Goal: Task Accomplishment & Management: Manage account settings

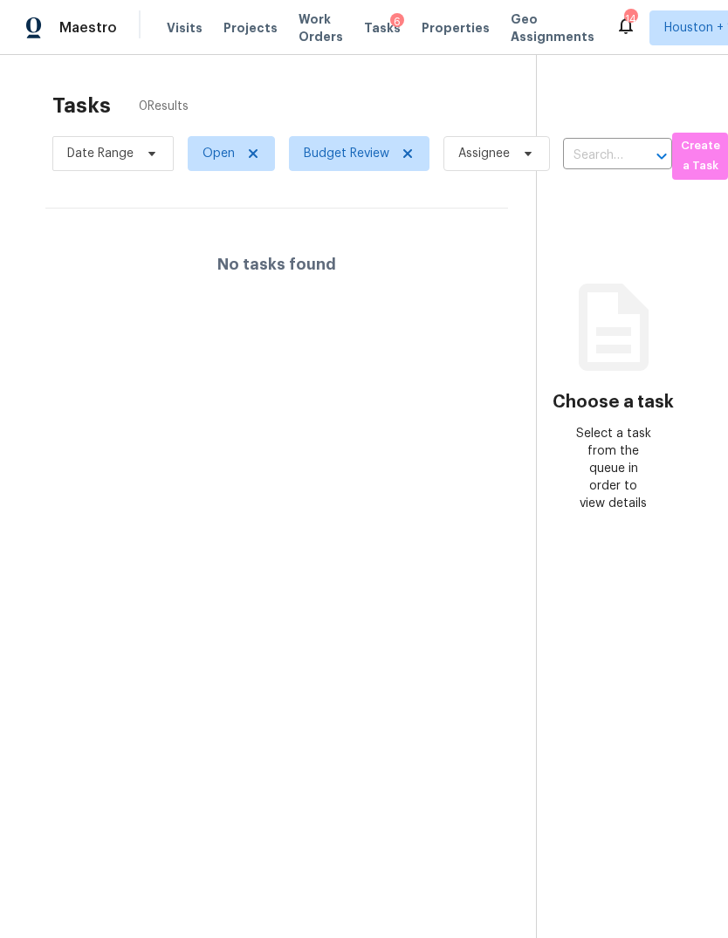
scroll to position [0, 10]
click at [223, 156] on span "Open" at bounding box center [219, 153] width 32 height 17
click at [86, 264] on div "No tasks found" at bounding box center [277, 265] width 462 height 112
click at [92, 161] on span "Date Range" at bounding box center [101, 153] width 66 height 17
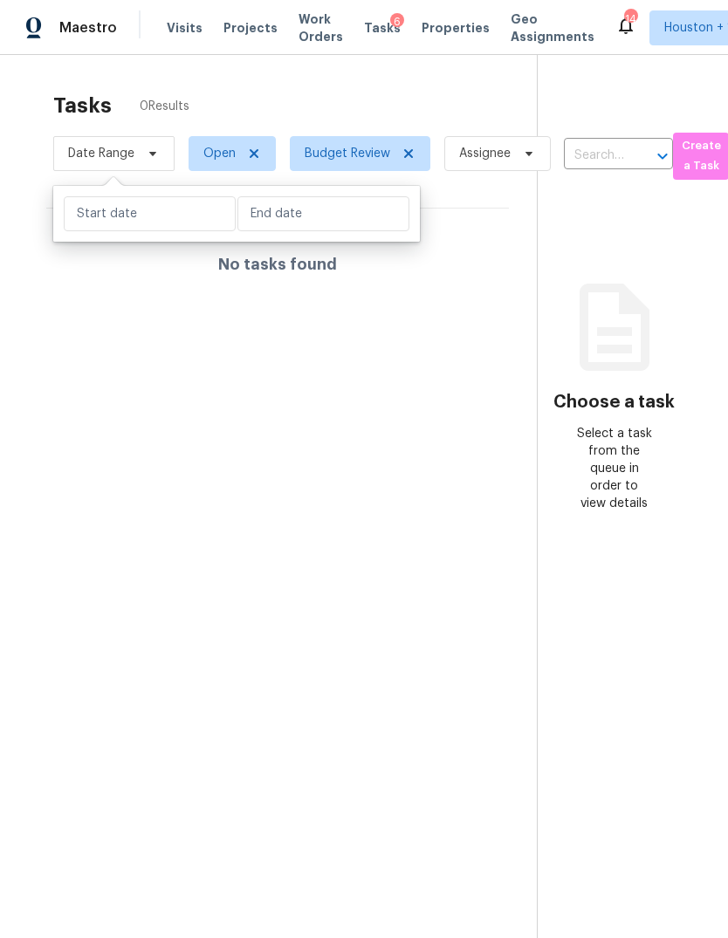
click at [164, 287] on div "No tasks found" at bounding box center [277, 265] width 462 height 112
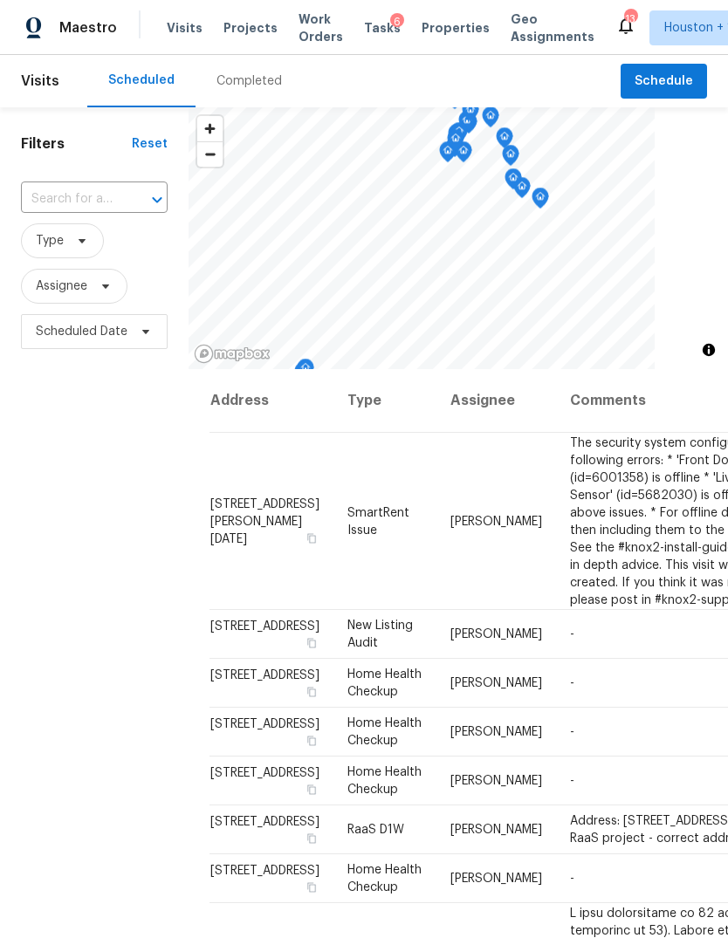
click at [232, 32] on span "Projects" at bounding box center [250, 27] width 54 height 17
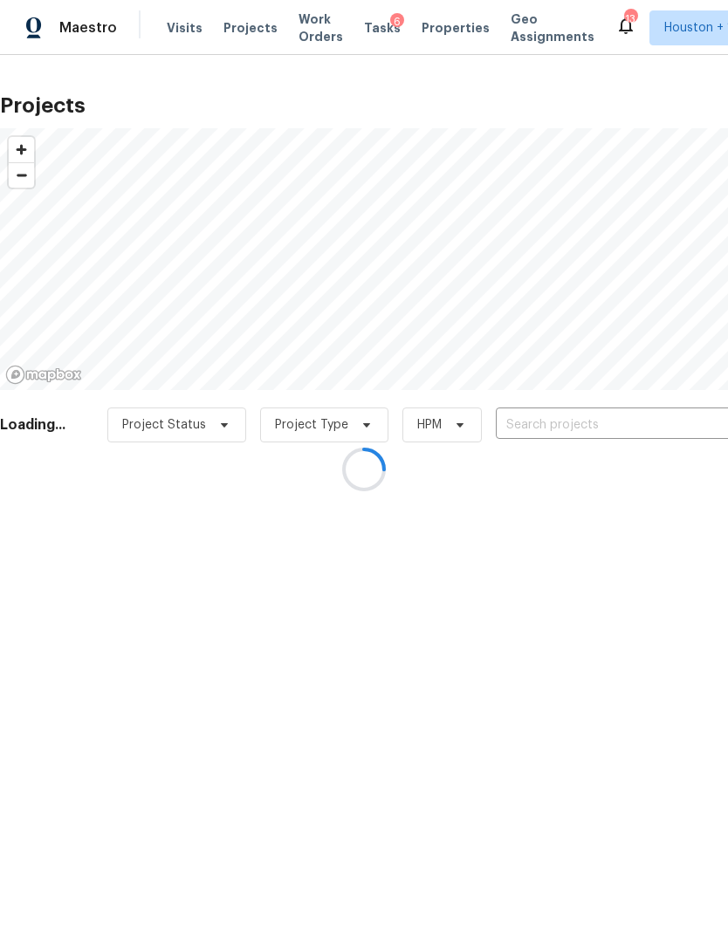
click at [709, 427] on div at bounding box center [364, 469] width 728 height 938
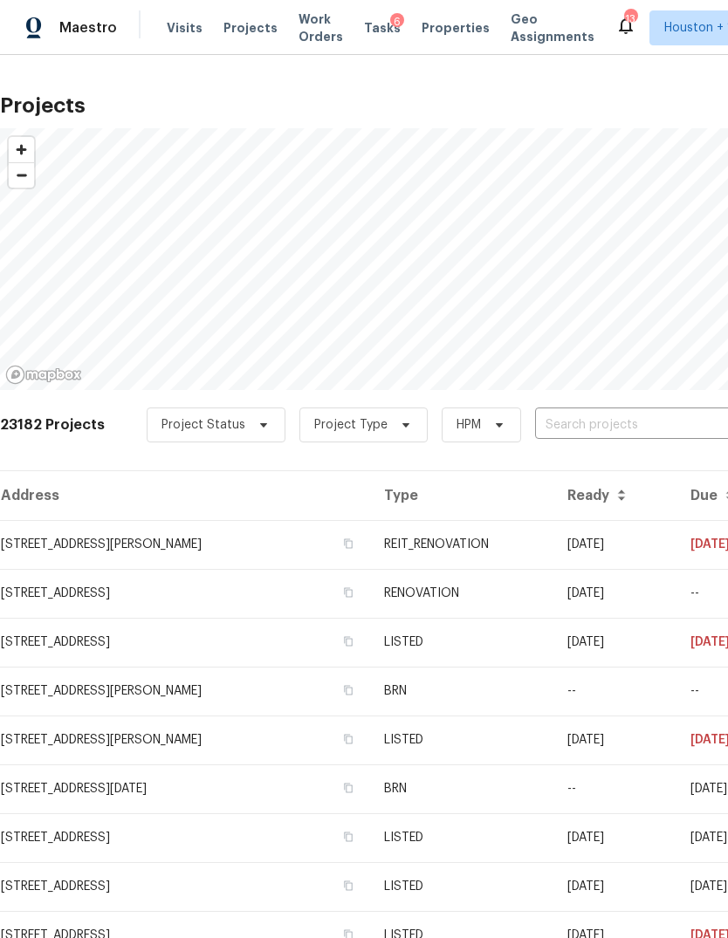
click at [684, 421] on input "text" at bounding box center [635, 425] width 200 height 27
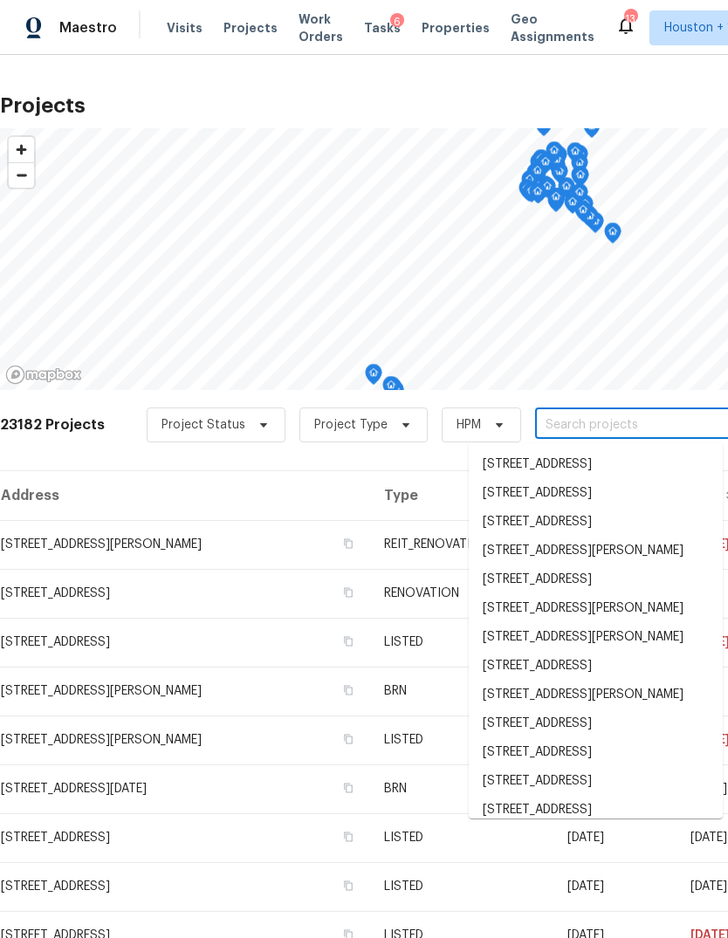
click at [688, 424] on input "text" at bounding box center [635, 425] width 200 height 27
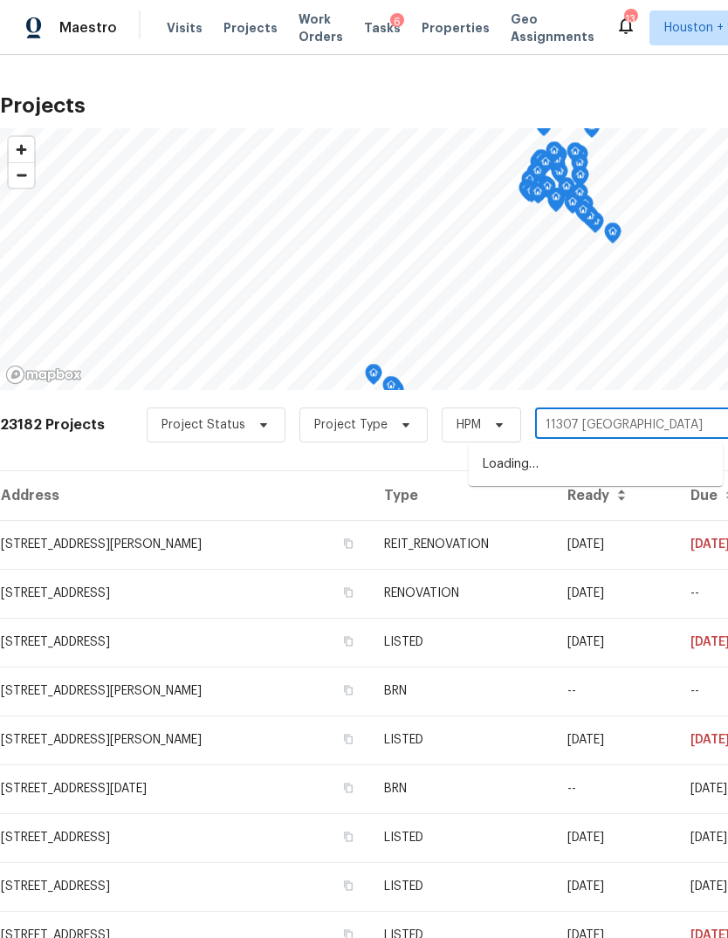
type input "11307 Wickersham"
click at [634, 471] on li "11307 Wickersham Ln, Houston, TX 77077" at bounding box center [596, 464] width 254 height 29
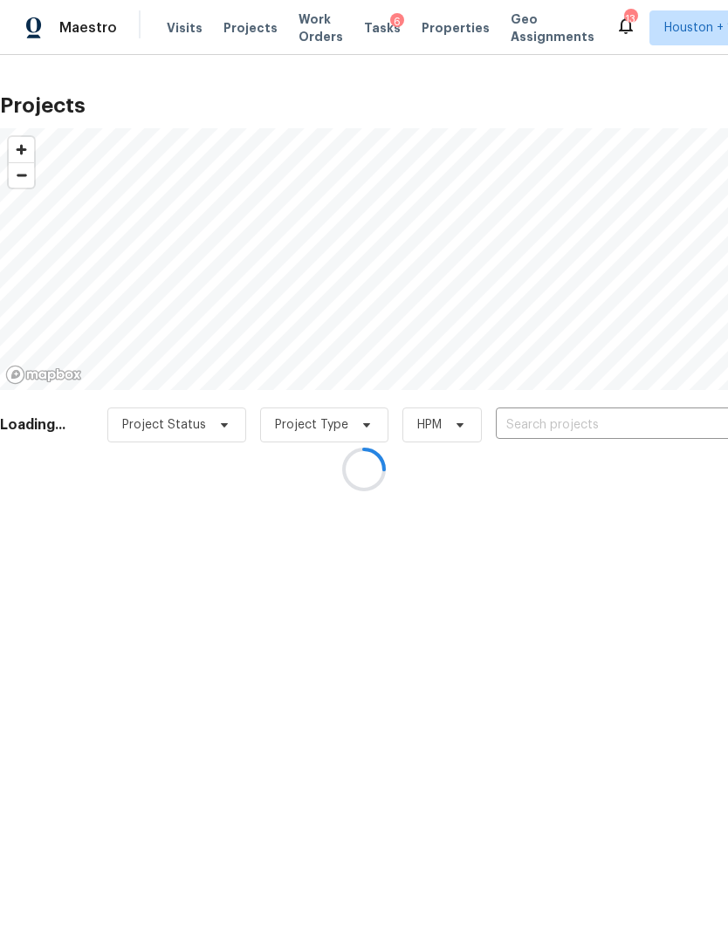
type input "11307 Wickersham Ln, Houston, TX 77077"
click at [85, 531] on div at bounding box center [364, 469] width 728 height 938
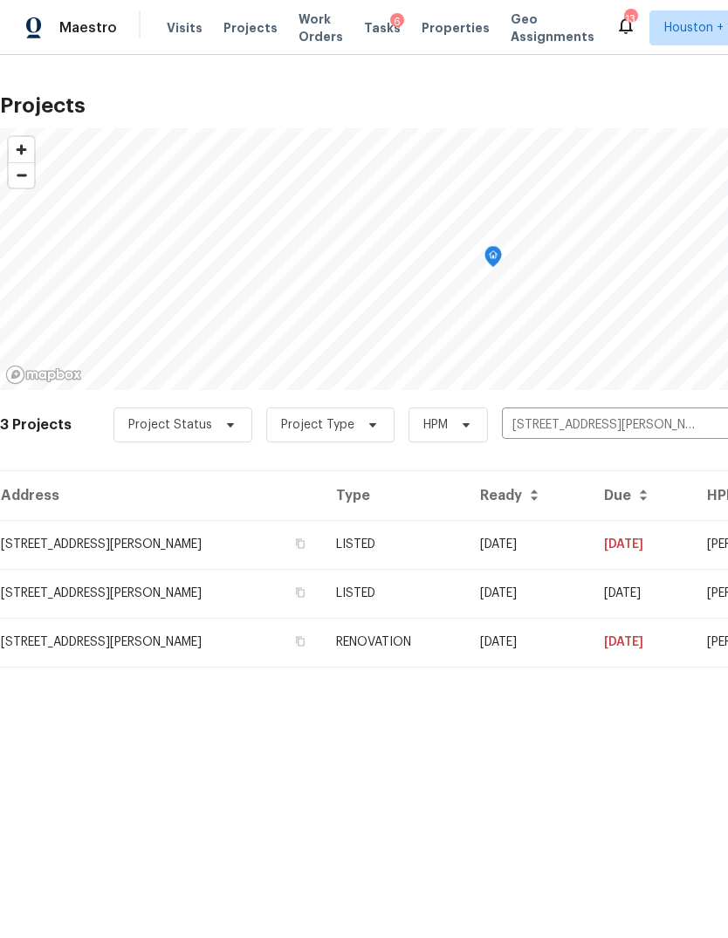
click at [68, 561] on td "11307 Wickersham Ln, Houston, TX 77077" at bounding box center [161, 544] width 322 height 49
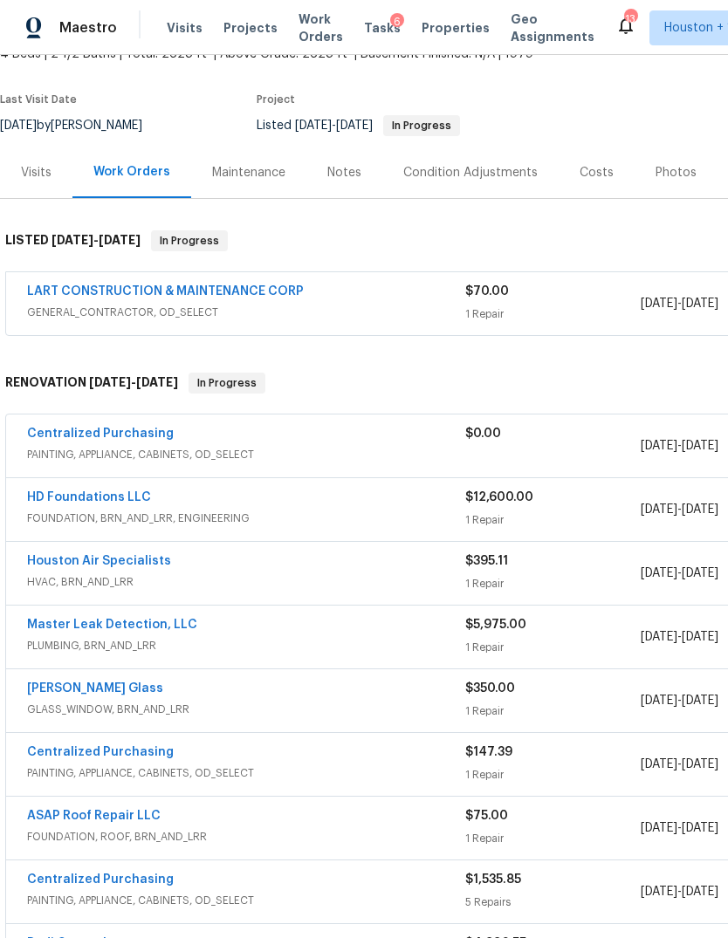
scroll to position [118, 0]
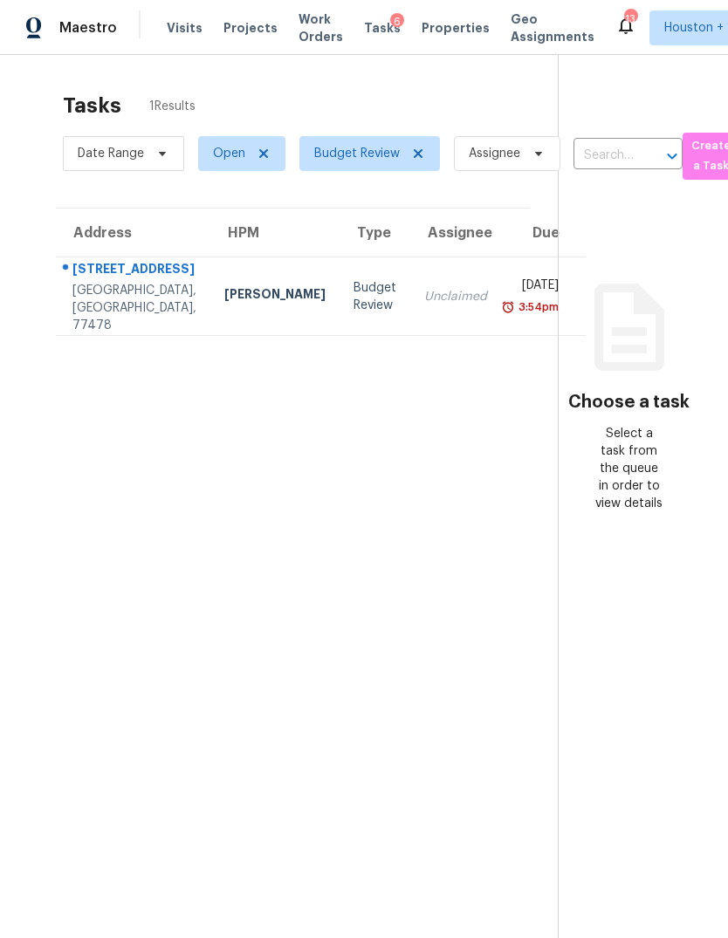
click at [410, 273] on td "Unclaimed" at bounding box center [455, 296] width 91 height 79
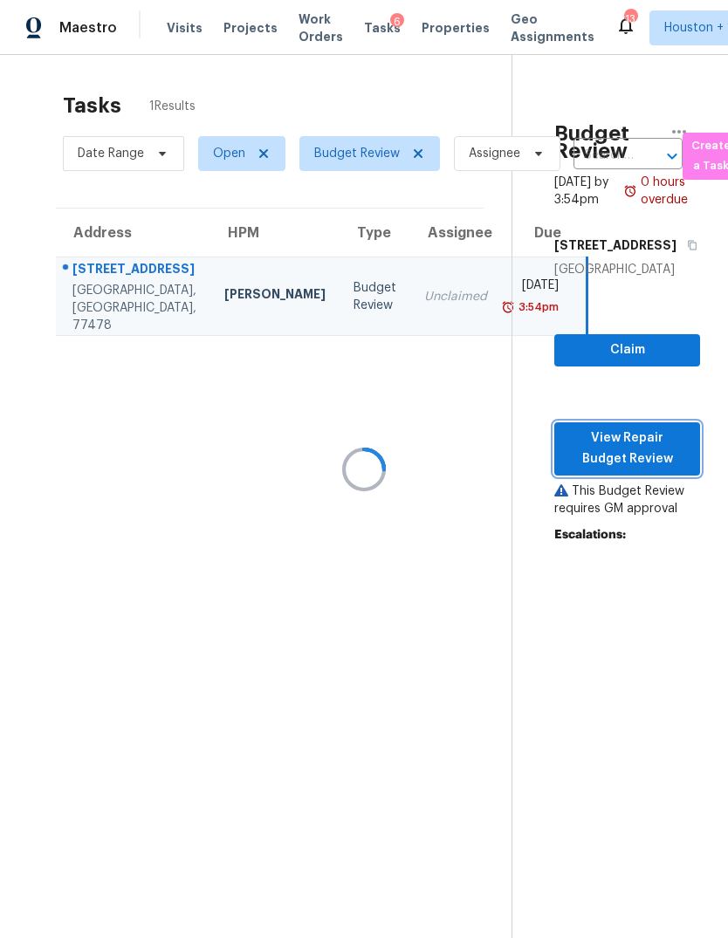
click at [669, 470] on span "View Repair Budget Review" at bounding box center [627, 449] width 118 height 43
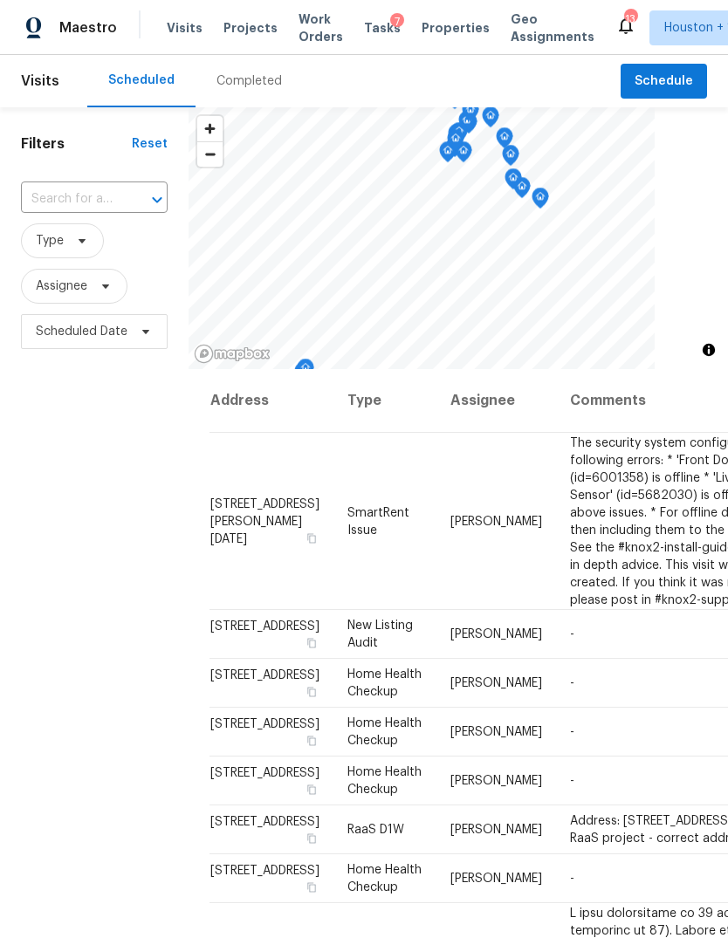
click at [255, 76] on div "Completed" at bounding box center [248, 80] width 65 height 17
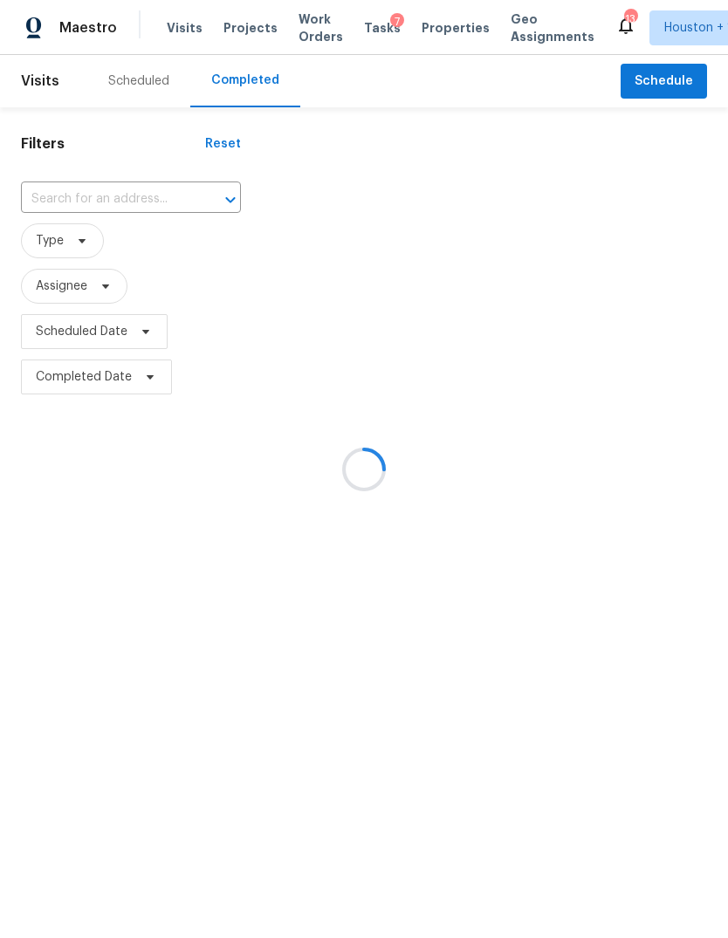
click at [60, 188] on div at bounding box center [364, 469] width 728 height 938
click at [54, 182] on div "​" at bounding box center [131, 200] width 220 height 38
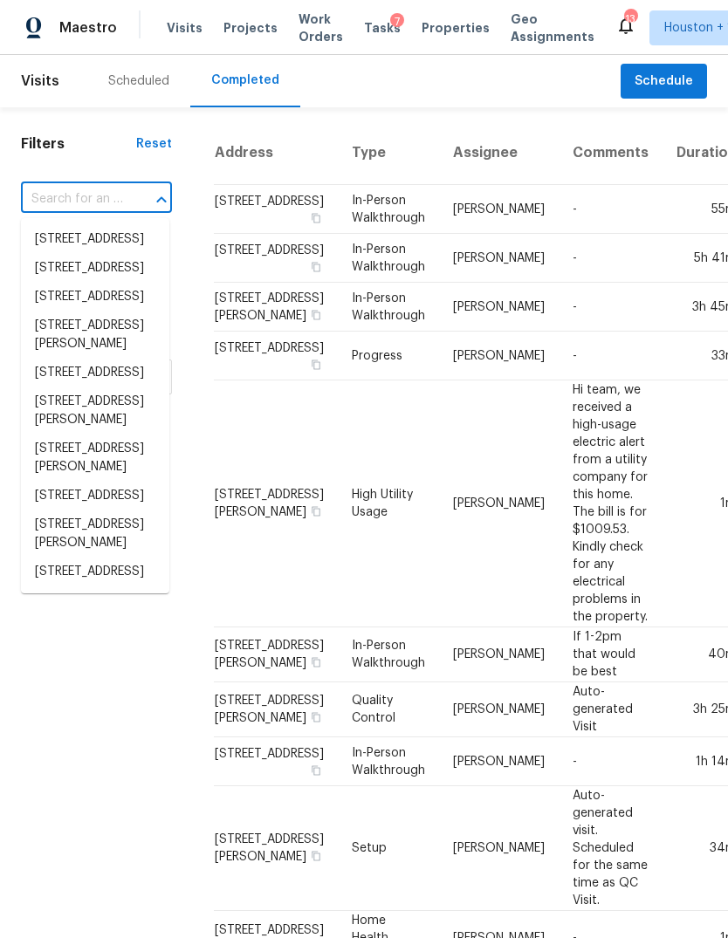
click at [56, 186] on input "text" at bounding box center [72, 199] width 102 height 27
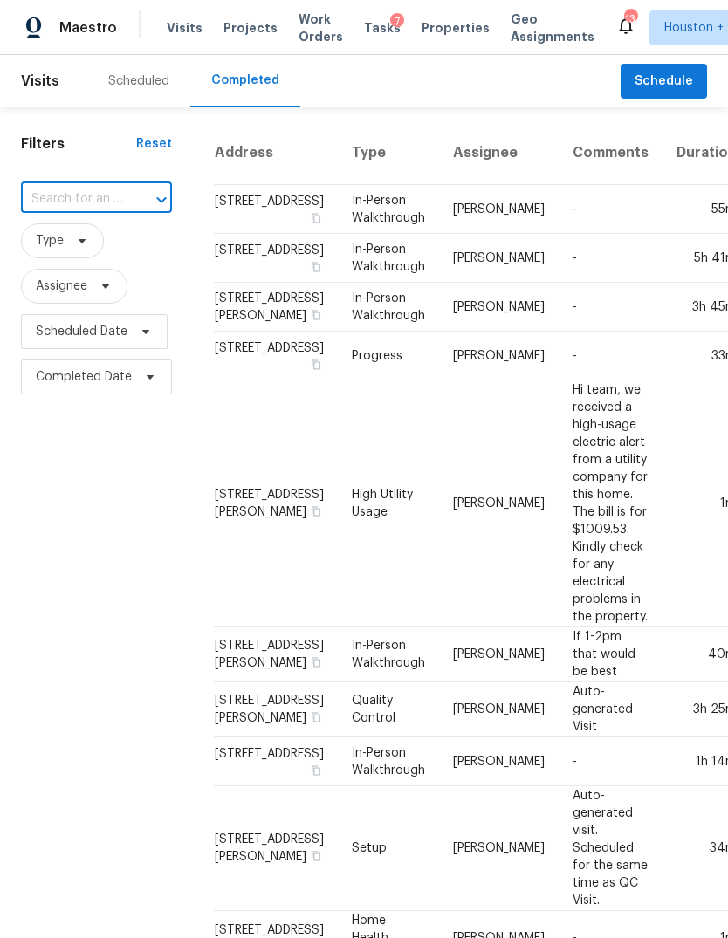
paste input "4323 Canadian River Dr, Sugar Land, TX 77478"
type input "4323 Canadian River Dr, Sugar Land, TX 77478"
click at [66, 254] on li "4323 Canadian River Dr, Sugar Land, TX 77478" at bounding box center [95, 239] width 148 height 29
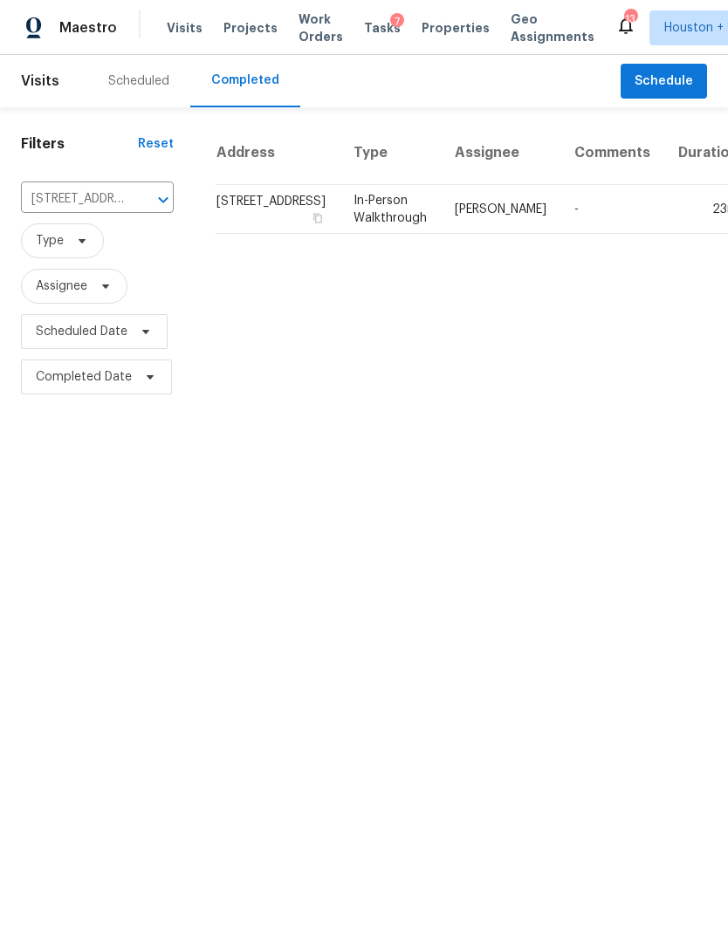
click at [664, 229] on td "23m" at bounding box center [708, 209] width 88 height 49
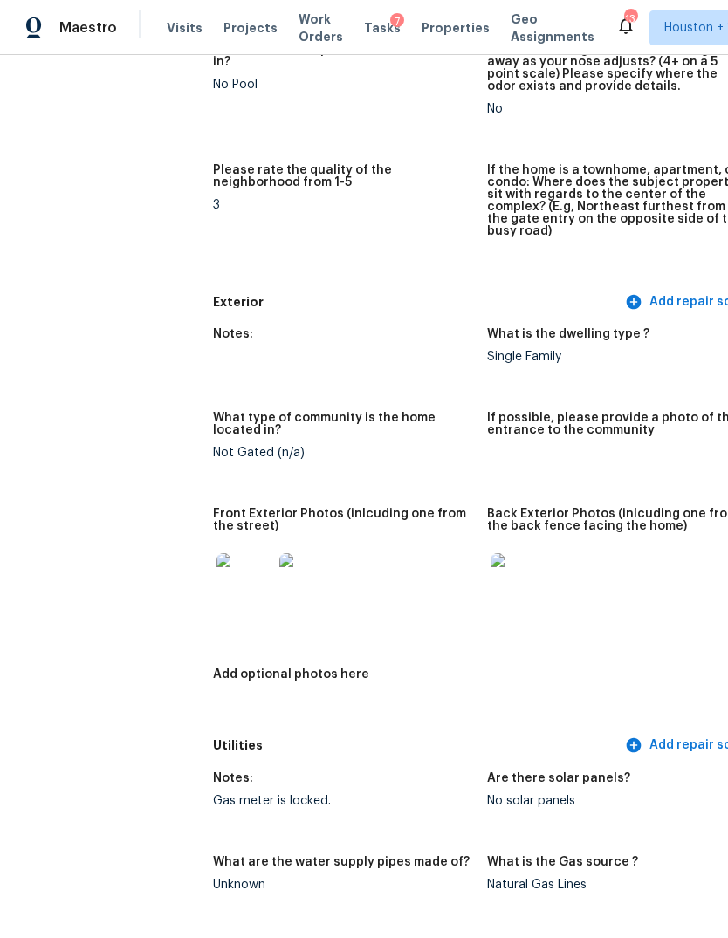
scroll to position [553, 0]
click at [216, 570] on img at bounding box center [244, 581] width 56 height 56
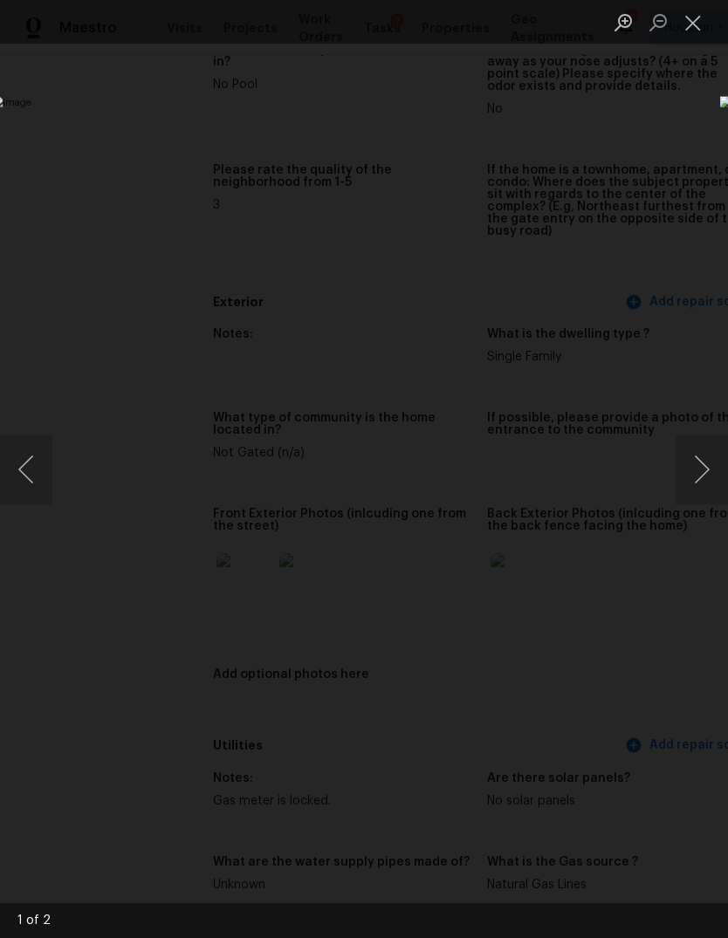
click at [702, 470] on button "Next image" at bounding box center [701, 470] width 52 height 70
click at [599, 832] on div "Lightbox" at bounding box center [364, 469] width 728 height 938
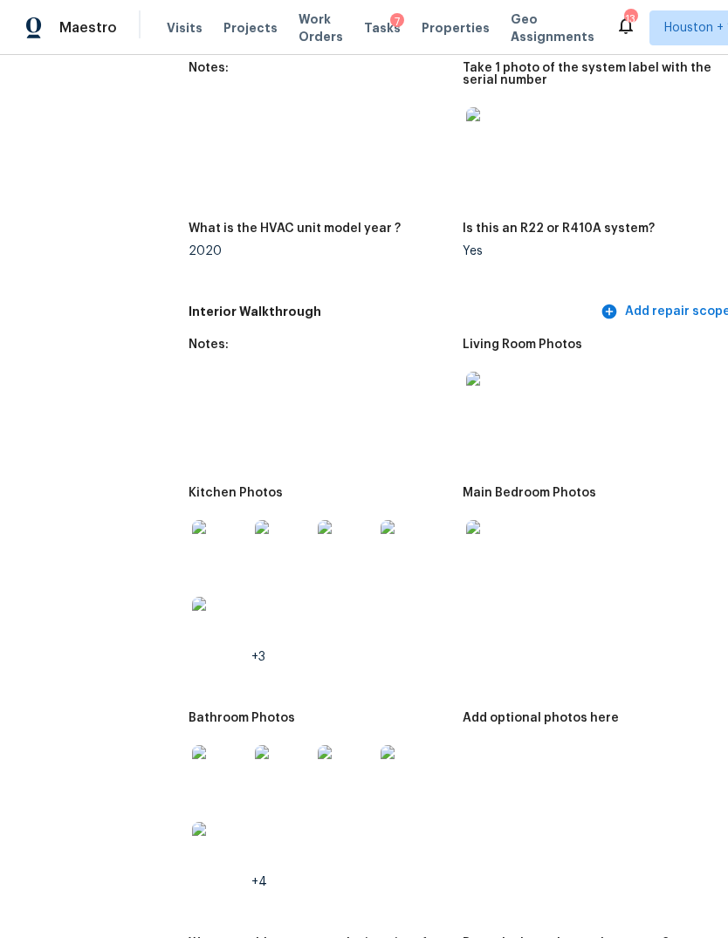
scroll to position [1892, 24]
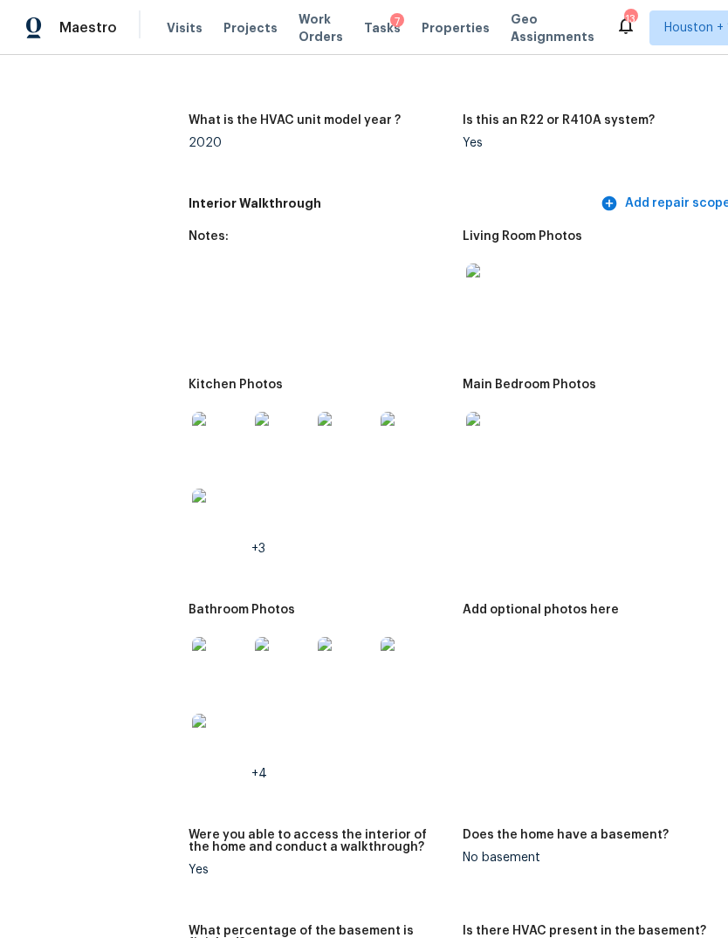
click at [192, 444] on img at bounding box center [220, 440] width 56 height 56
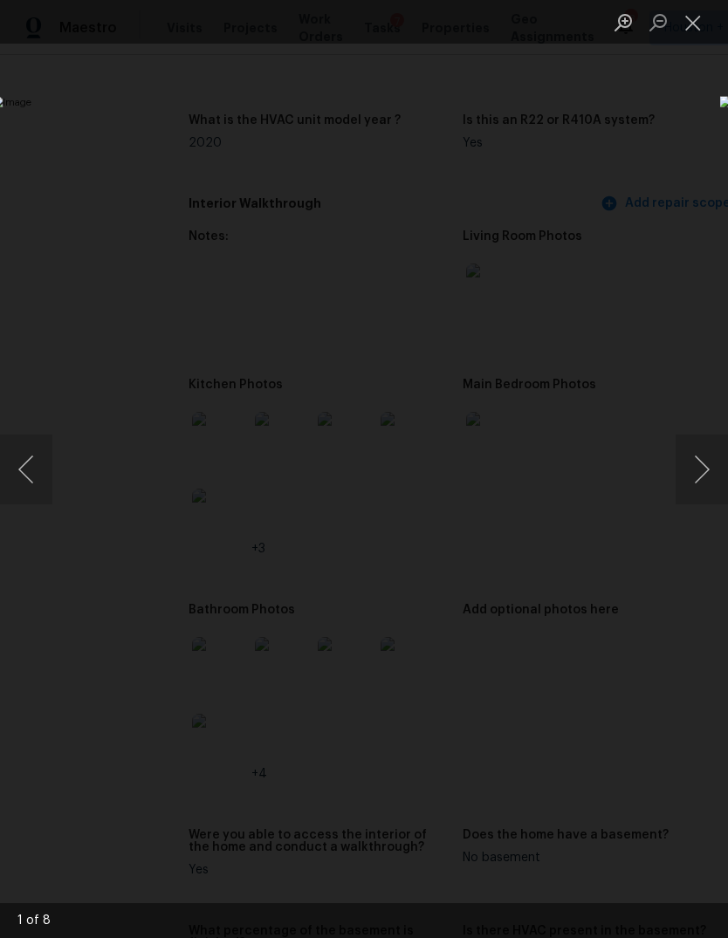
click at [707, 491] on button "Next image" at bounding box center [701, 470] width 52 height 70
click at [696, 481] on button "Next image" at bounding box center [701, 470] width 52 height 70
click at [700, 476] on button "Next image" at bounding box center [701, 470] width 52 height 70
click at [700, 475] on button "Next image" at bounding box center [701, 470] width 52 height 70
click at [701, 471] on button "Next image" at bounding box center [701, 470] width 52 height 70
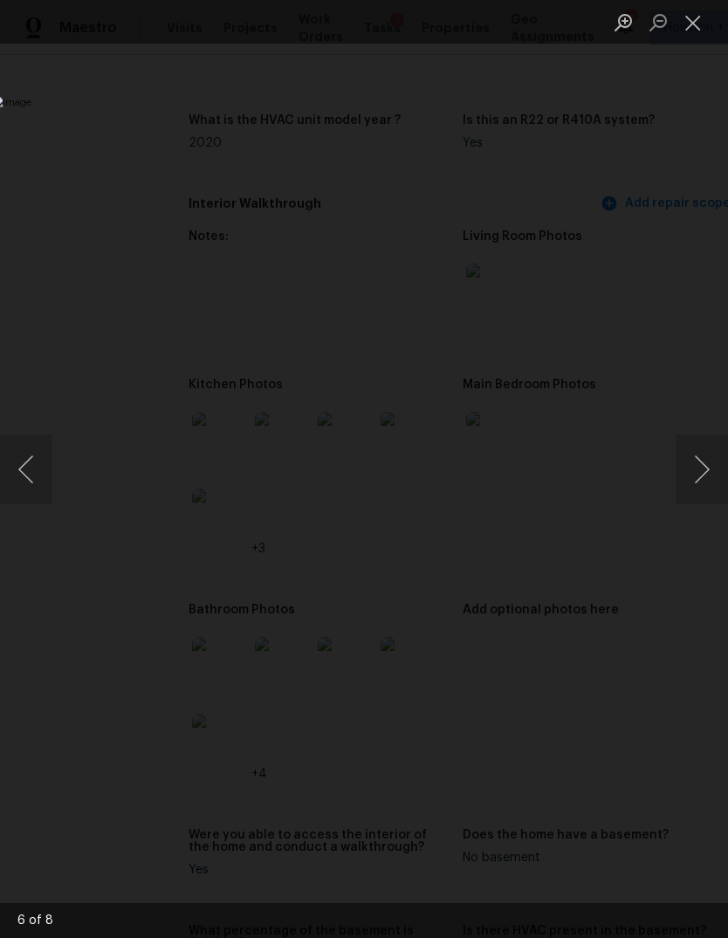
click at [98, 714] on img "Lightbox" at bounding box center [281, 469] width 579 height 746
click at [121, 704] on img "Lightbox" at bounding box center [281, 469] width 579 height 746
click at [110, 778] on div "Lightbox" at bounding box center [364, 469] width 728 height 938
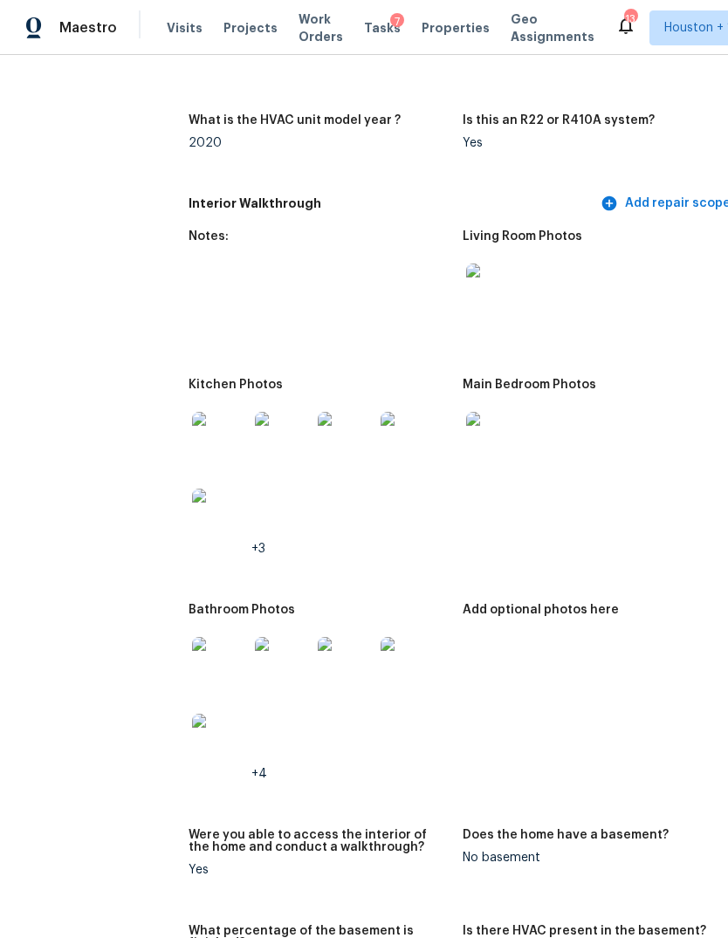
scroll to position [1904, 24]
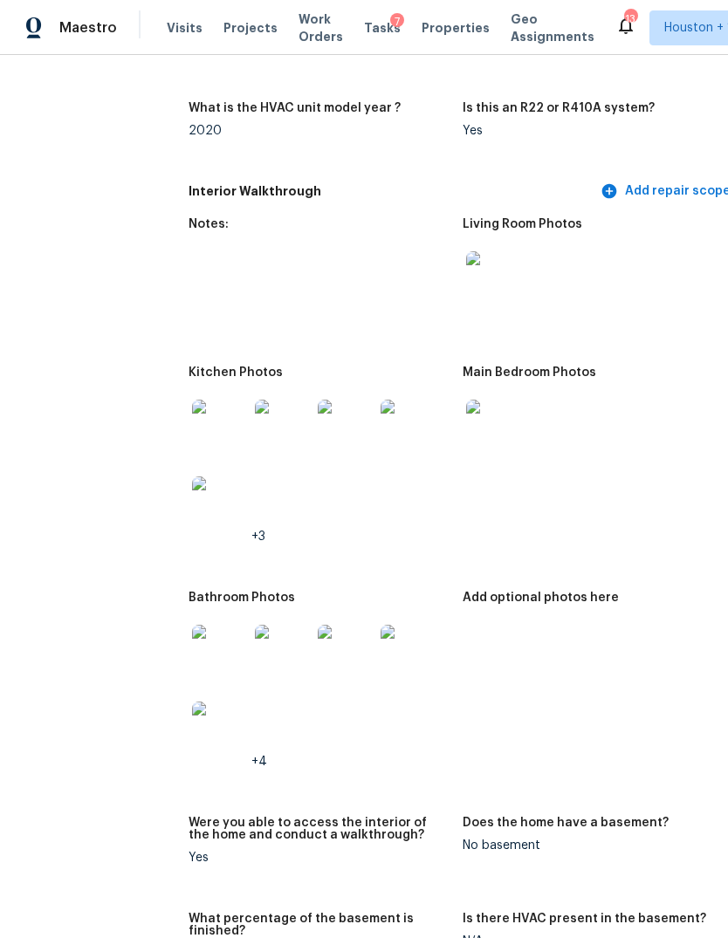
click at [192, 642] on img at bounding box center [220, 653] width 56 height 56
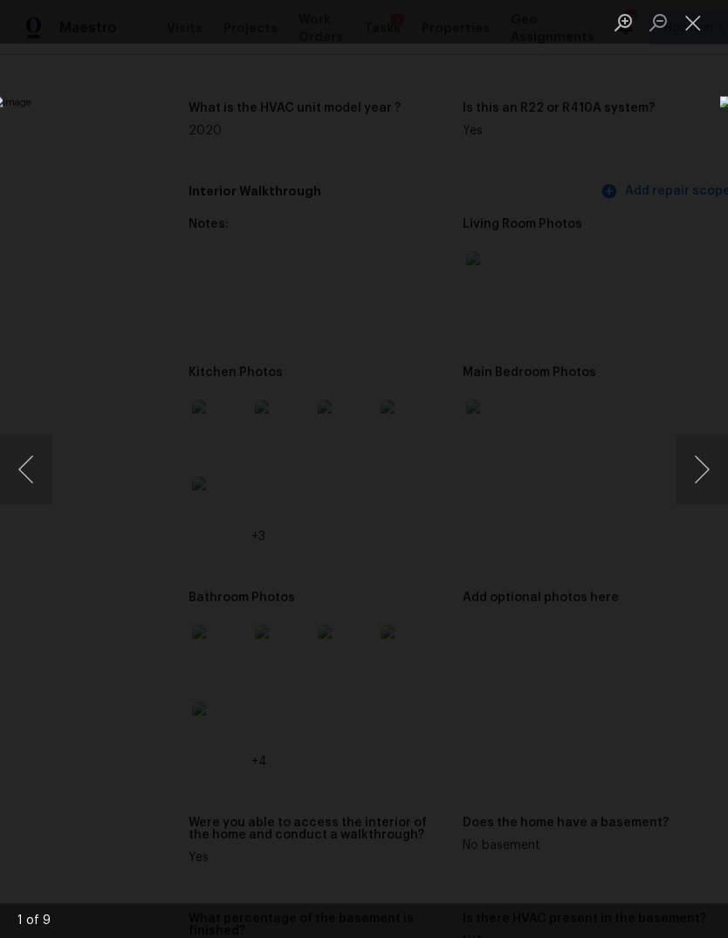
click at [702, 481] on button "Next image" at bounding box center [701, 470] width 52 height 70
click at [706, 461] on button "Next image" at bounding box center [701, 470] width 52 height 70
click at [696, 480] on button "Next image" at bounding box center [701, 470] width 52 height 70
click at [702, 476] on button "Next image" at bounding box center [701, 470] width 52 height 70
click at [702, 477] on button "Next image" at bounding box center [701, 470] width 52 height 70
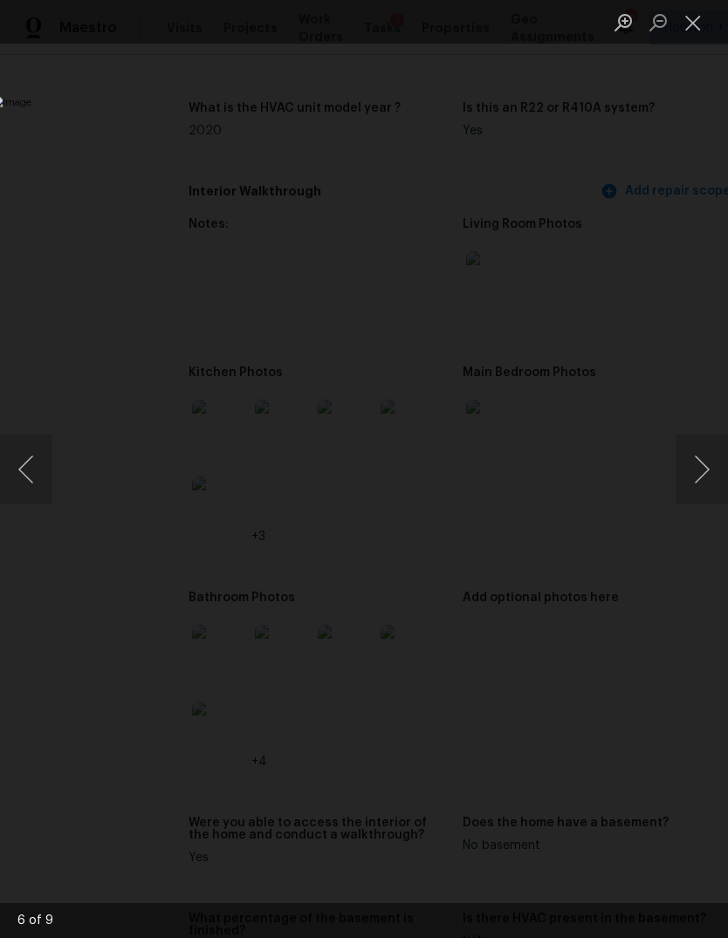
click at [105, 747] on div "Lightbox" at bounding box center [364, 469] width 728 height 938
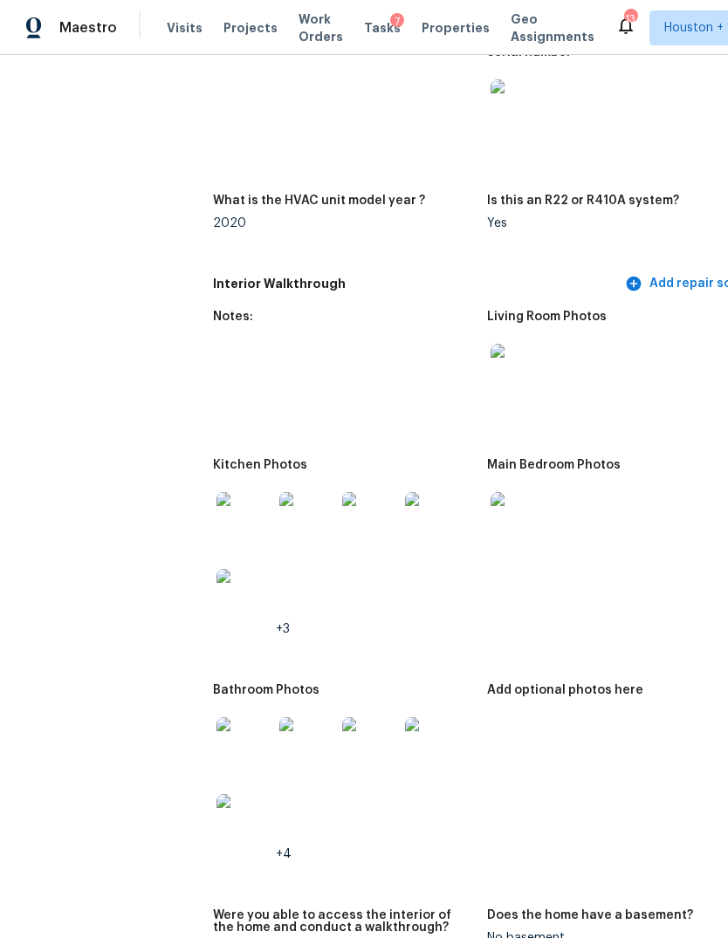
scroll to position [1808, 0]
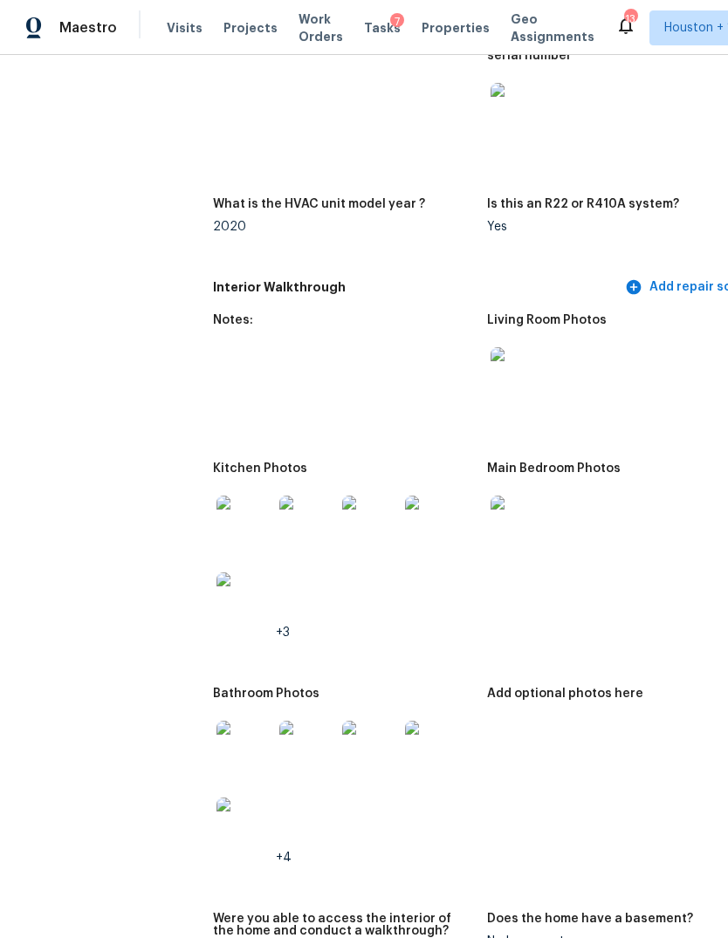
click at [490, 515] on img at bounding box center [518, 524] width 56 height 56
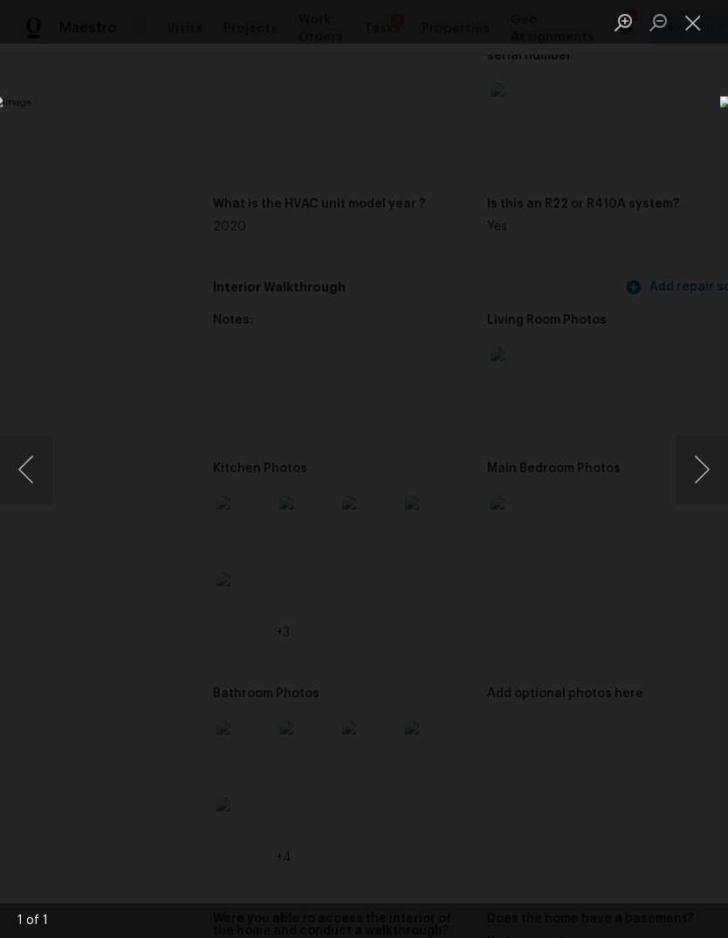
click at [707, 466] on button "Next image" at bounding box center [701, 470] width 52 height 70
click at [99, 769] on div "Lightbox" at bounding box center [364, 469] width 728 height 938
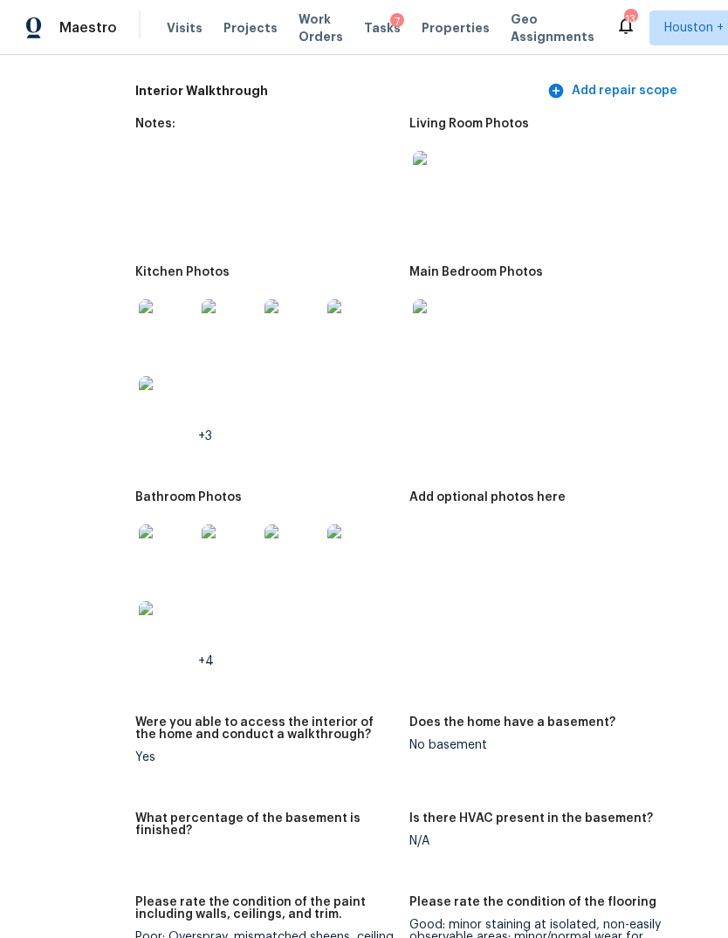
scroll to position [2141, 24]
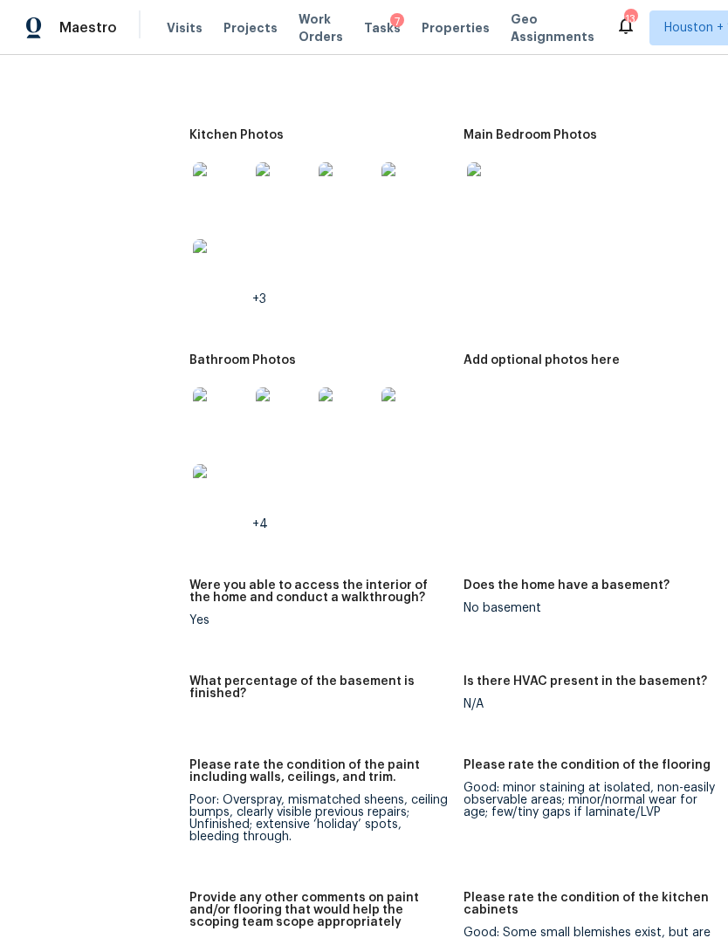
click at [193, 491] on img at bounding box center [221, 492] width 56 height 56
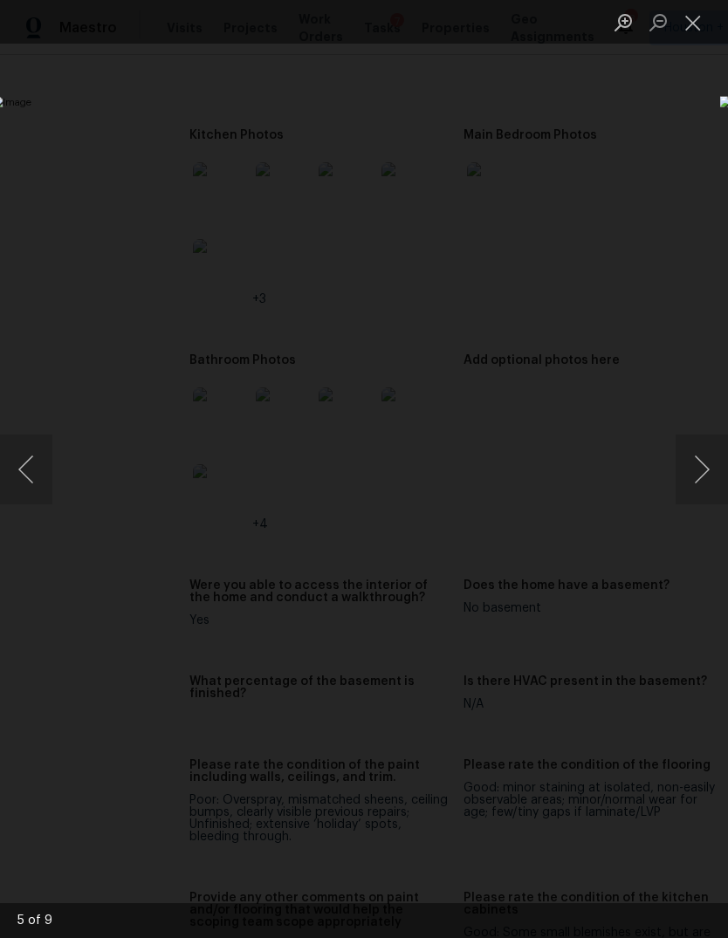
click at [651, 147] on div "Lightbox" at bounding box center [364, 469] width 728 height 938
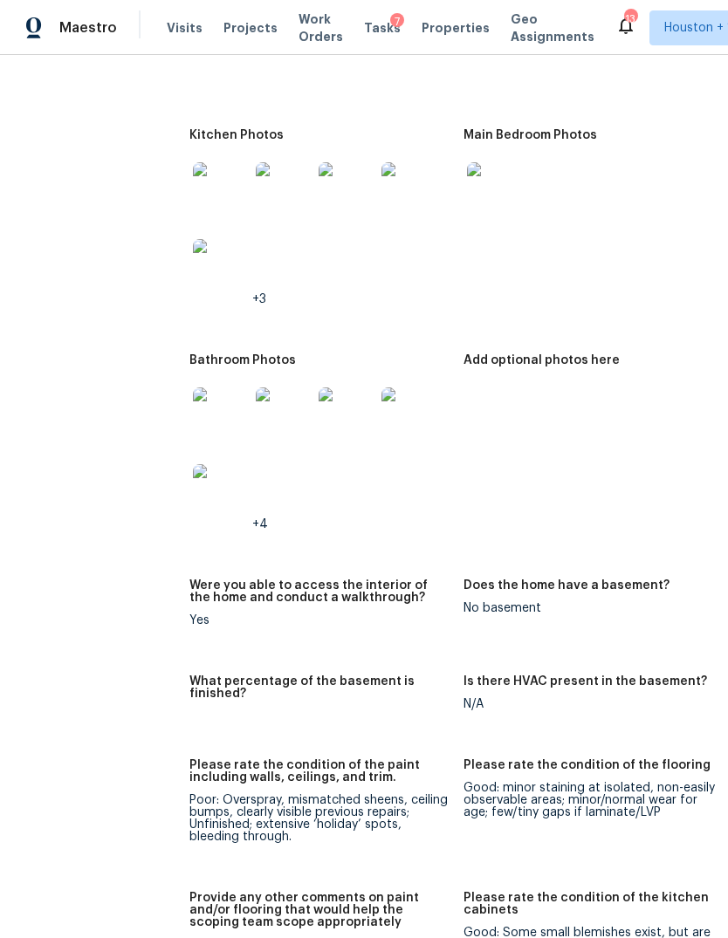
click at [467, 170] on img at bounding box center [495, 190] width 56 height 56
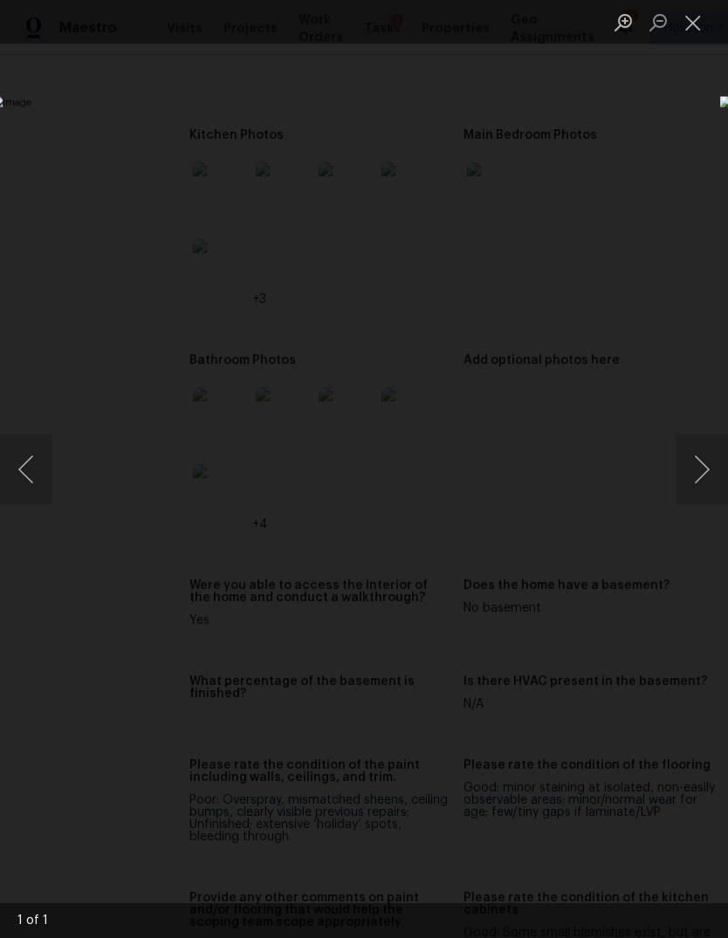
click at [625, 143] on div "Lightbox" at bounding box center [364, 469] width 728 height 938
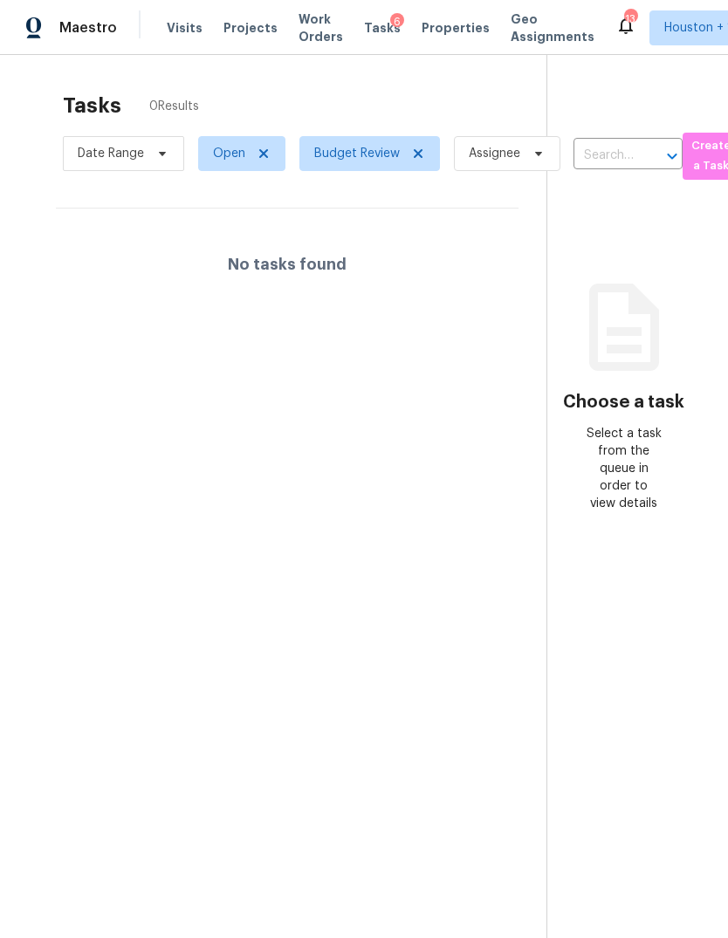
click at [65, 43] on div "Maestro" at bounding box center [58, 27] width 117 height 35
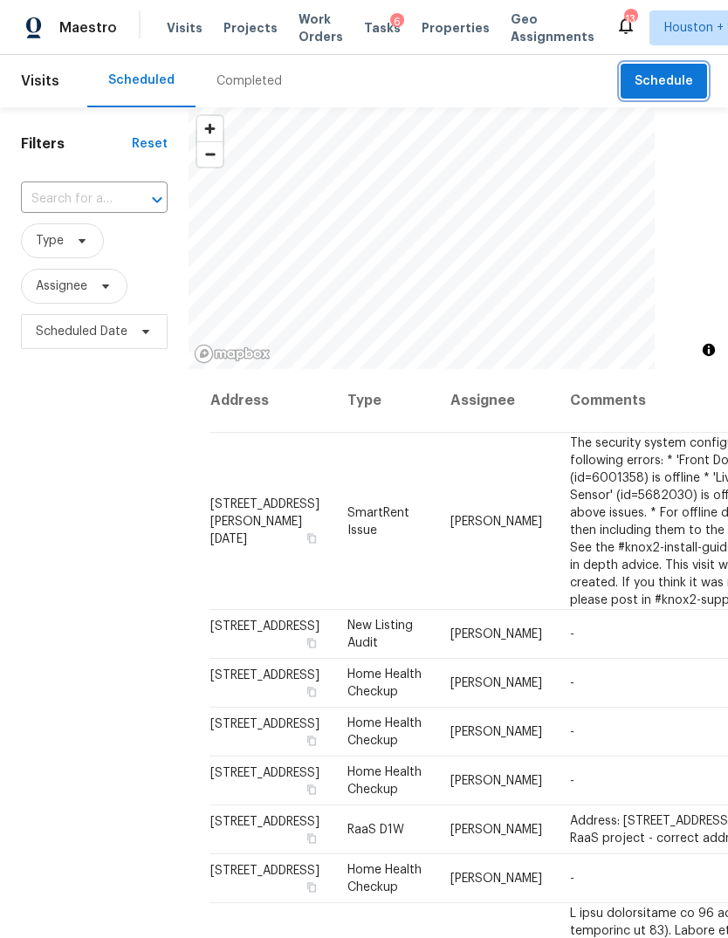
click at [683, 85] on span "Schedule" at bounding box center [663, 82] width 58 height 22
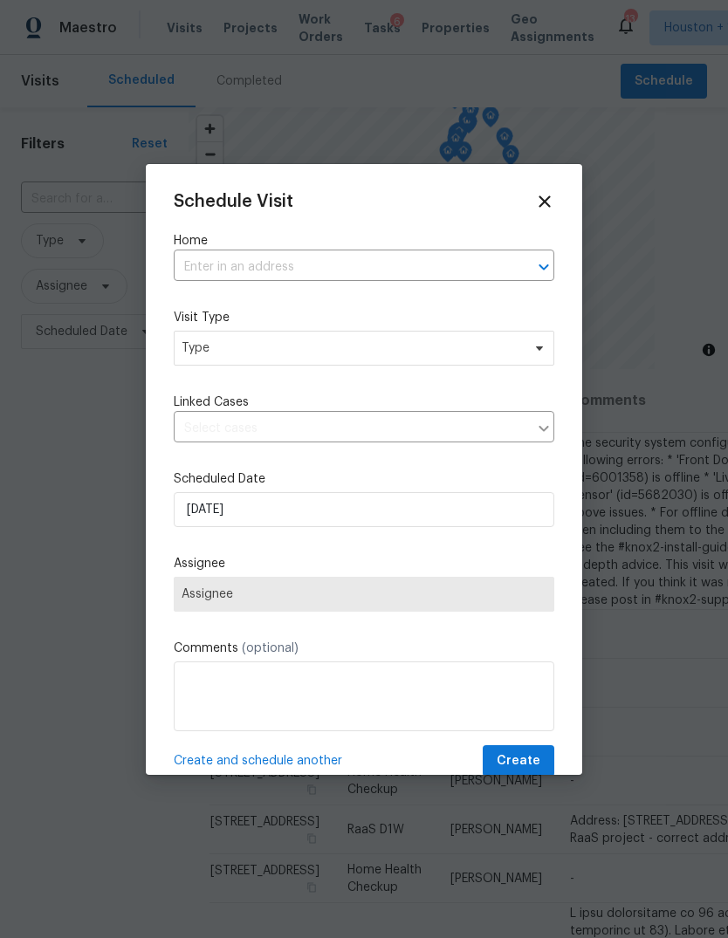
click at [676, 87] on div at bounding box center [364, 469] width 728 height 938
click at [503, 265] on input "text" at bounding box center [340, 267] width 332 height 27
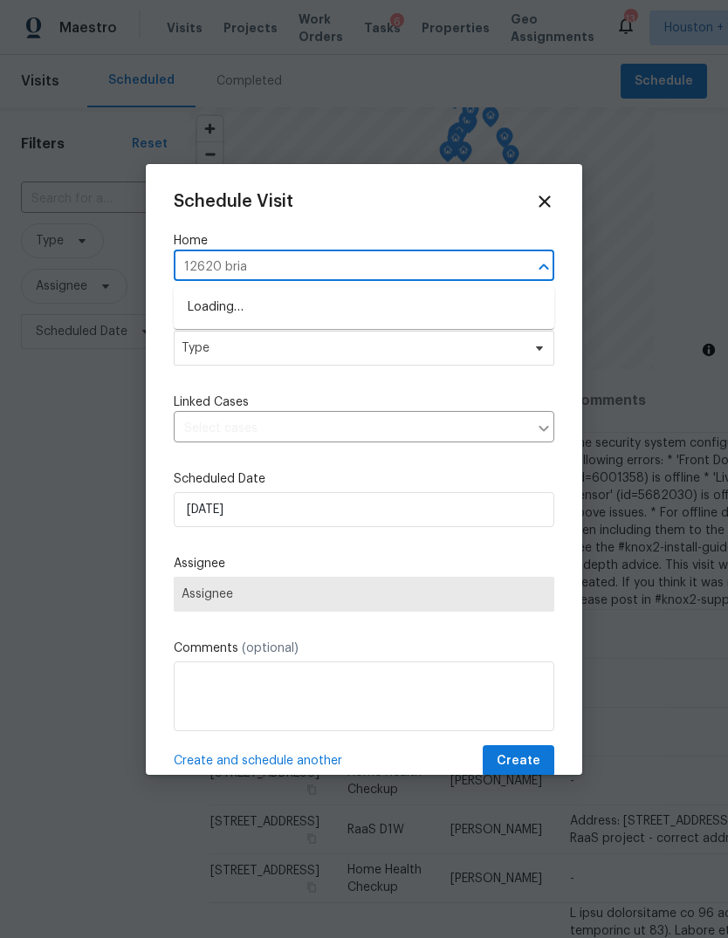
type input "12620 briar"
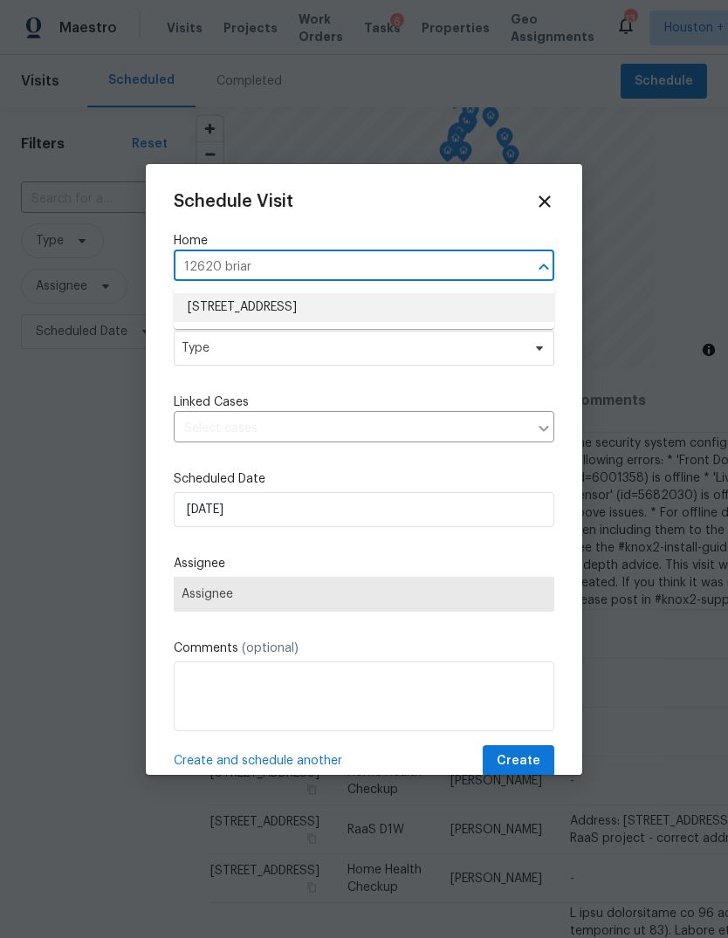
click at [471, 305] on li "12620 Briar Patch Rd, Houston, TX 77077" at bounding box center [364, 307] width 380 height 29
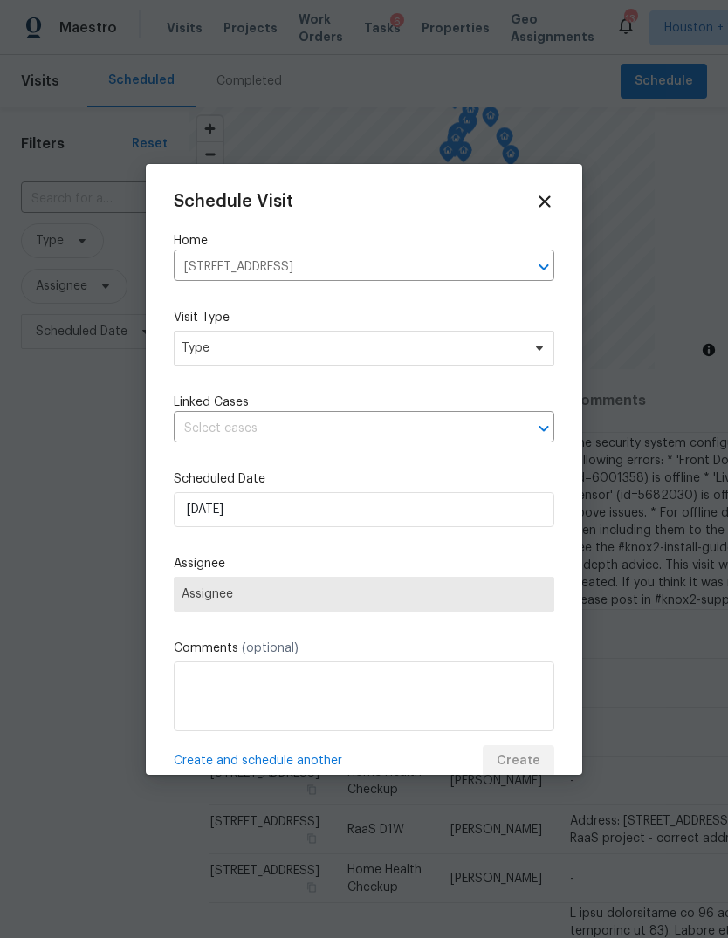
click at [468, 352] on div "Visit Type Type" at bounding box center [364, 337] width 380 height 57
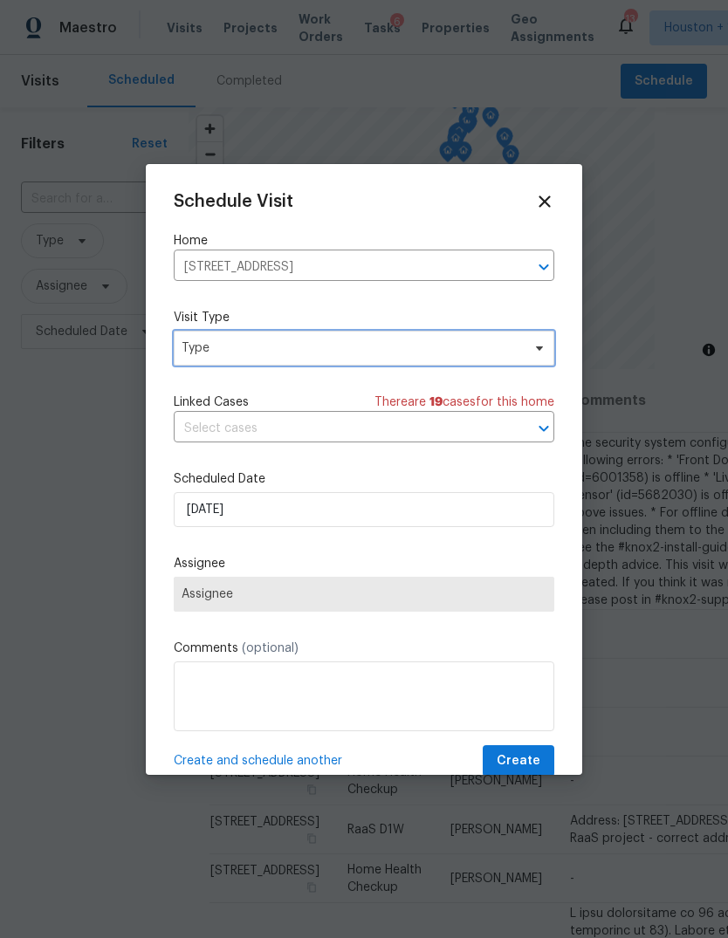
click at [483, 364] on span "Type" at bounding box center [364, 348] width 380 height 35
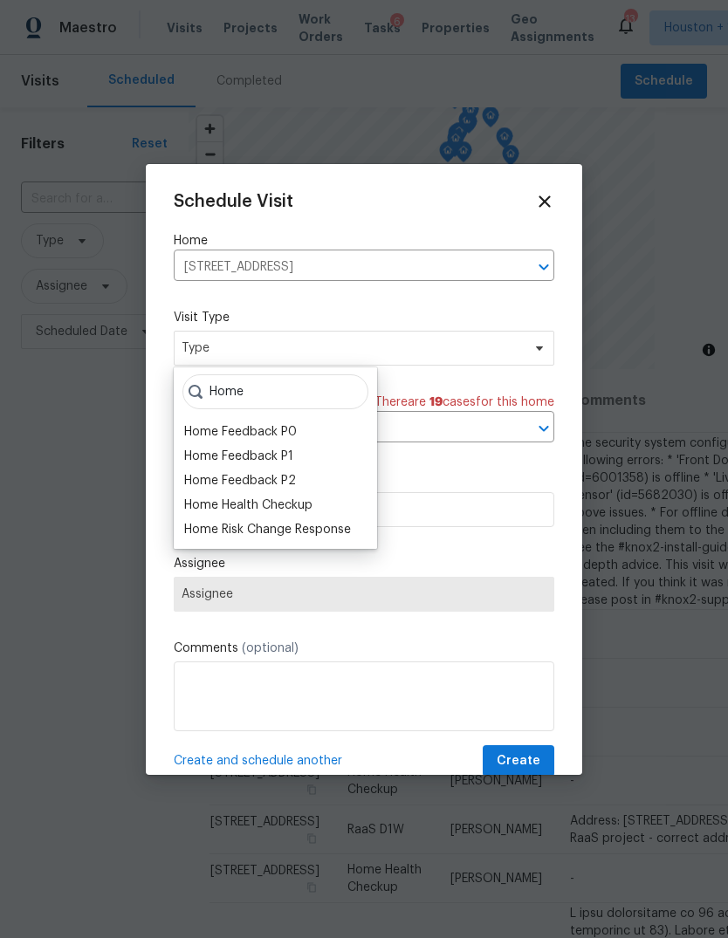
type input "Home"
click at [298, 497] on div "Home Health Checkup" at bounding box center [248, 505] width 128 height 17
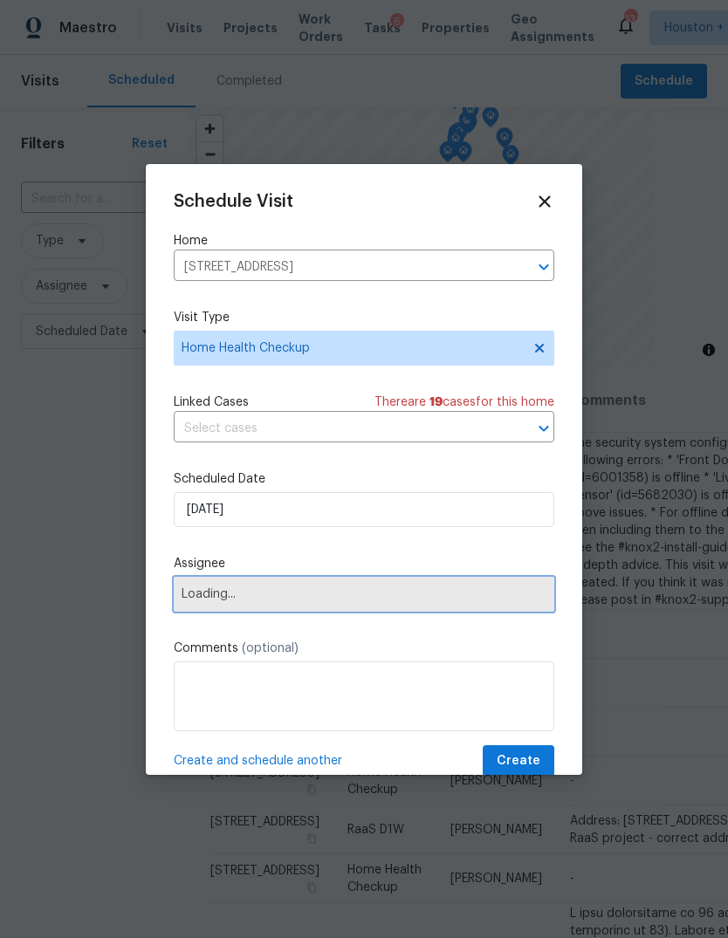
click at [390, 601] on span "Loading..." at bounding box center [364, 594] width 365 height 14
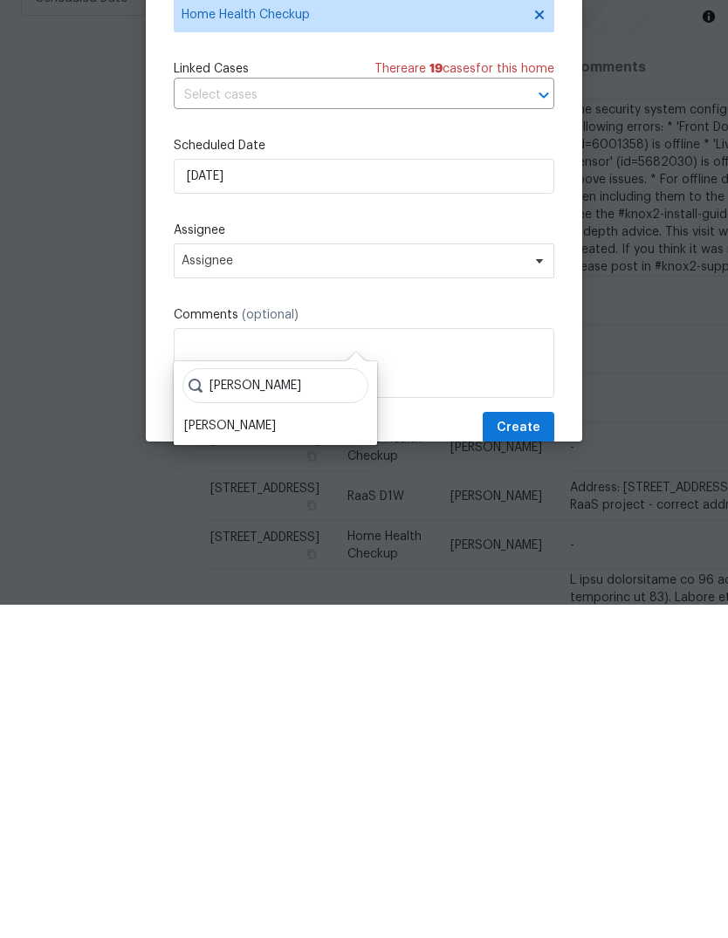
scroll to position [65, 0]
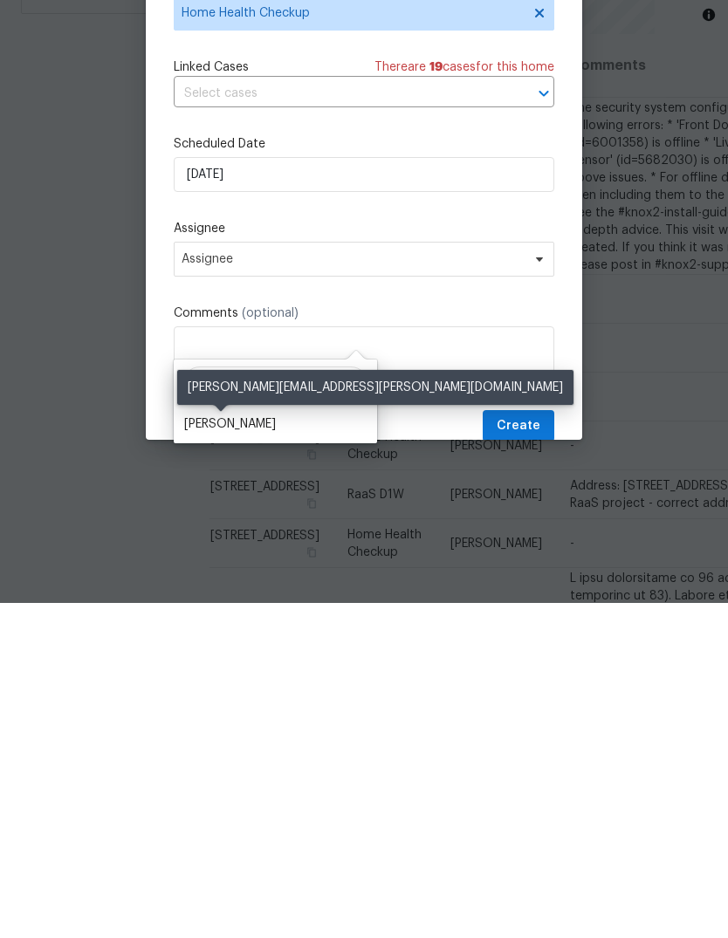
type input "Steve"
click at [223, 750] on div "[PERSON_NAME]" at bounding box center [230, 758] width 92 height 17
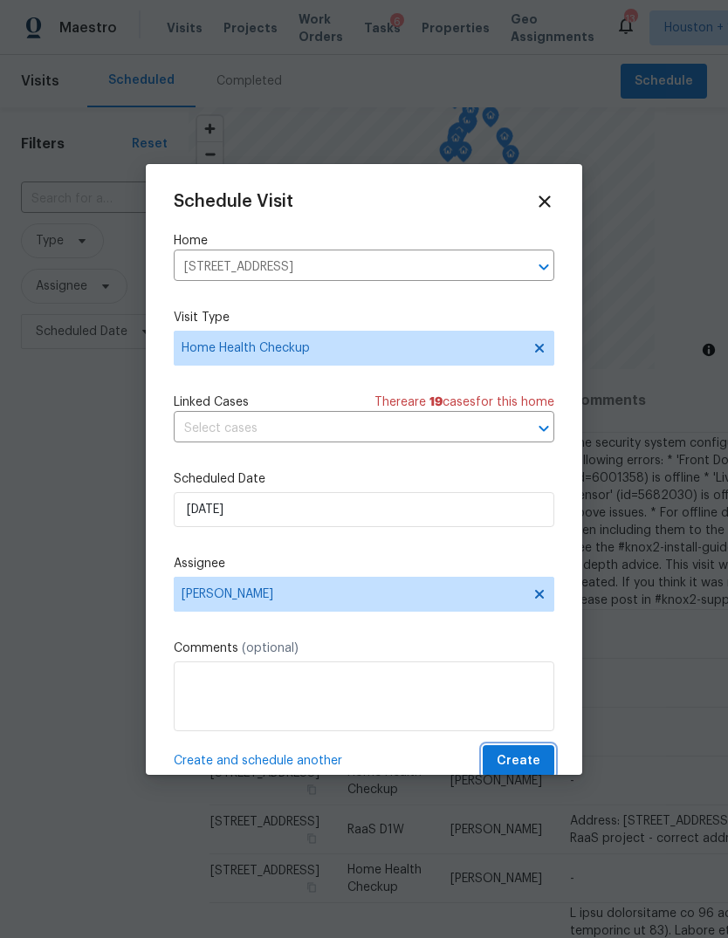
click at [529, 757] on span "Create" at bounding box center [519, 761] width 44 height 22
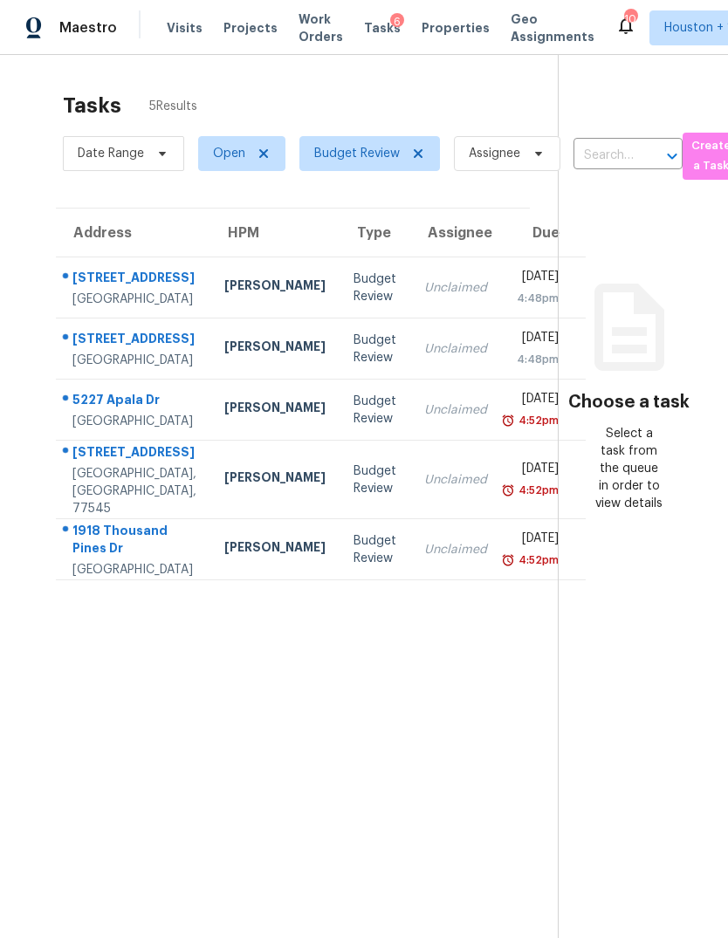
click at [410, 318] on td "Unclaimed" at bounding box center [455, 287] width 91 height 61
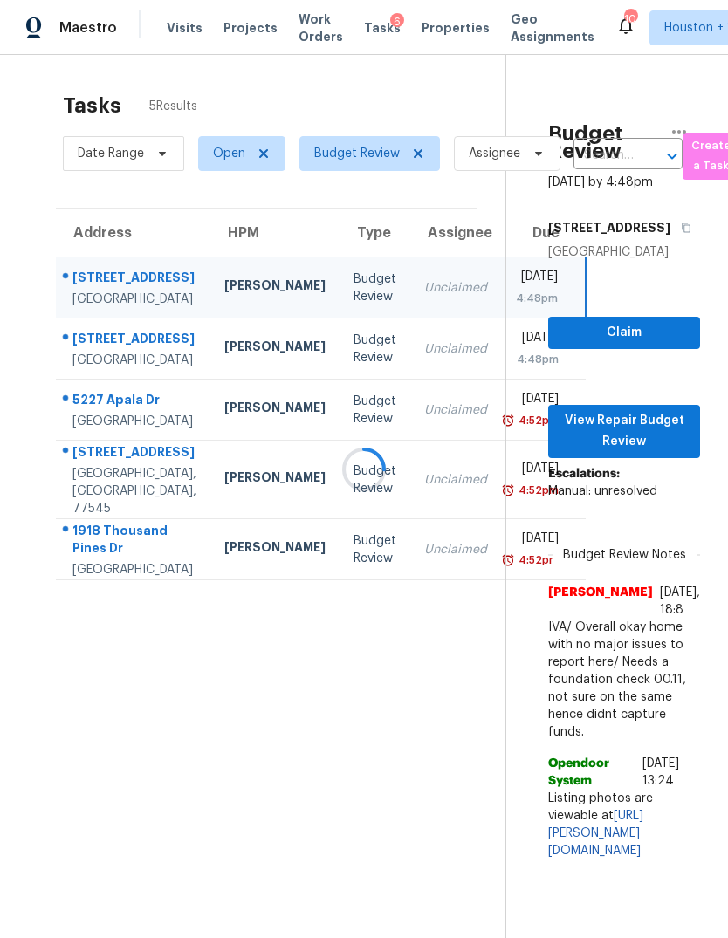
click at [661, 480] on div at bounding box center [364, 469] width 728 height 938
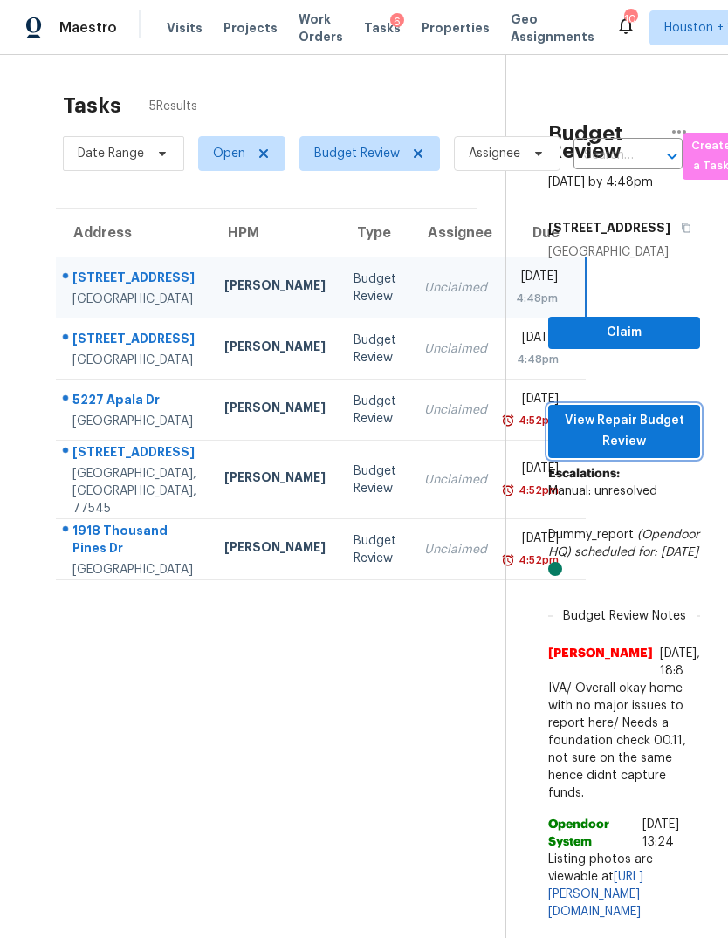
click at [668, 431] on span "View Repair Budget Review" at bounding box center [624, 431] width 124 height 43
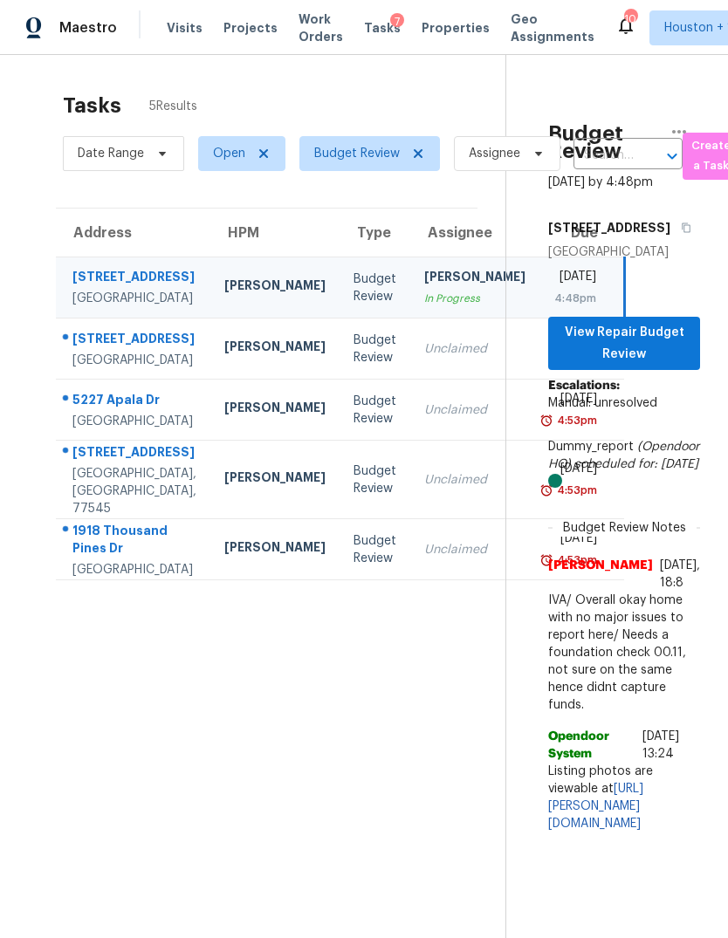
click at [410, 380] on td "Unclaimed" at bounding box center [474, 349] width 129 height 61
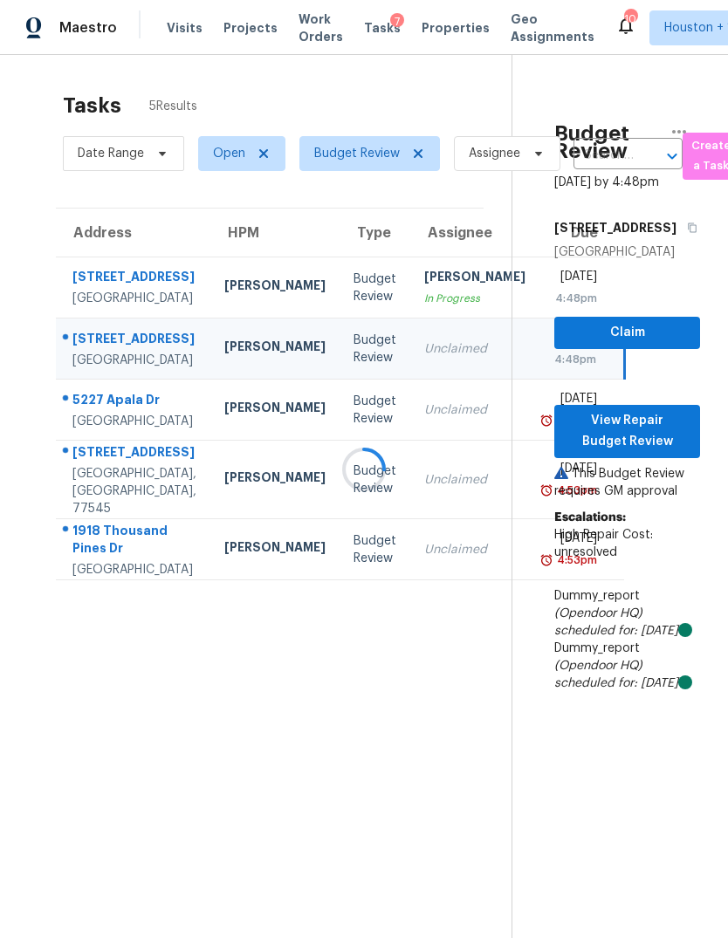
click at [675, 472] on p "This Budget Review requires GM approval" at bounding box center [627, 482] width 146 height 35
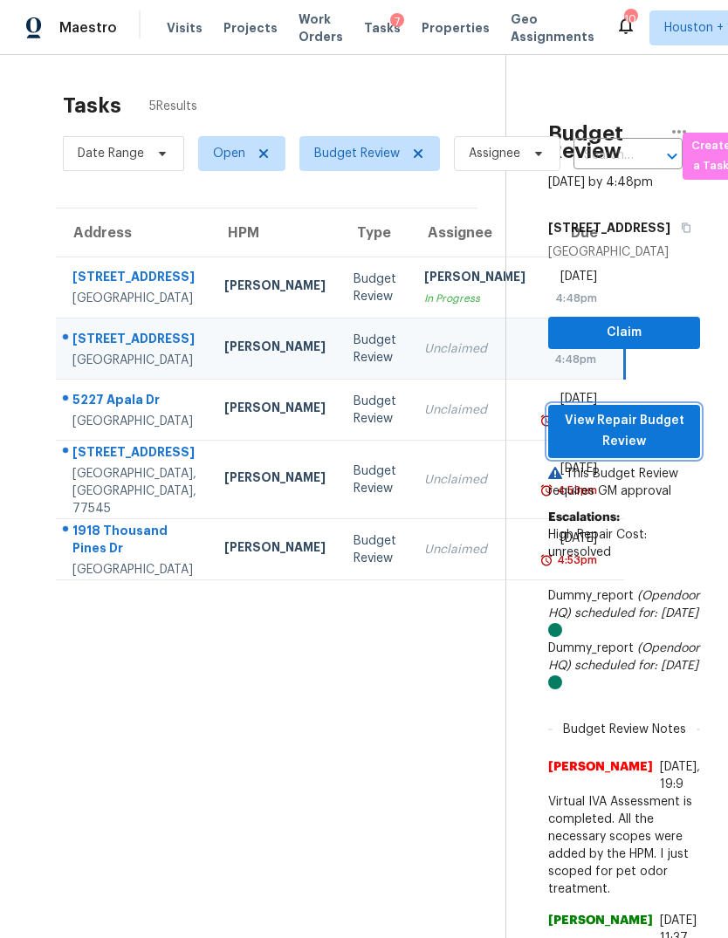
click at [673, 428] on span "View Repair Budget Review" at bounding box center [624, 431] width 124 height 43
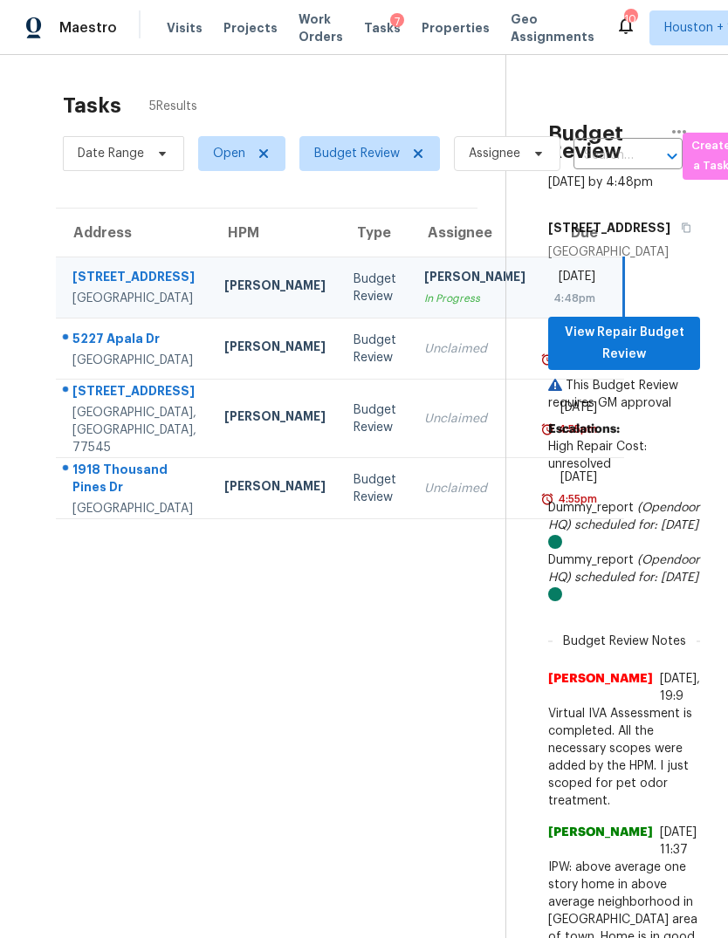
click at [539, 380] on td "Fri, Sep 5th 2025 4:55pm" at bounding box center [581, 349] width 85 height 61
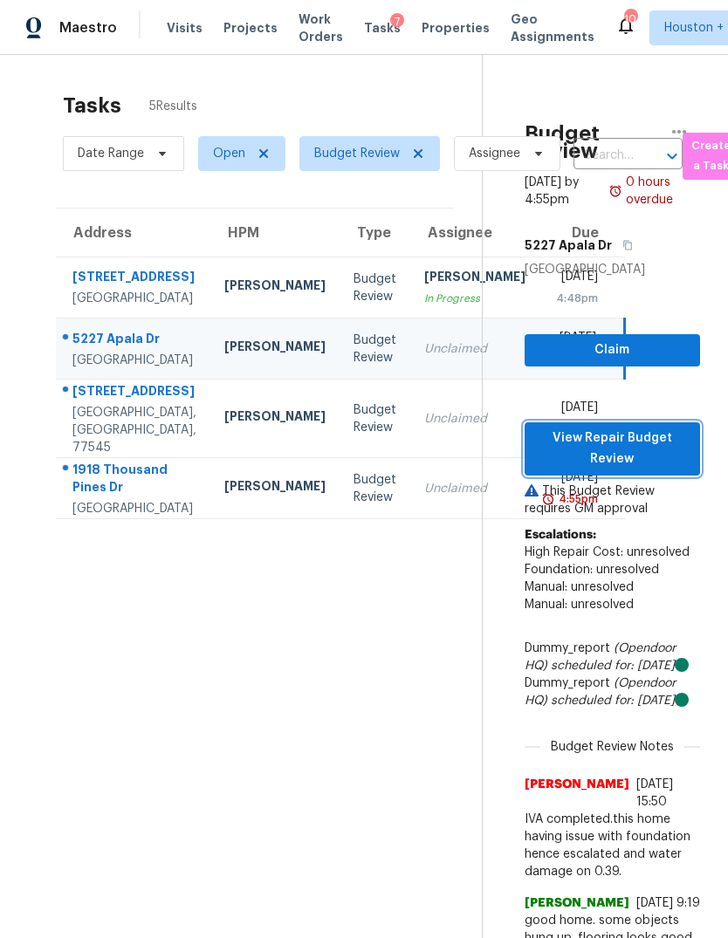
click at [640, 464] on span "View Repair Budget Review" at bounding box center [611, 449] width 147 height 43
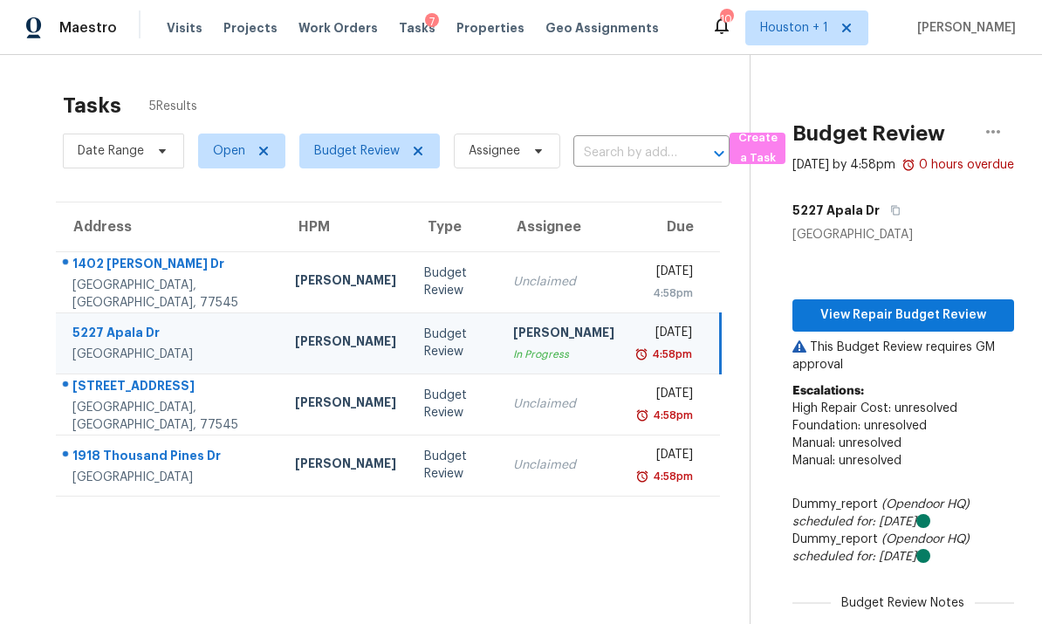
click at [410, 422] on td "Budget Review" at bounding box center [454, 403] width 89 height 61
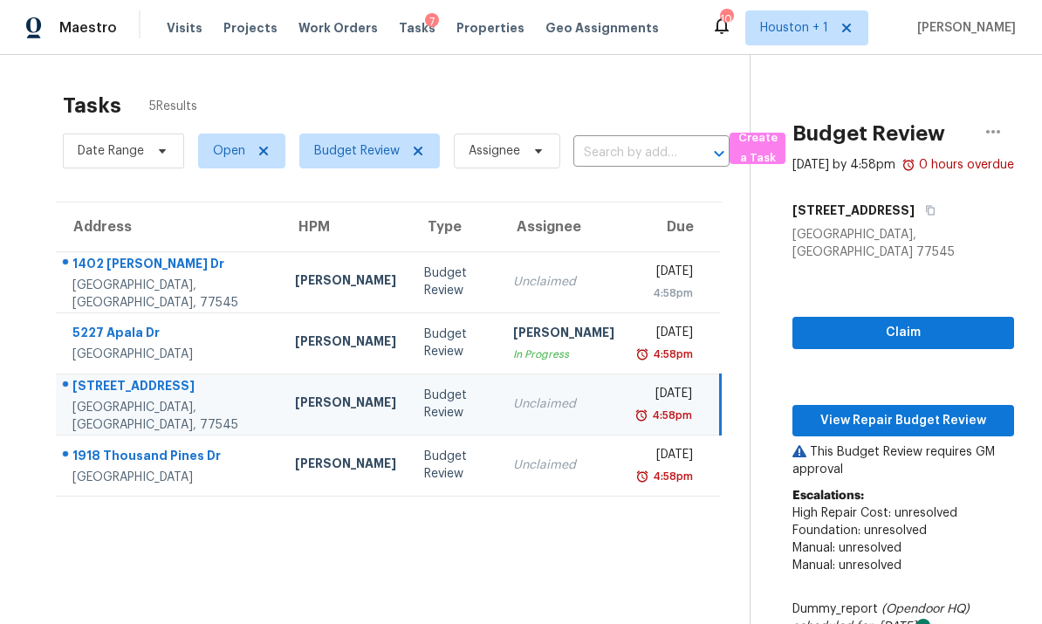
click at [727, 417] on span "View Repair Budget Review" at bounding box center [903, 421] width 194 height 22
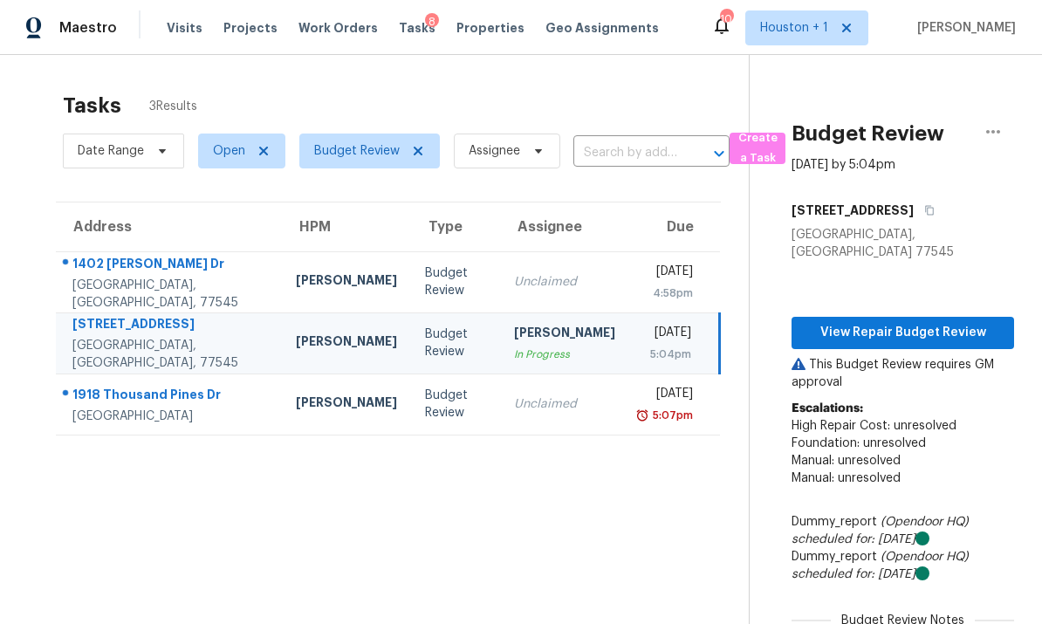
click at [445, 385] on td "Budget Review" at bounding box center [455, 403] width 89 height 61
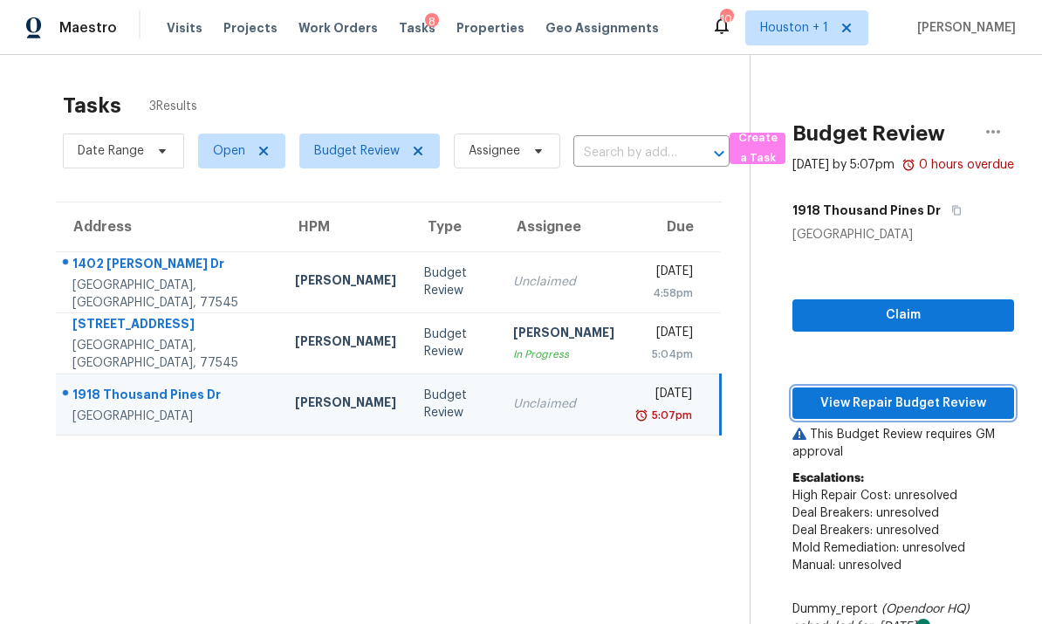
click at [727, 401] on span "View Repair Budget Review" at bounding box center [903, 404] width 194 height 22
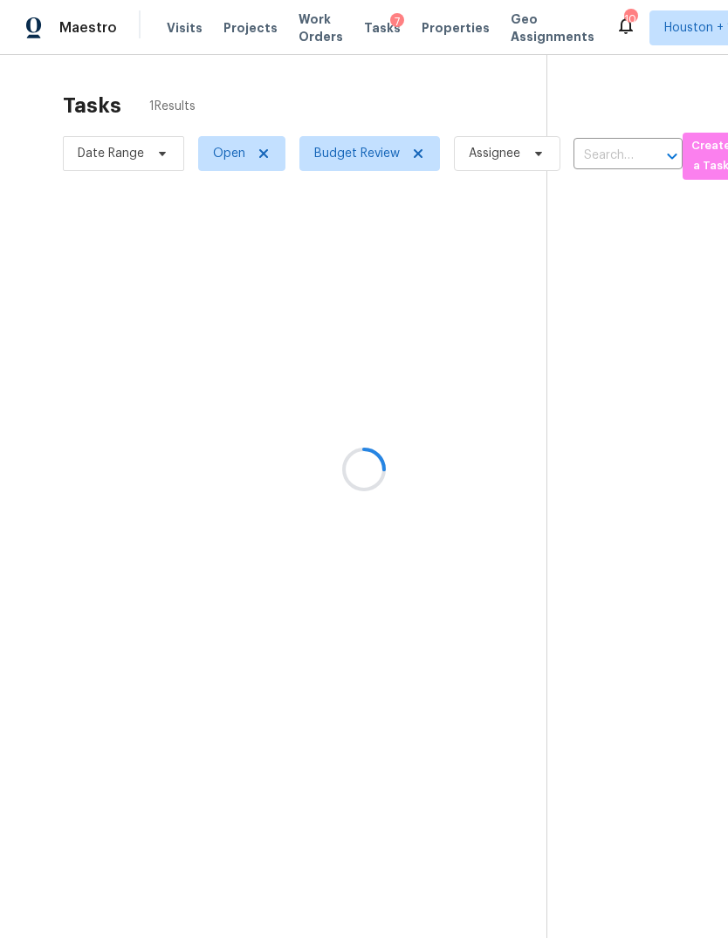
click at [101, 334] on div at bounding box center [364, 469] width 728 height 938
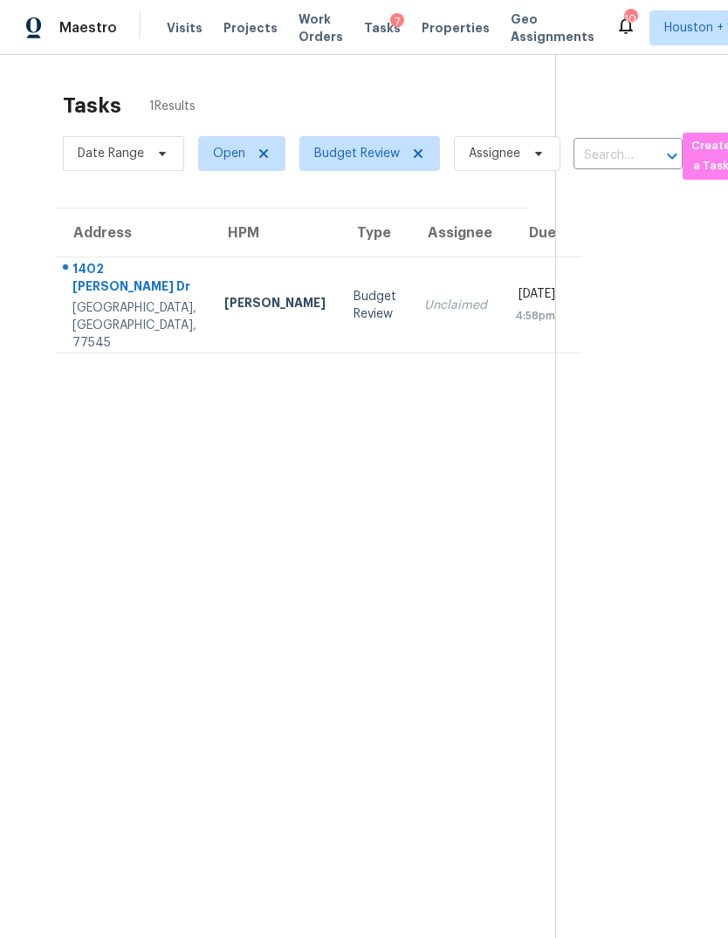
click at [113, 282] on div "1402 Noble Glen Dr" at bounding box center [134, 279] width 124 height 39
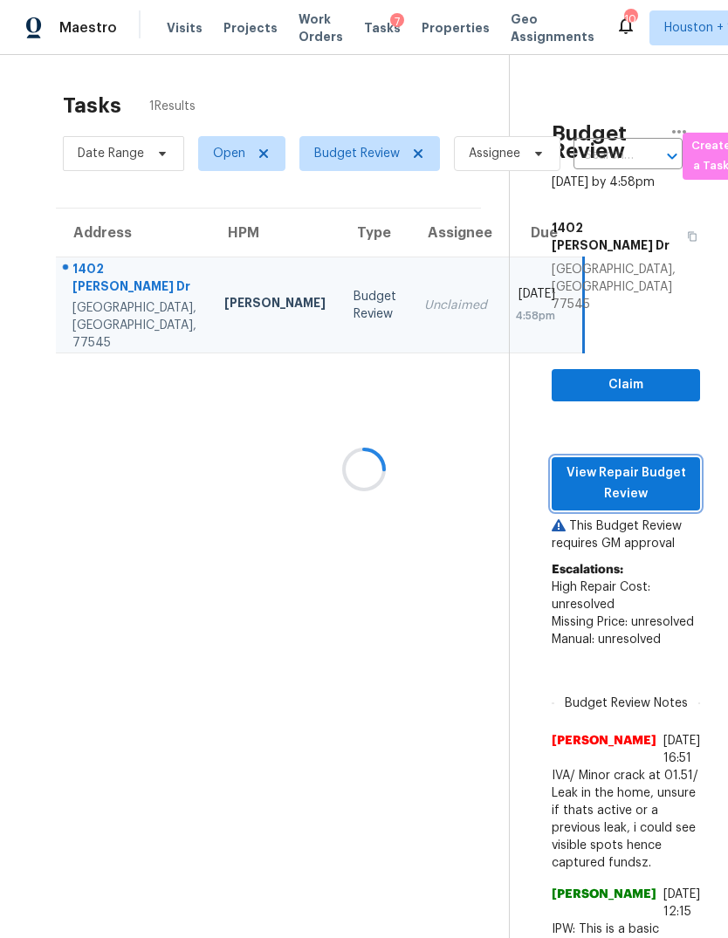
click at [657, 469] on span "View Repair Budget Review" at bounding box center [625, 483] width 120 height 43
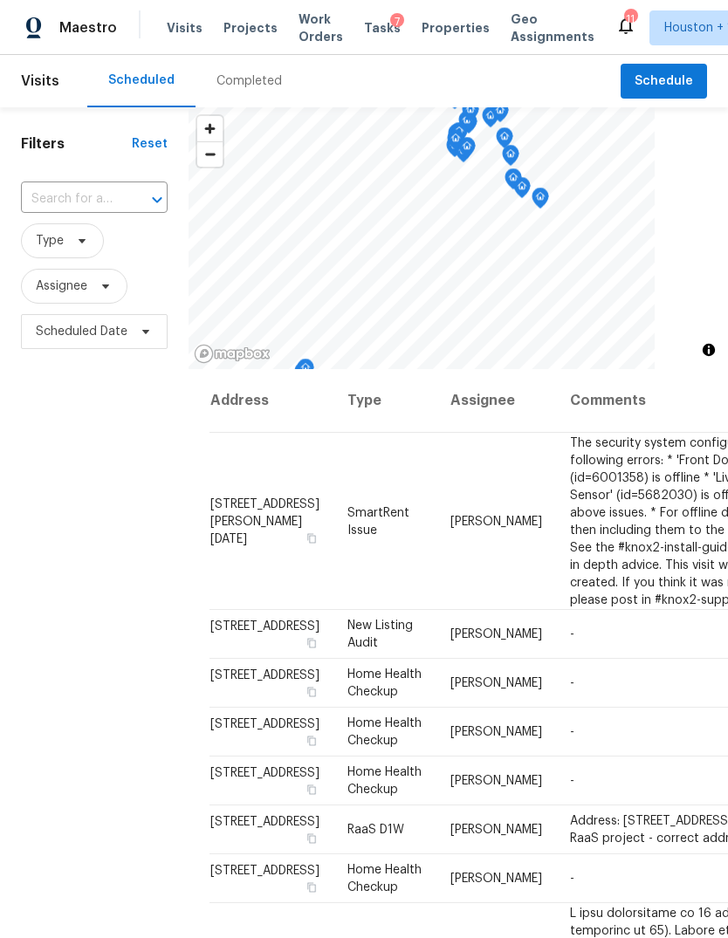
click at [202, 83] on div "Completed" at bounding box center [248, 81] width 107 height 52
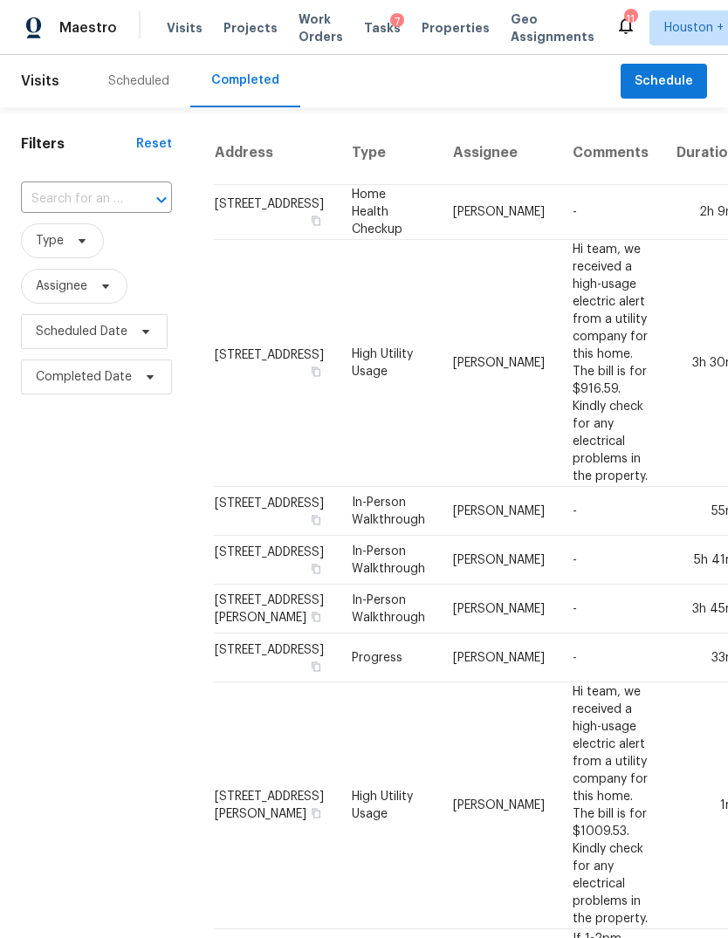
click at [61, 181] on div "​" at bounding box center [96, 200] width 151 height 38
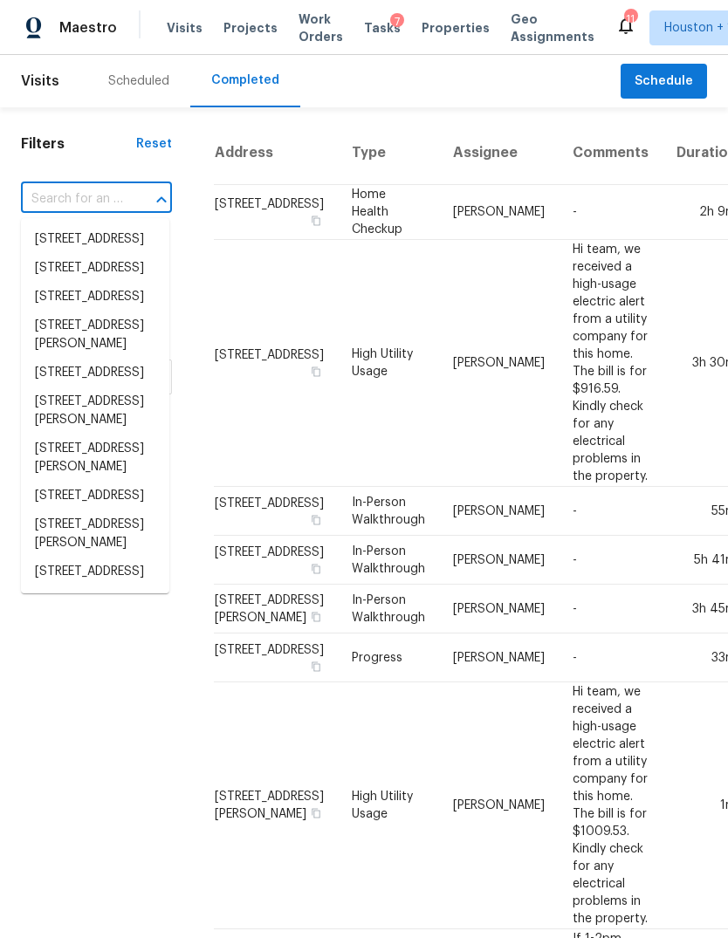
click at [71, 188] on input "text" at bounding box center [72, 199] width 102 height 27
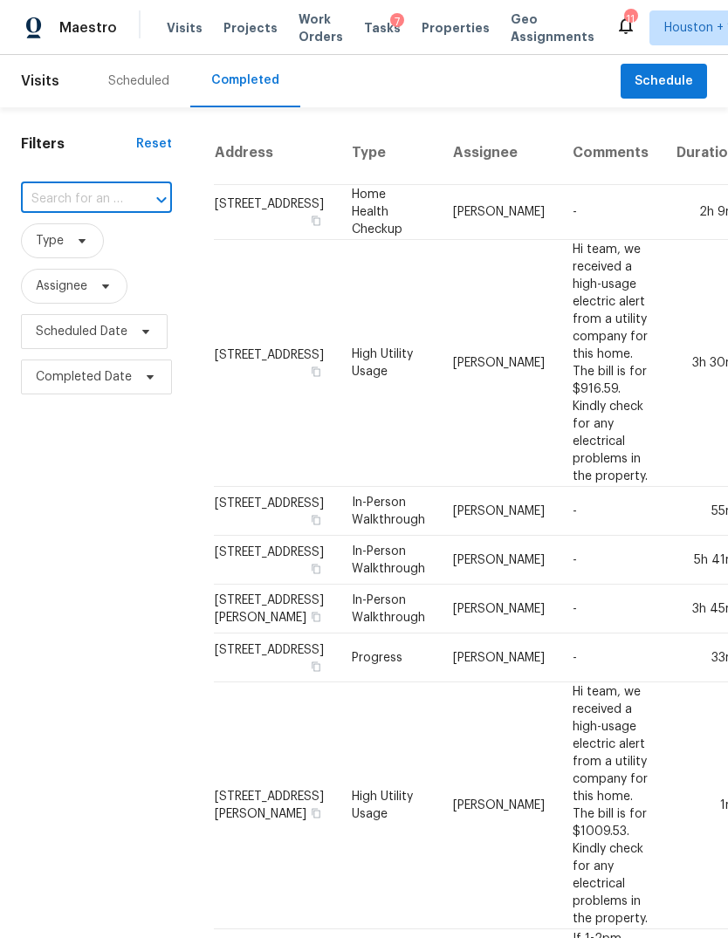
paste input "[STREET_ADDRESS]"
type input "[STREET_ADDRESS]"
click at [51, 201] on input "text" at bounding box center [72, 199] width 102 height 27
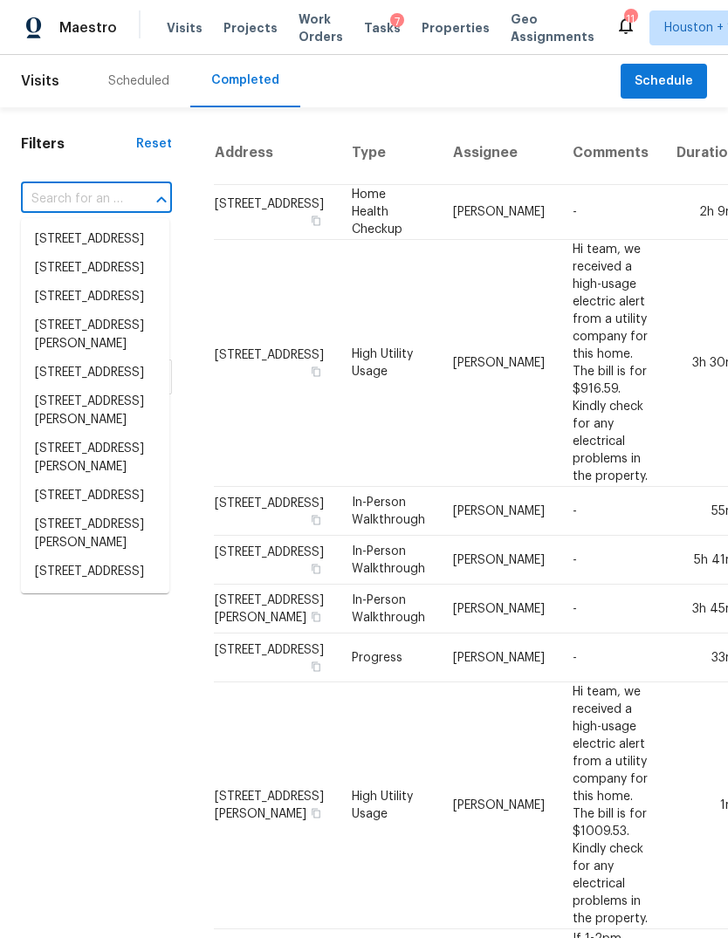
click at [58, 198] on input "text" at bounding box center [72, 199] width 102 height 27
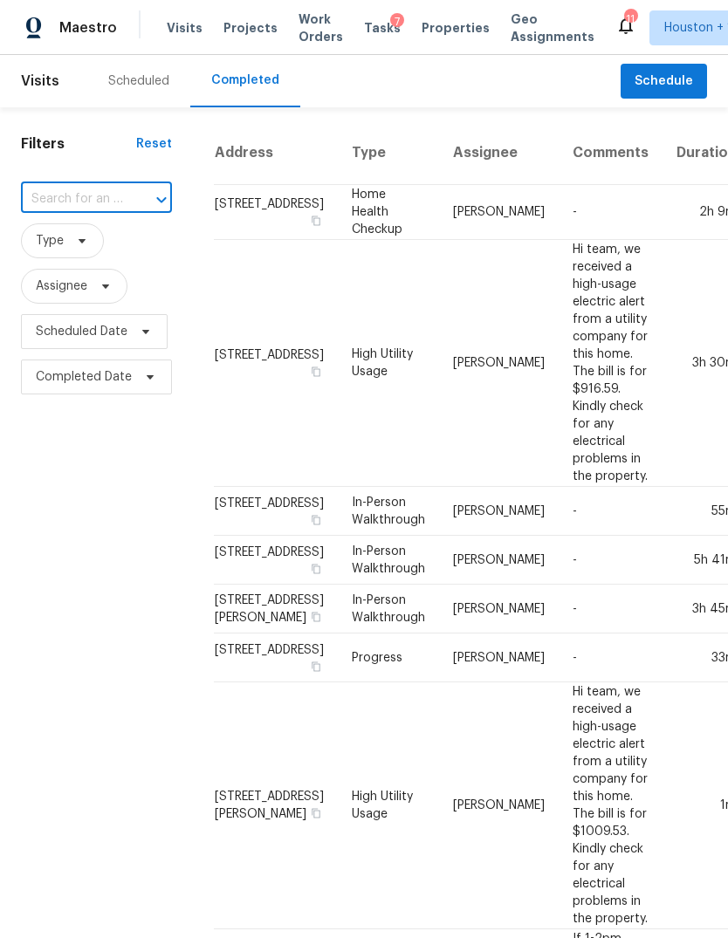
paste input "[STREET_ADDRESS]"
type input "[STREET_ADDRESS]"
click at [48, 250] on li "[STREET_ADDRESS]" at bounding box center [95, 239] width 148 height 29
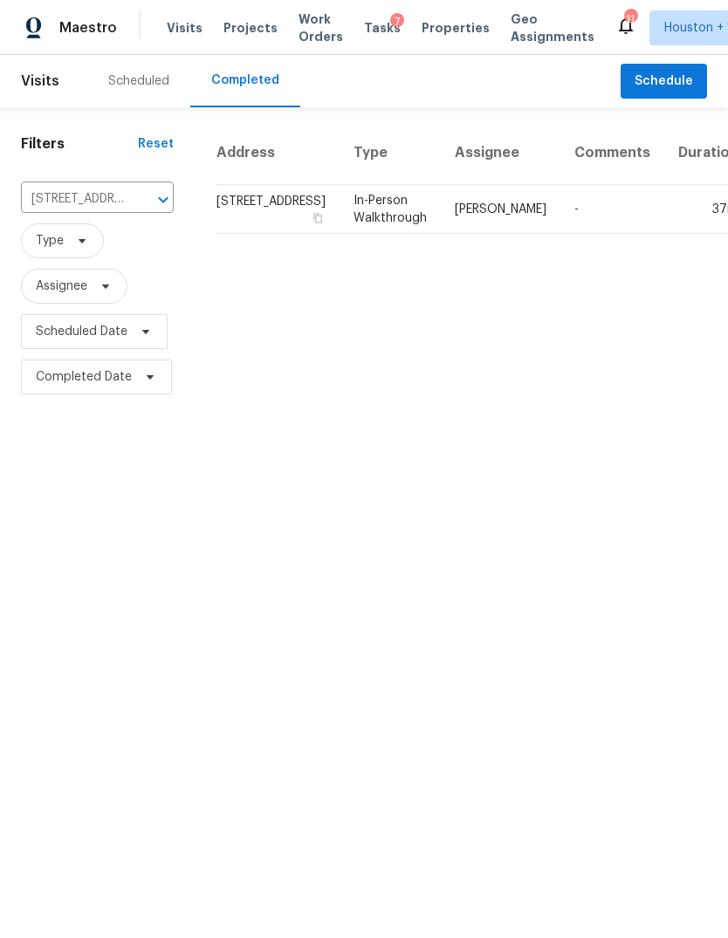
click at [664, 234] on td "37m" at bounding box center [708, 209] width 88 height 49
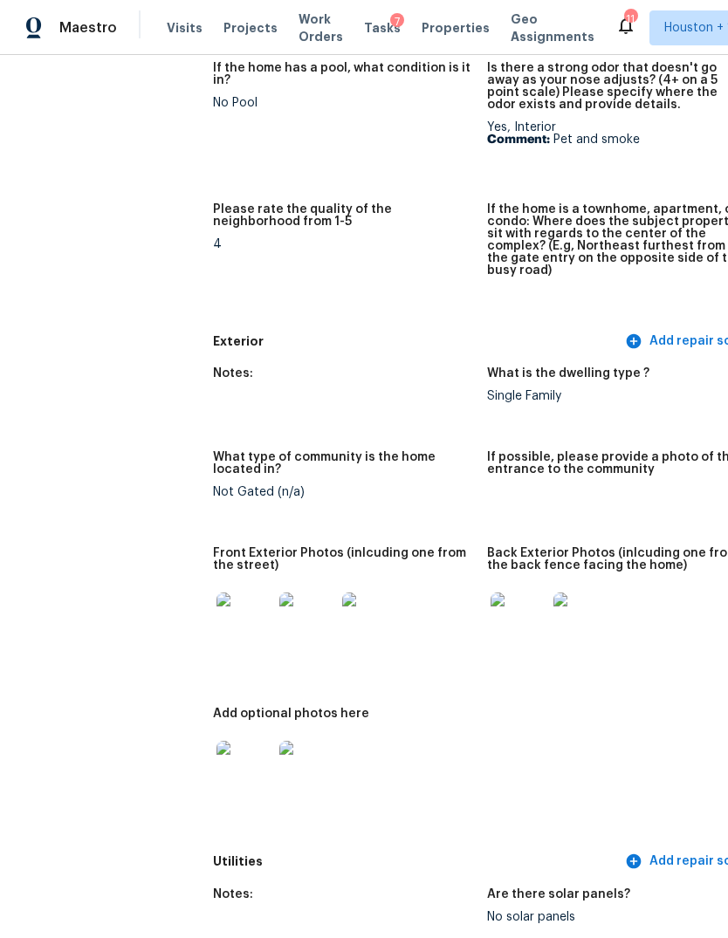
scroll to position [477, 0]
click at [216, 593] on img at bounding box center [244, 621] width 56 height 56
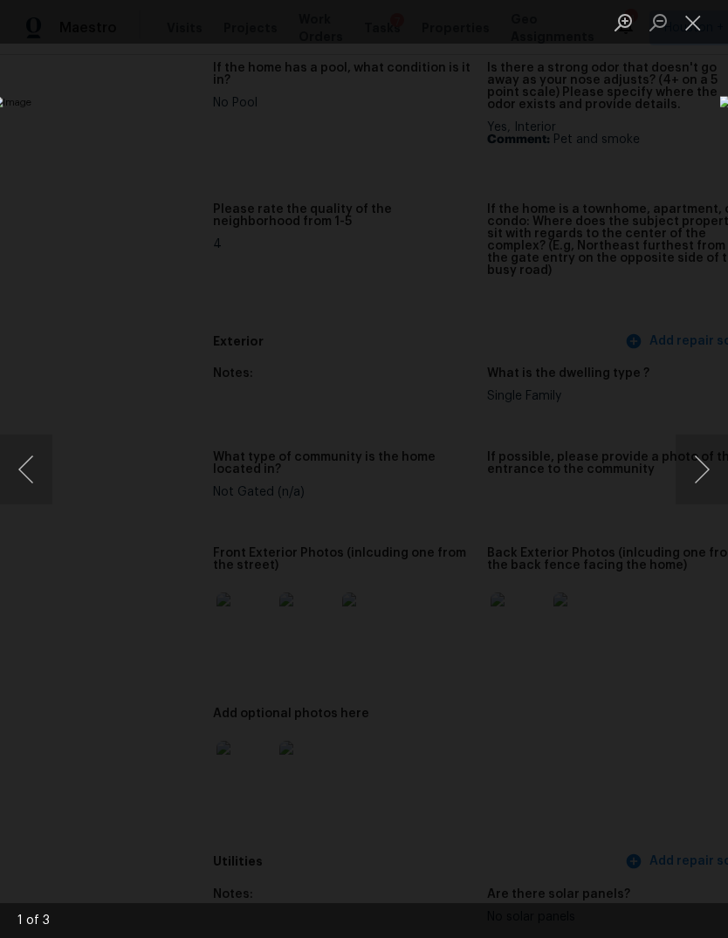
click at [708, 476] on button "Next image" at bounding box center [701, 470] width 52 height 70
click at [704, 476] on button "Next image" at bounding box center [701, 470] width 52 height 70
click at [28, 474] on button "Previous image" at bounding box center [26, 470] width 52 height 70
click at [705, 470] on button "Next image" at bounding box center [701, 470] width 52 height 70
click at [700, 469] on button "Next image" at bounding box center [701, 470] width 52 height 70
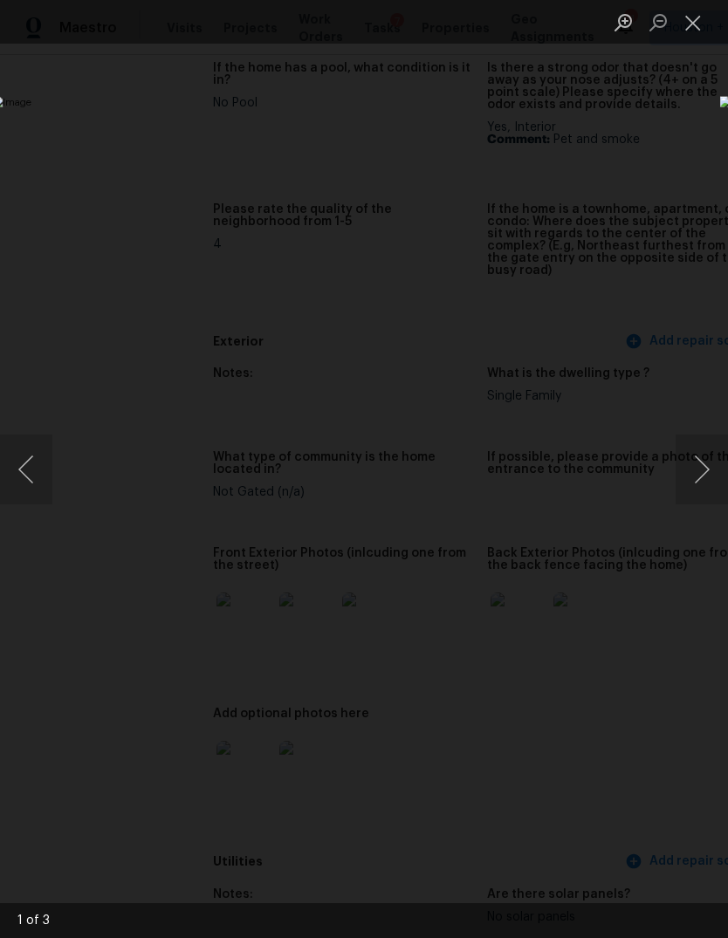
click at [127, 750] on div "Lightbox" at bounding box center [364, 469] width 728 height 938
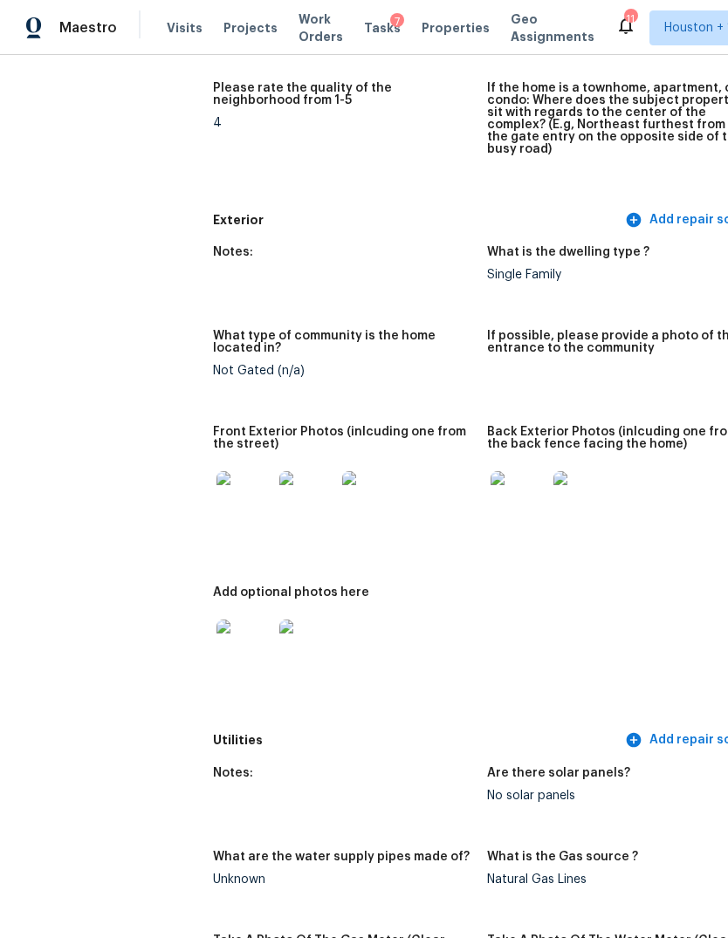
scroll to position [775, 0]
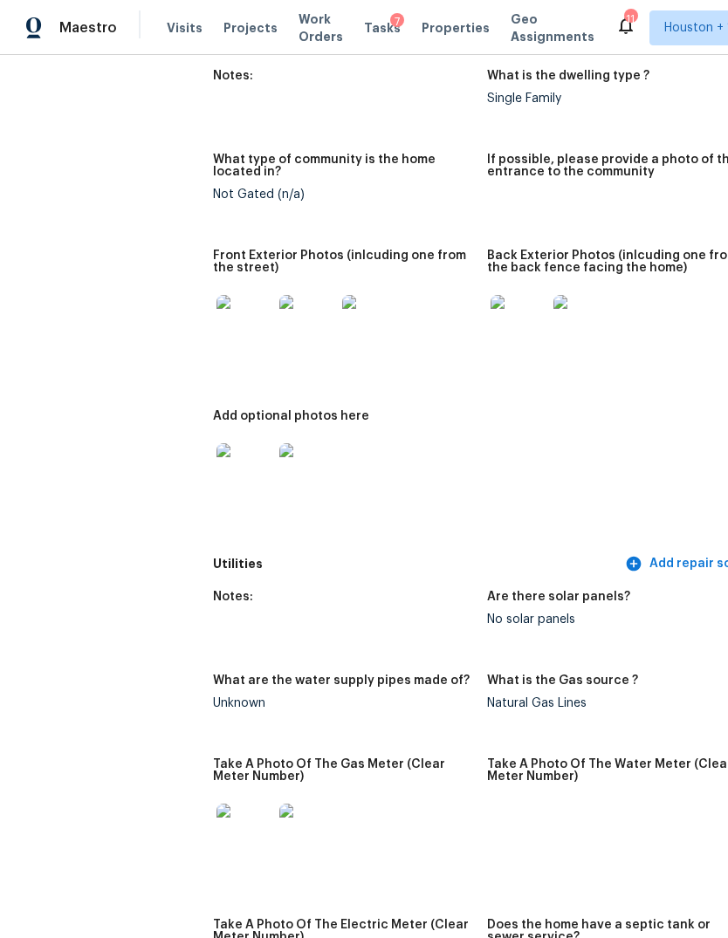
click at [490, 295] on img at bounding box center [518, 323] width 56 height 56
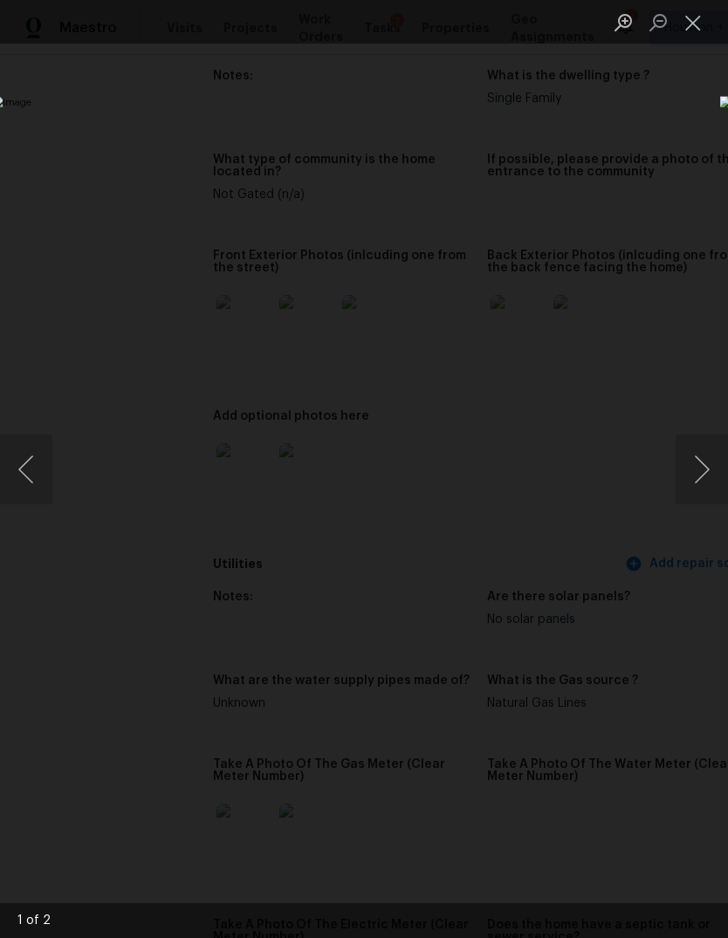
click at [699, 463] on button "Next image" at bounding box center [701, 470] width 52 height 70
click at [24, 467] on button "Previous image" at bounding box center [26, 470] width 52 height 70
click at [701, 456] on button "Next image" at bounding box center [701, 470] width 52 height 70
click at [24, 466] on button "Previous image" at bounding box center [26, 470] width 52 height 70
click at [696, 462] on button "Next image" at bounding box center [701, 470] width 52 height 70
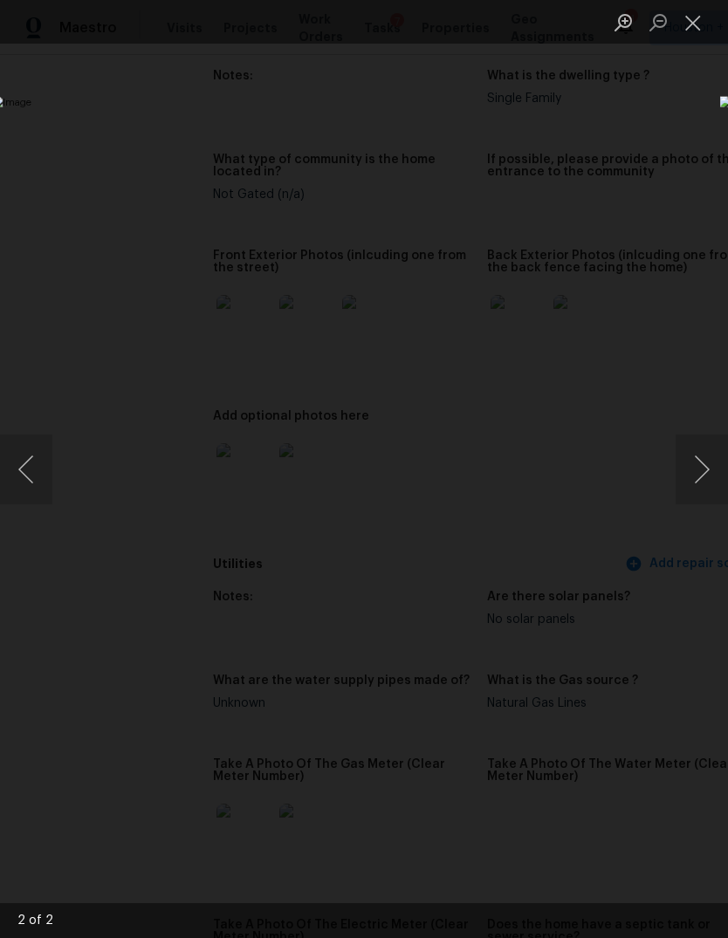
click at [695, 462] on button "Next image" at bounding box center [701, 470] width 52 height 70
click at [156, 797] on div "Lightbox" at bounding box center [364, 469] width 728 height 938
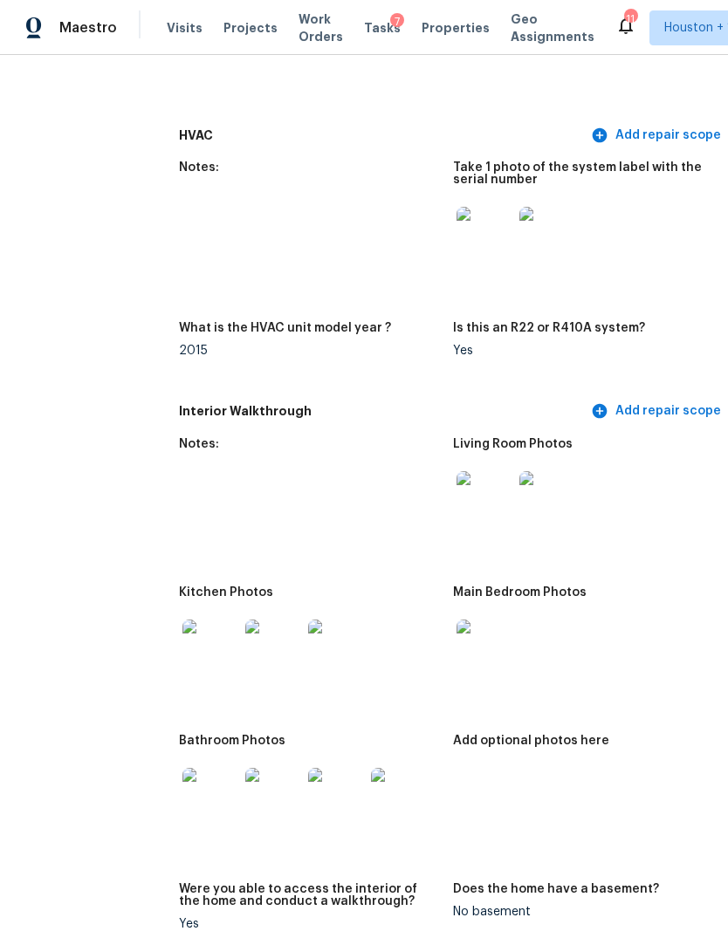
scroll to position [1760, 31]
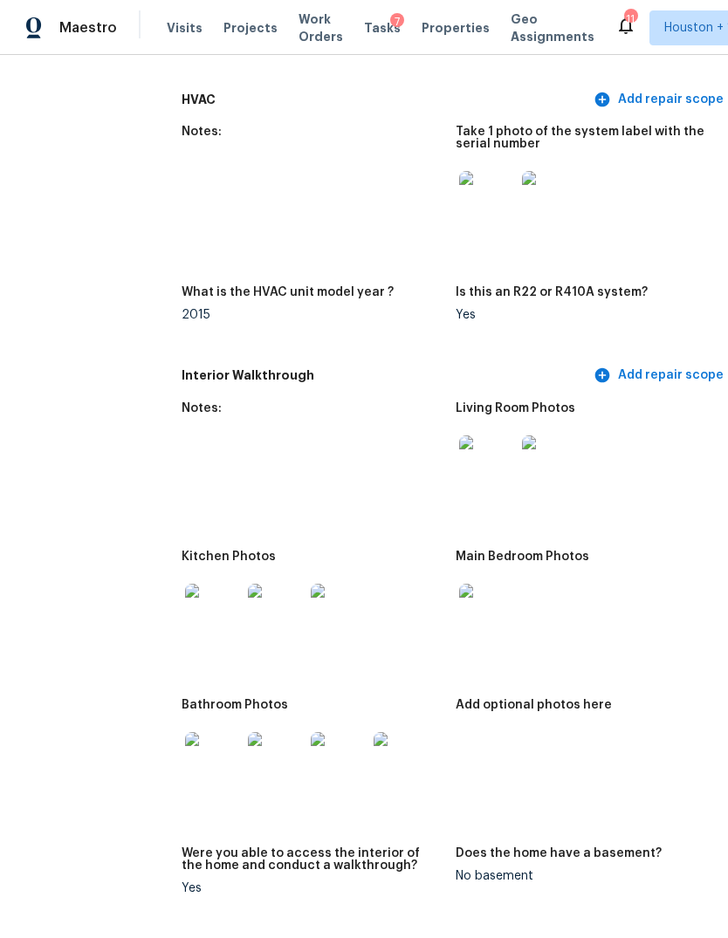
click at [462, 425] on div at bounding box center [487, 463] width 63 height 77
click at [459, 435] on img at bounding box center [487, 463] width 56 height 56
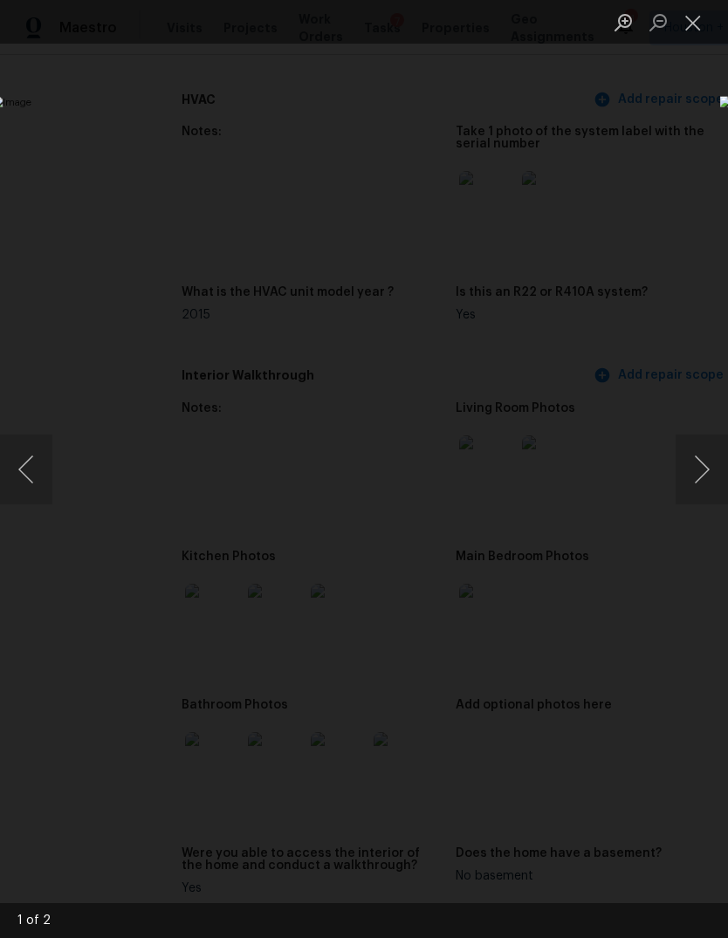
click at [707, 455] on button "Next image" at bounding box center [701, 470] width 52 height 70
click at [694, 476] on button "Next image" at bounding box center [701, 470] width 52 height 70
click at [155, 781] on div "Lightbox" at bounding box center [364, 469] width 728 height 938
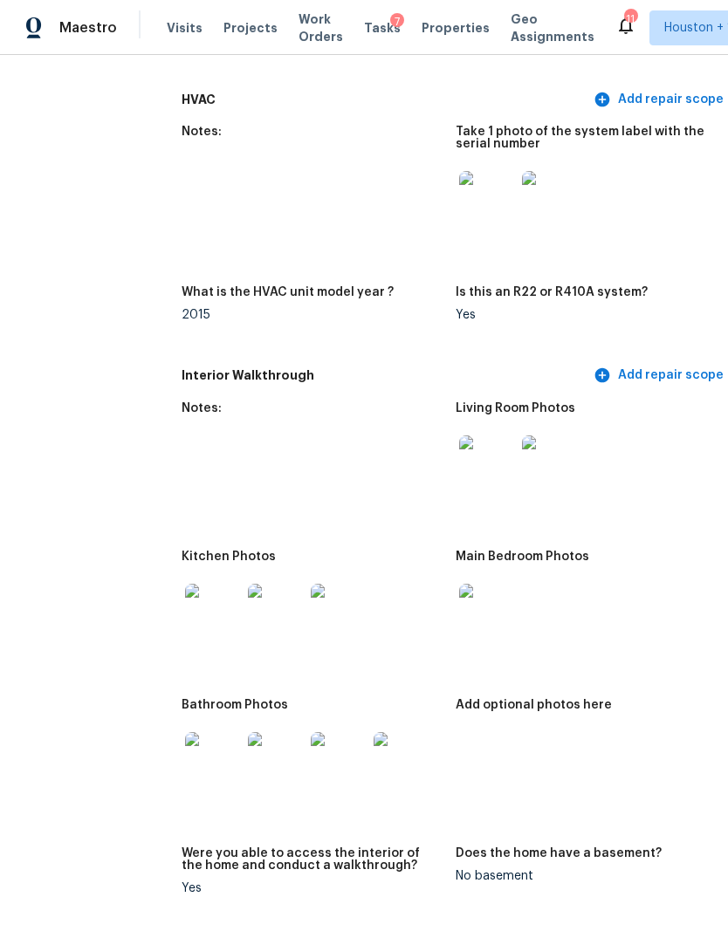
click at [185, 584] on img at bounding box center [213, 612] width 56 height 56
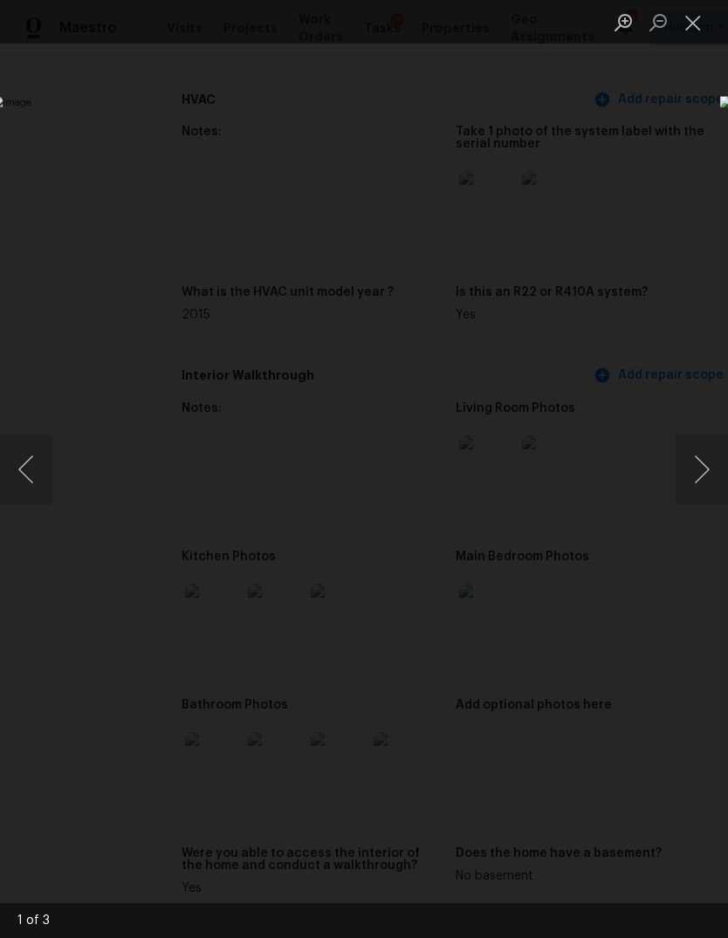
click at [701, 460] on button "Next image" at bounding box center [701, 470] width 52 height 70
click at [698, 472] on button "Next image" at bounding box center [701, 470] width 52 height 70
click at [700, 470] on button "Next image" at bounding box center [701, 470] width 52 height 70
click at [707, 463] on button "Next image" at bounding box center [701, 470] width 52 height 70
click at [693, 455] on button "Next image" at bounding box center [701, 470] width 52 height 70
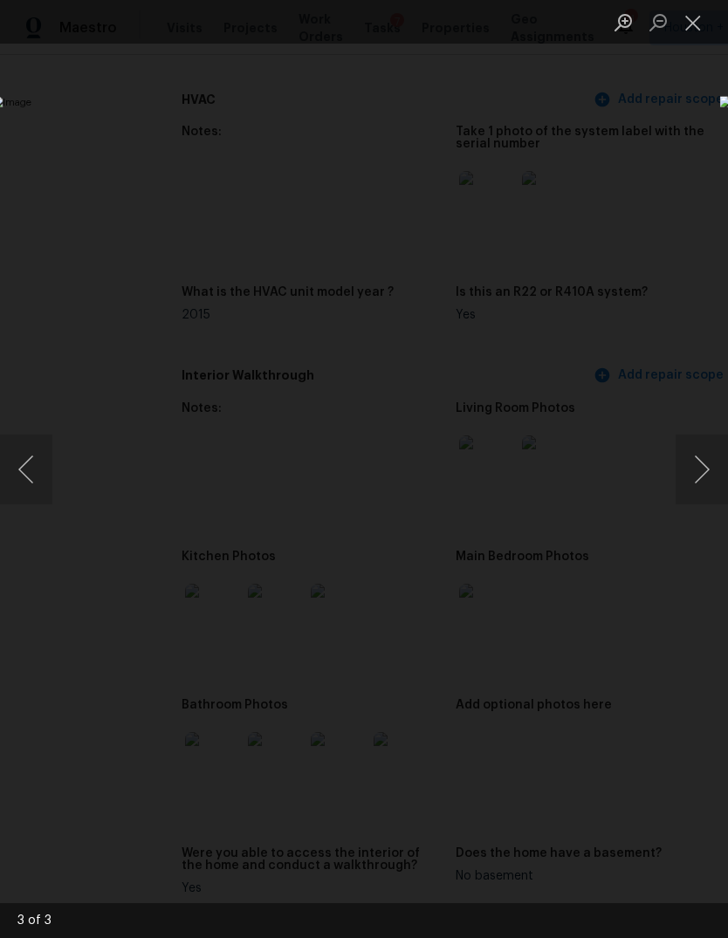
click at [695, 470] on button "Next image" at bounding box center [701, 470] width 52 height 70
click at [702, 462] on button "Next image" at bounding box center [701, 470] width 52 height 70
click at [636, 809] on div "Lightbox" at bounding box center [364, 469] width 728 height 938
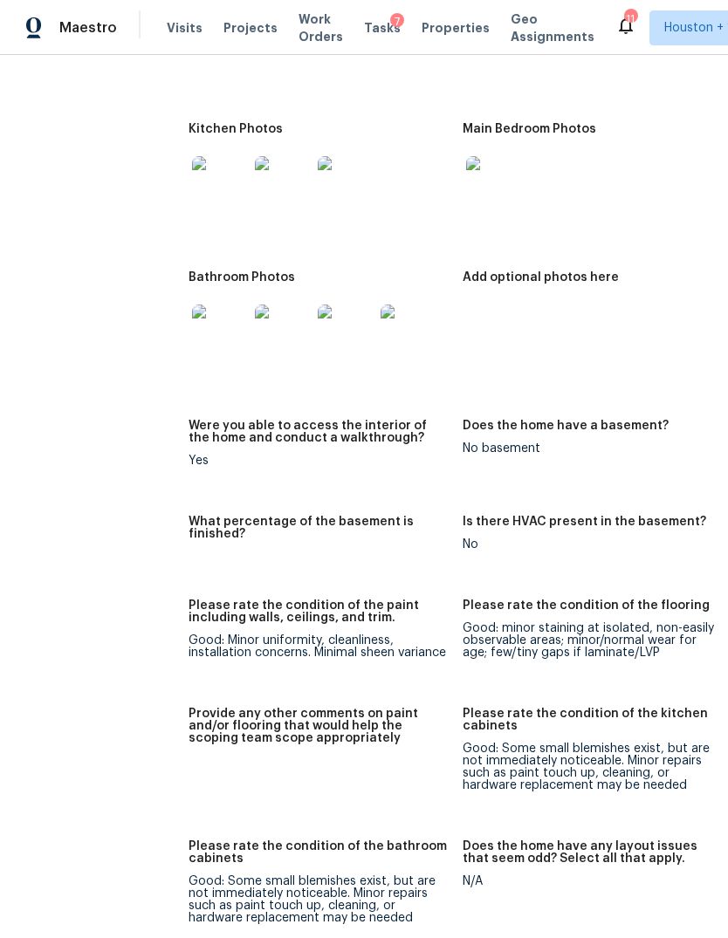
scroll to position [1928, 65]
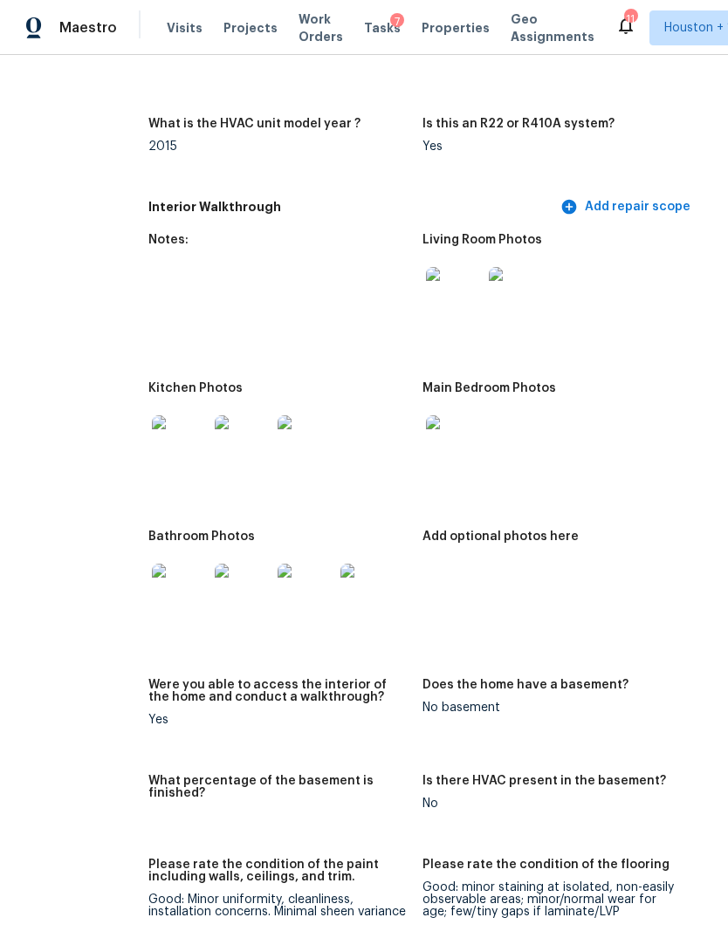
click at [152, 585] on img at bounding box center [180, 592] width 56 height 56
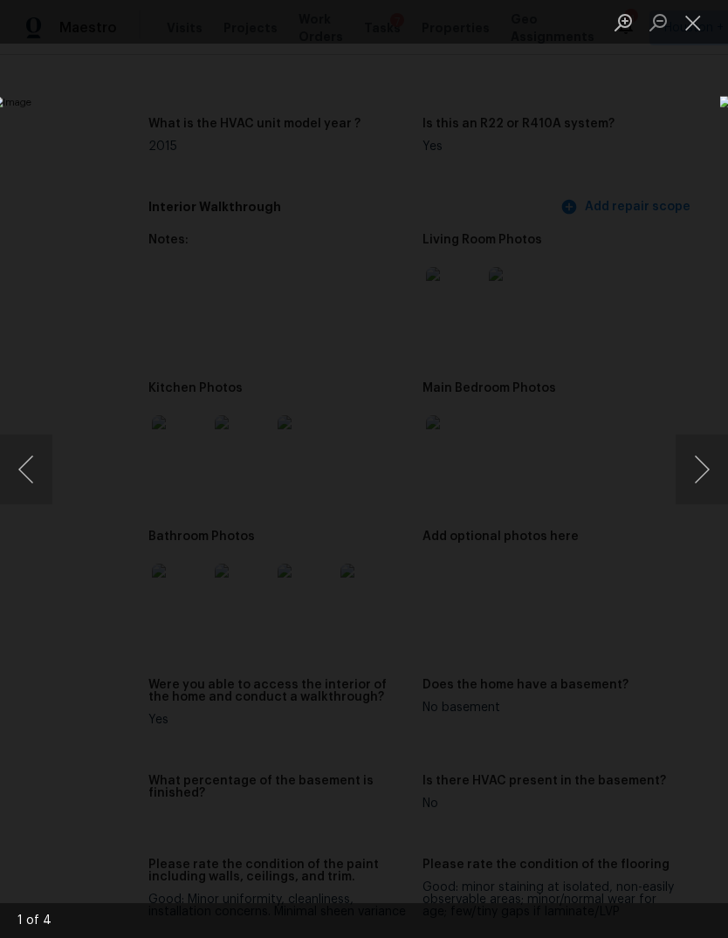
click at [700, 488] on button "Next image" at bounding box center [701, 470] width 52 height 70
click at [698, 476] on button "Next image" at bounding box center [701, 470] width 52 height 70
click at [697, 473] on button "Next image" at bounding box center [701, 470] width 52 height 70
click at [694, 483] on button "Next image" at bounding box center [701, 470] width 52 height 70
click at [694, 478] on button "Next image" at bounding box center [701, 470] width 52 height 70
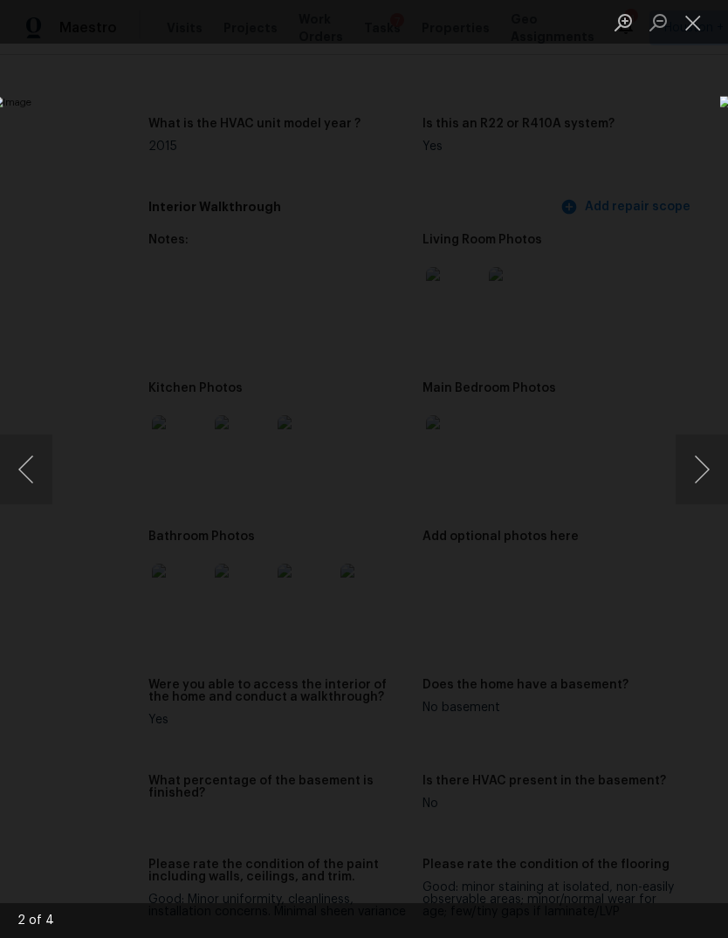
click at [694, 483] on button "Next image" at bounding box center [701, 470] width 52 height 70
click at [691, 483] on button "Next image" at bounding box center [701, 470] width 52 height 70
click at [695, 476] on button "Next image" at bounding box center [701, 470] width 52 height 70
click at [697, 483] on button "Next image" at bounding box center [701, 470] width 52 height 70
click at [698, 483] on button "Next image" at bounding box center [701, 470] width 52 height 70
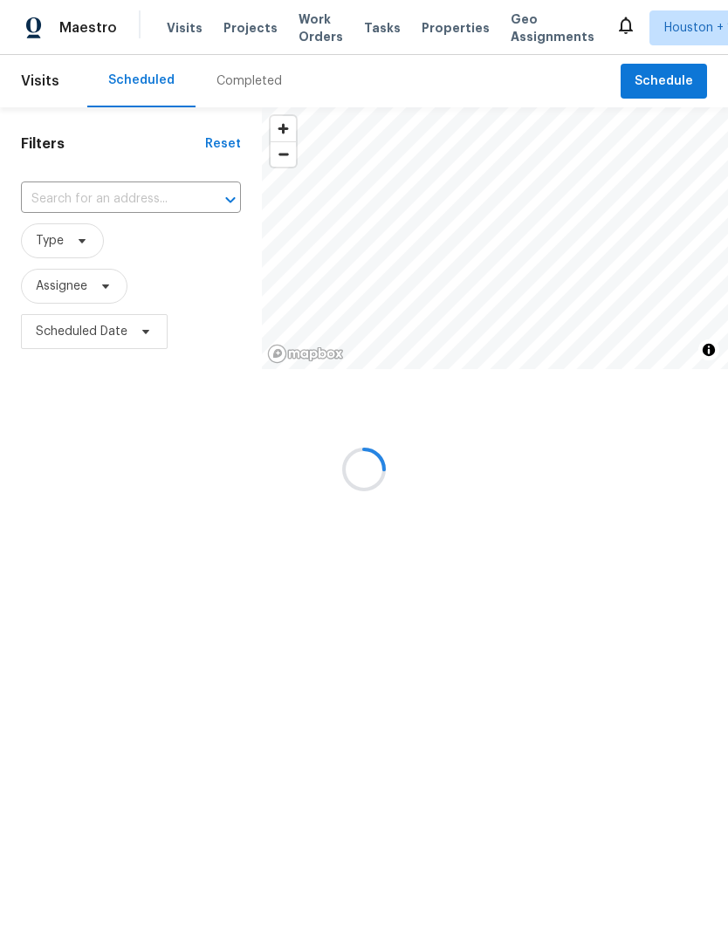
click at [260, 85] on div at bounding box center [364, 469] width 728 height 938
click at [238, 89] on div at bounding box center [364, 469] width 728 height 938
click at [244, 88] on div at bounding box center [364, 469] width 728 height 938
click at [246, 89] on div at bounding box center [364, 469] width 728 height 938
click at [235, 84] on div at bounding box center [364, 469] width 728 height 938
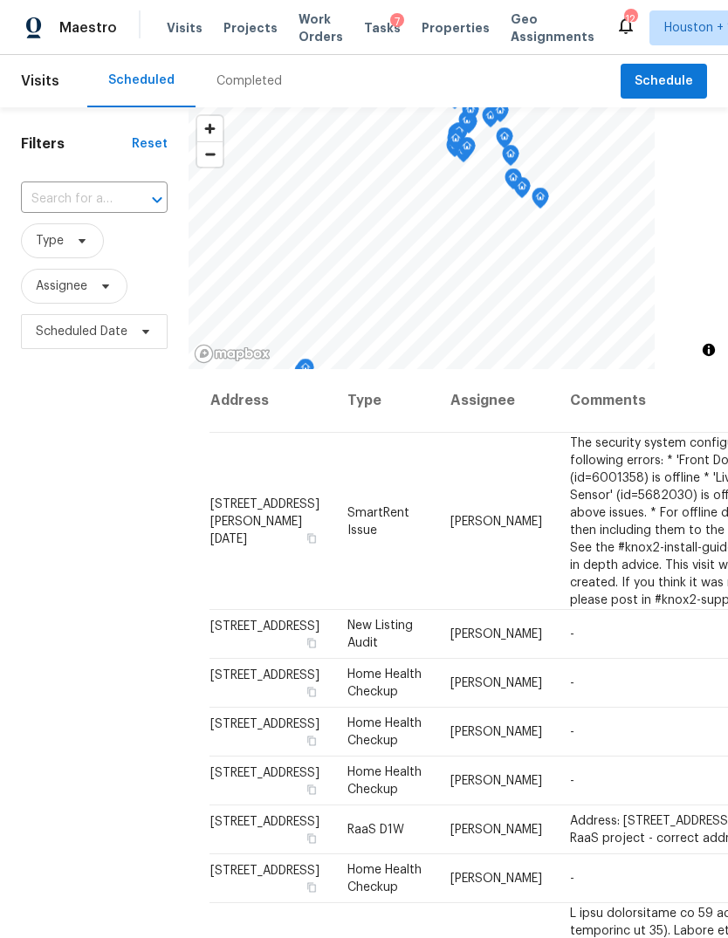
click at [242, 90] on div "Completed" at bounding box center [248, 81] width 107 height 52
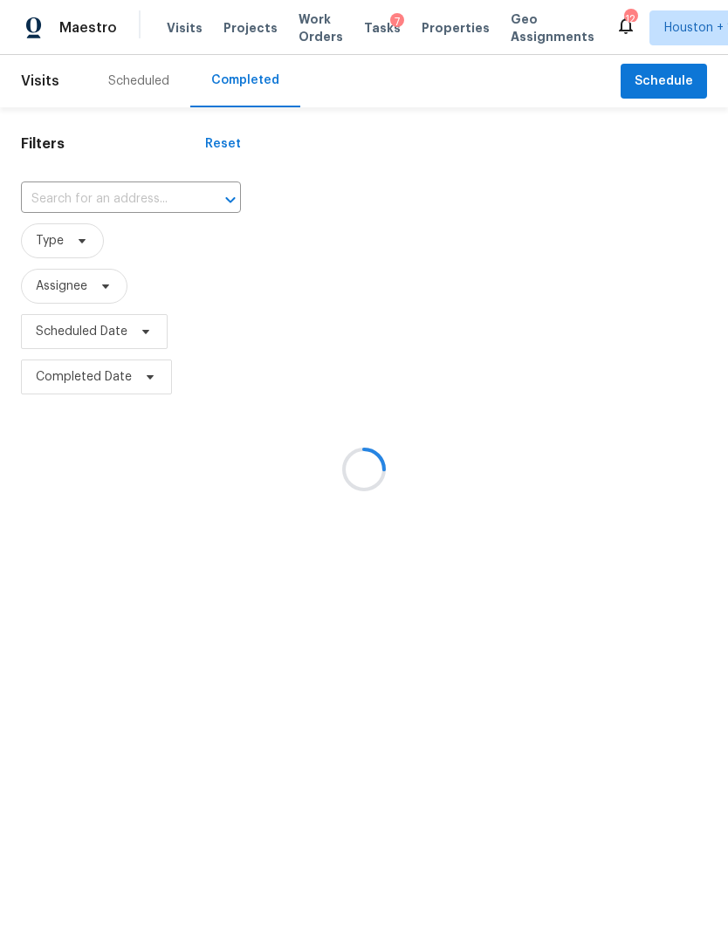
click at [99, 202] on div at bounding box center [364, 469] width 728 height 938
click at [95, 196] on div at bounding box center [364, 469] width 728 height 938
click at [78, 200] on div at bounding box center [364, 469] width 728 height 938
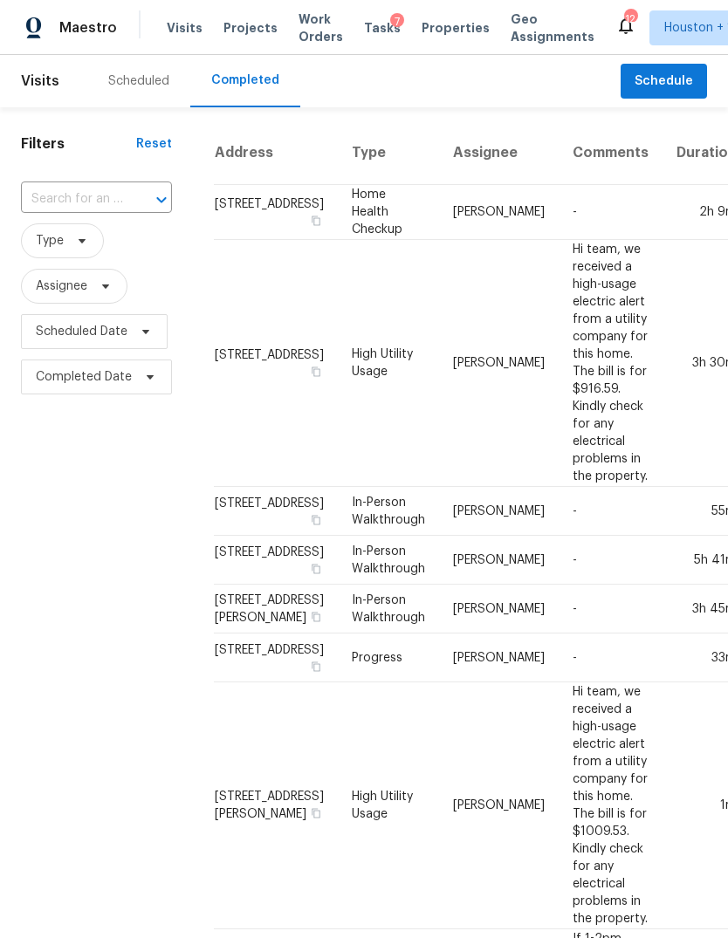
click at [74, 199] on input "text" at bounding box center [72, 199] width 102 height 27
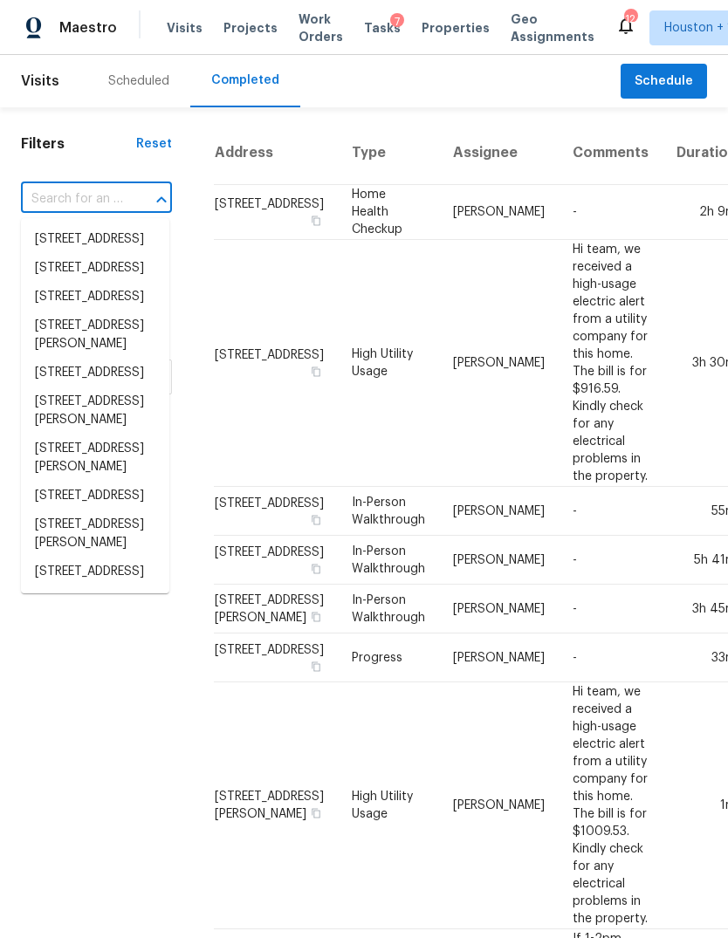
click at [66, 200] on input "text" at bounding box center [72, 199] width 102 height 27
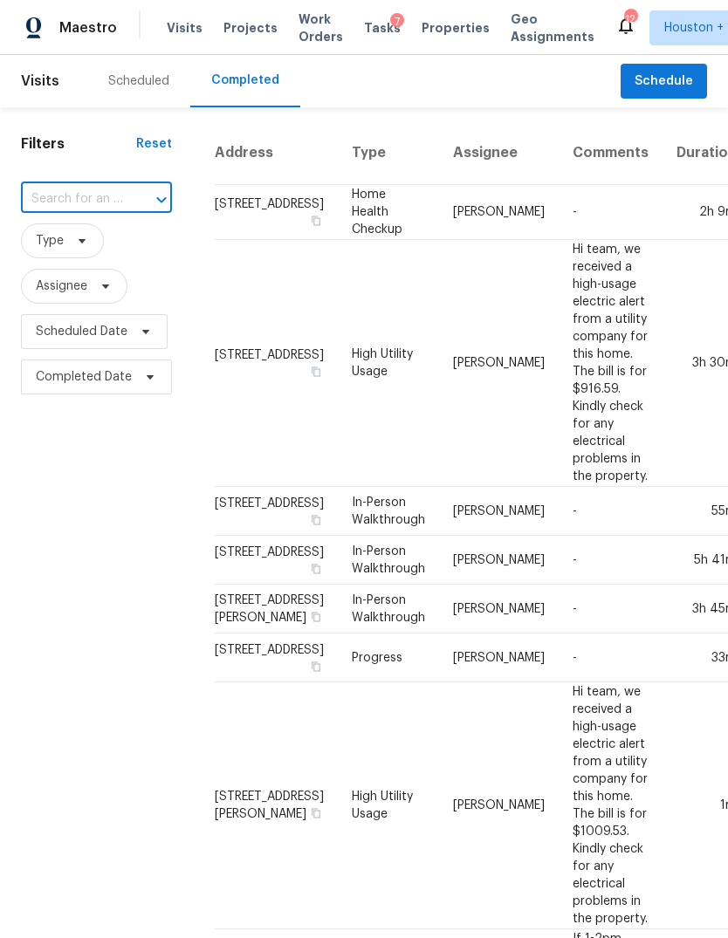
paste input "[STREET_ADDRESS]"
type input "[STREET_ADDRESS]"
click at [60, 254] on li "[STREET_ADDRESS]" at bounding box center [95, 239] width 148 height 29
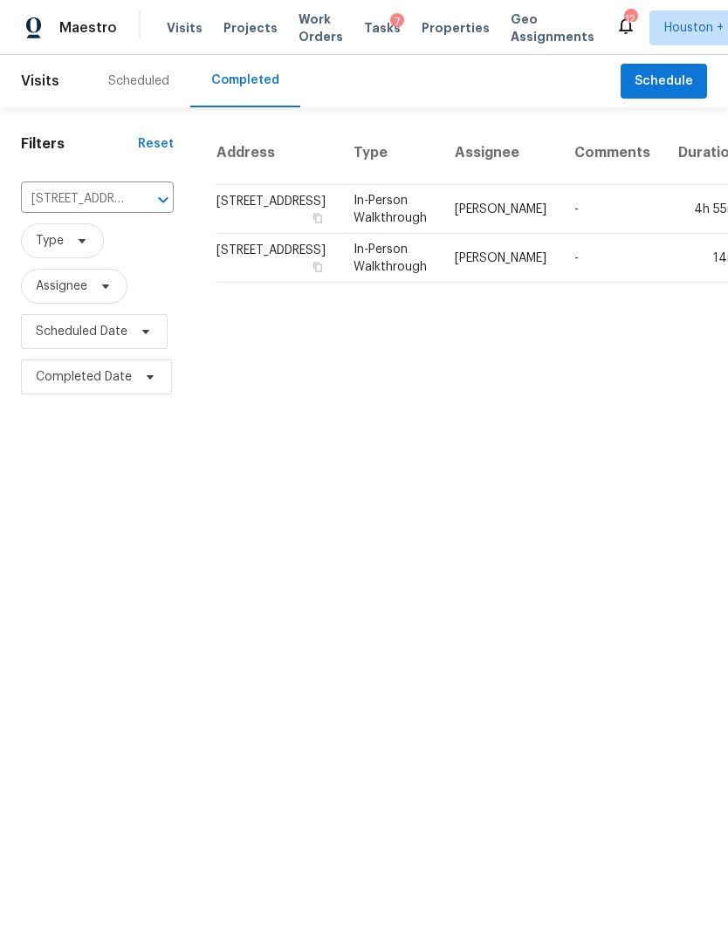
click at [224, 234] on td "[STREET_ADDRESS]" at bounding box center [278, 209] width 124 height 49
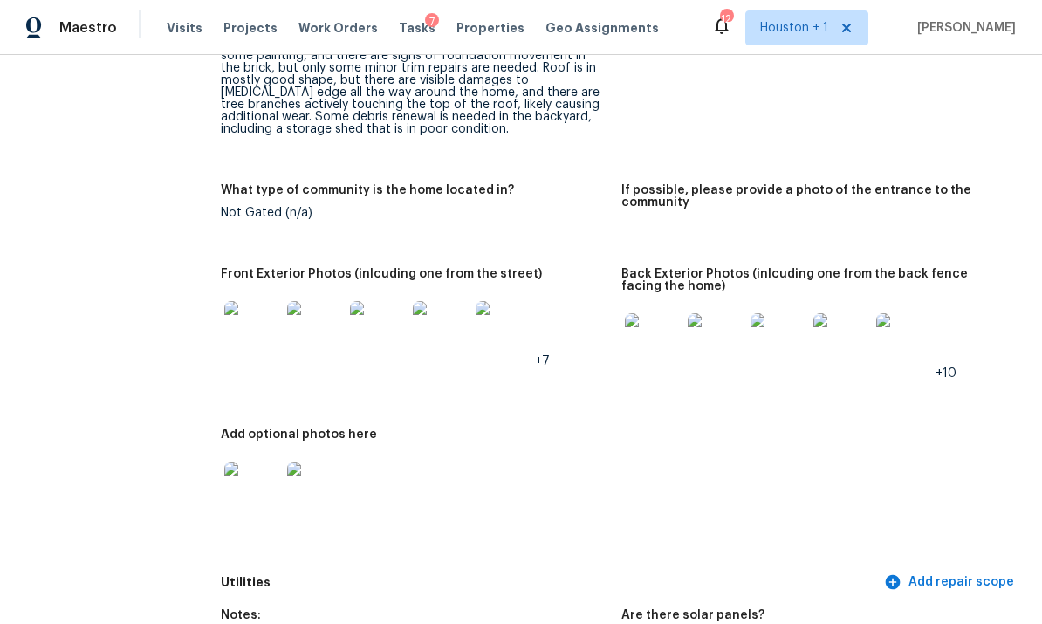
scroll to position [890, 0]
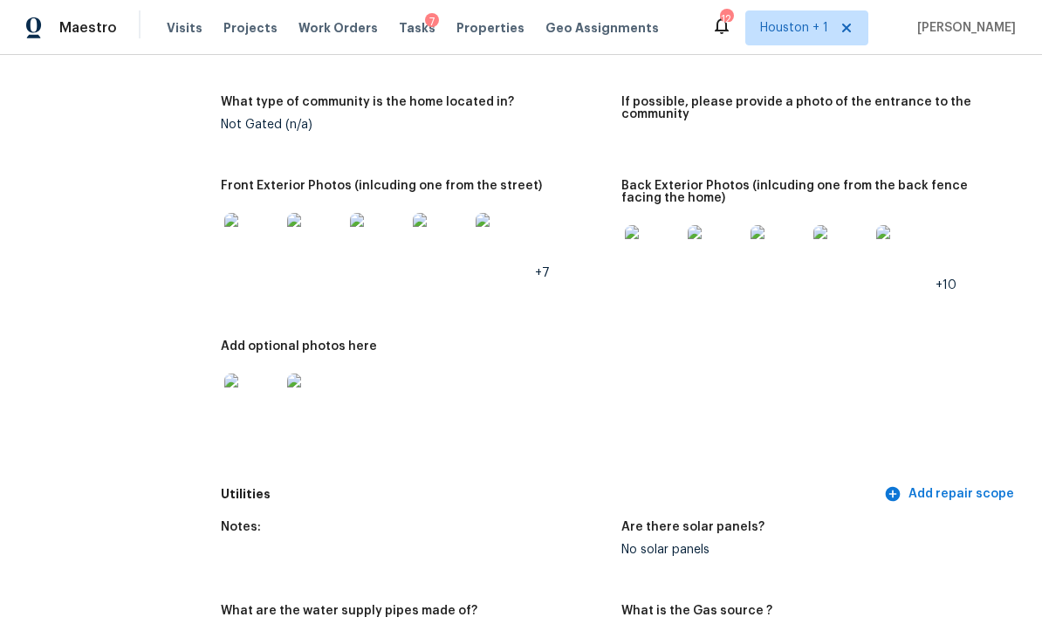
click at [261, 269] on img at bounding box center [252, 241] width 56 height 56
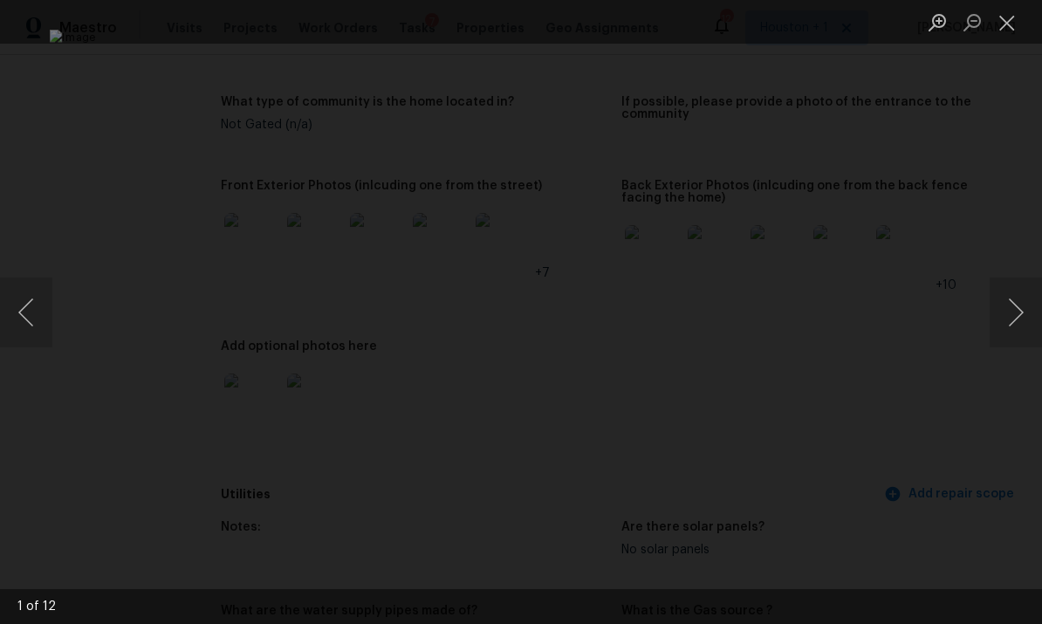
click at [727, 304] on button "Next image" at bounding box center [1016, 312] width 52 height 70
click at [24, 303] on button "Previous image" at bounding box center [26, 312] width 52 height 70
click at [727, 303] on button "Next image" at bounding box center [1016, 312] width 52 height 70
click at [727, 298] on button "Next image" at bounding box center [1016, 312] width 52 height 70
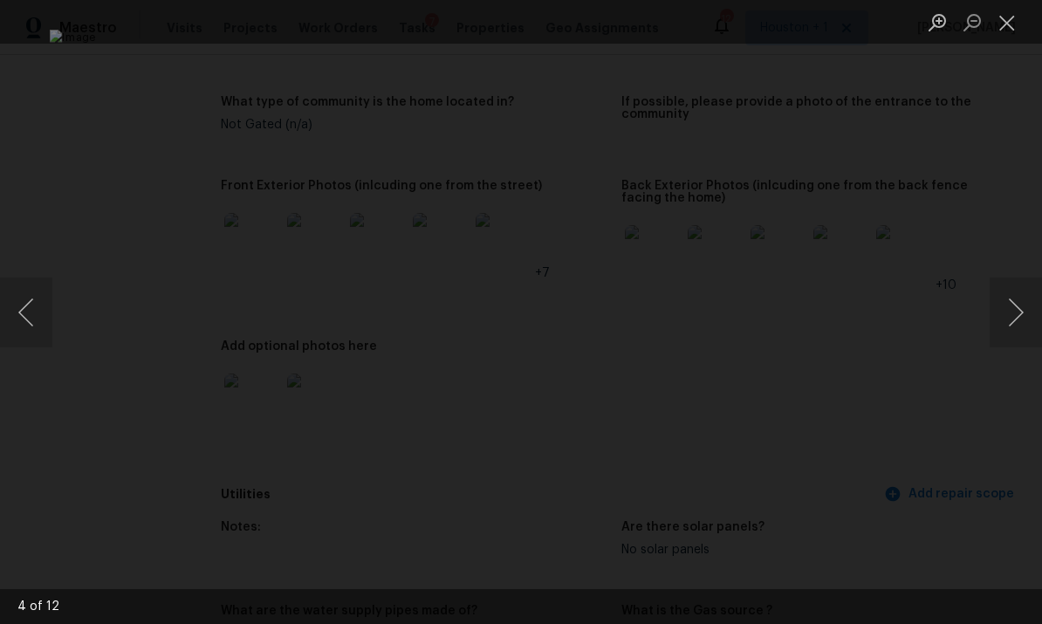
click at [727, 298] on button "Next image" at bounding box center [1016, 312] width 52 height 70
click at [727, 293] on button "Next image" at bounding box center [1016, 312] width 52 height 70
click at [727, 297] on button "Next image" at bounding box center [1016, 312] width 52 height 70
click at [727, 218] on div "Lightbox" at bounding box center [521, 312] width 1042 height 624
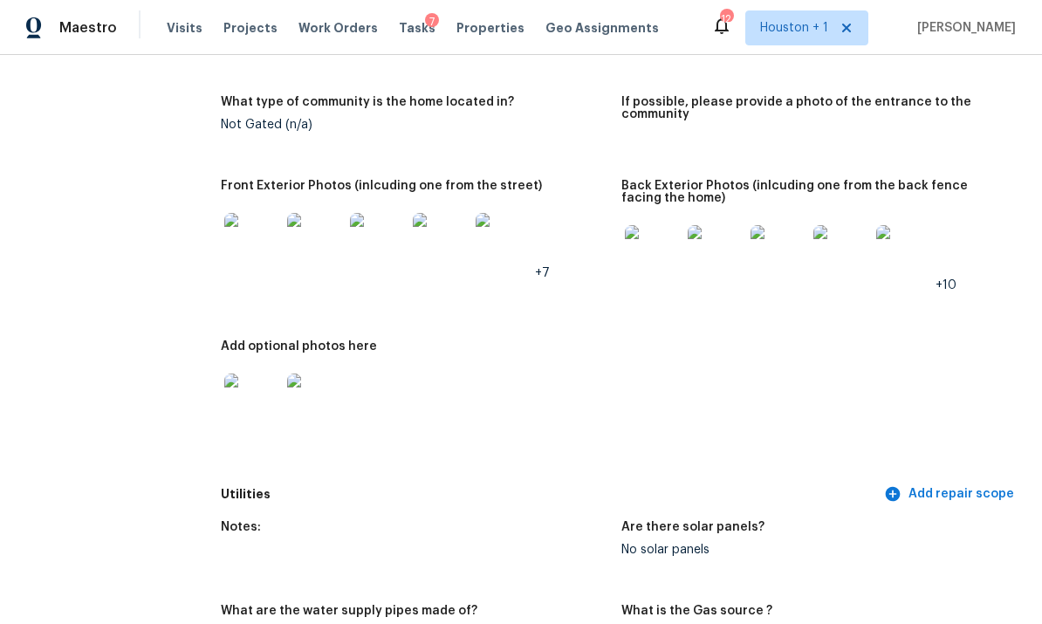
click at [666, 260] on img at bounding box center [653, 253] width 56 height 56
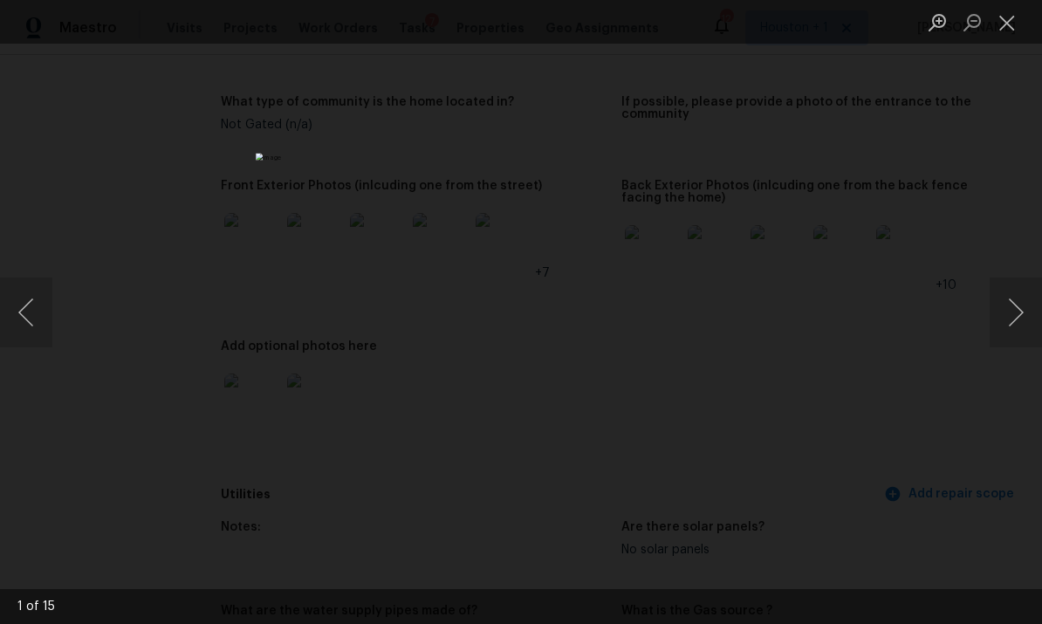
click at [727, 314] on button "Next image" at bounding box center [1016, 312] width 52 height 70
click at [727, 316] on button "Next image" at bounding box center [1016, 312] width 52 height 70
click at [727, 307] on button "Next image" at bounding box center [1016, 312] width 52 height 70
click at [727, 311] on button "Next image" at bounding box center [1016, 312] width 52 height 70
click at [727, 302] on button "Next image" at bounding box center [1016, 312] width 52 height 70
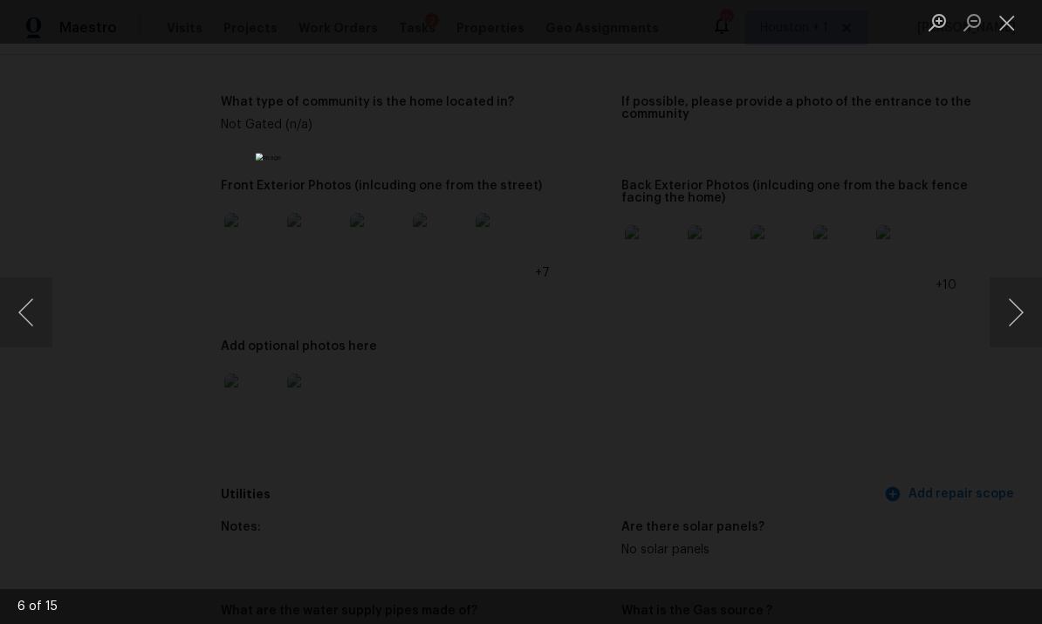
click at [727, 303] on button "Next image" at bounding box center [1016, 312] width 52 height 70
click at [727, 305] on button "Next image" at bounding box center [1016, 312] width 52 height 70
click at [727, 301] on button "Next image" at bounding box center [1016, 312] width 52 height 70
click at [727, 306] on button "Next image" at bounding box center [1016, 312] width 52 height 70
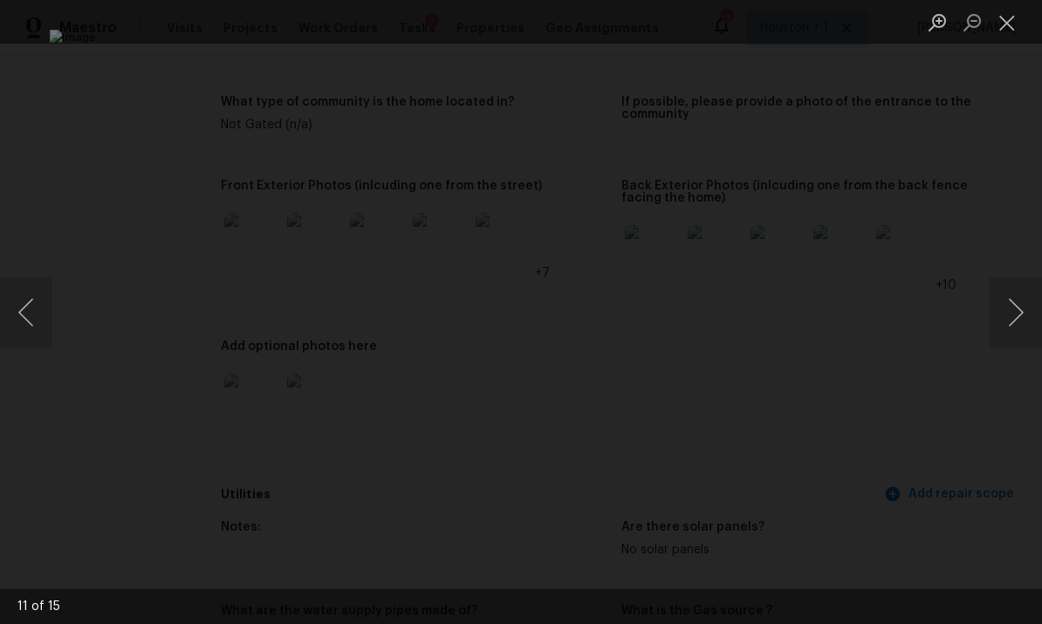
click at [727, 225] on div "Lightbox" at bounding box center [521, 312] width 1042 height 624
click at [727, 441] on div "Lightbox" at bounding box center [521, 312] width 1042 height 624
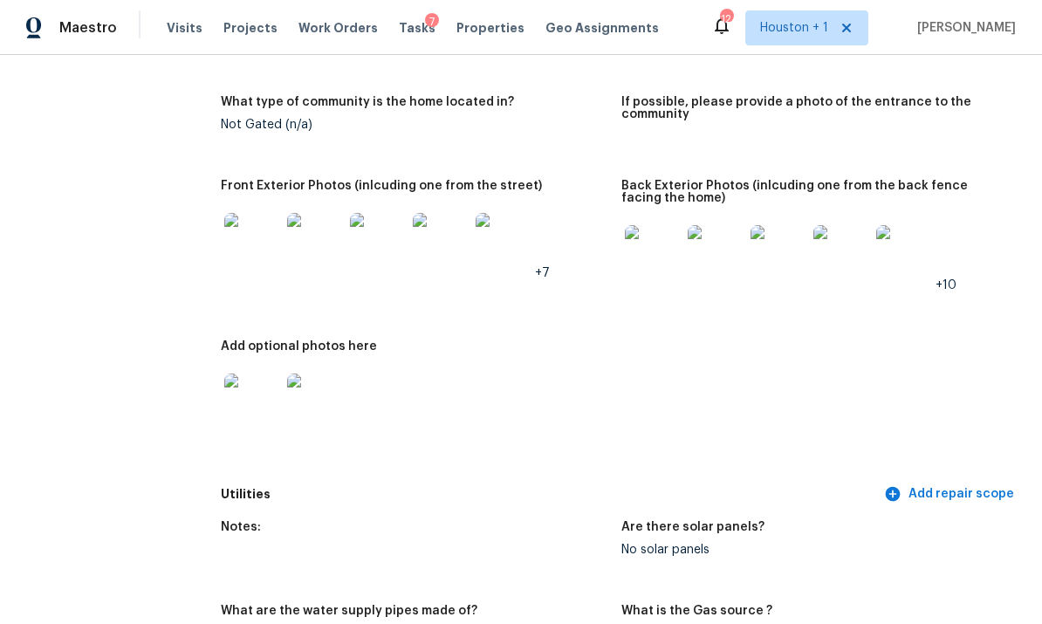
click at [264, 399] on img at bounding box center [252, 401] width 56 height 56
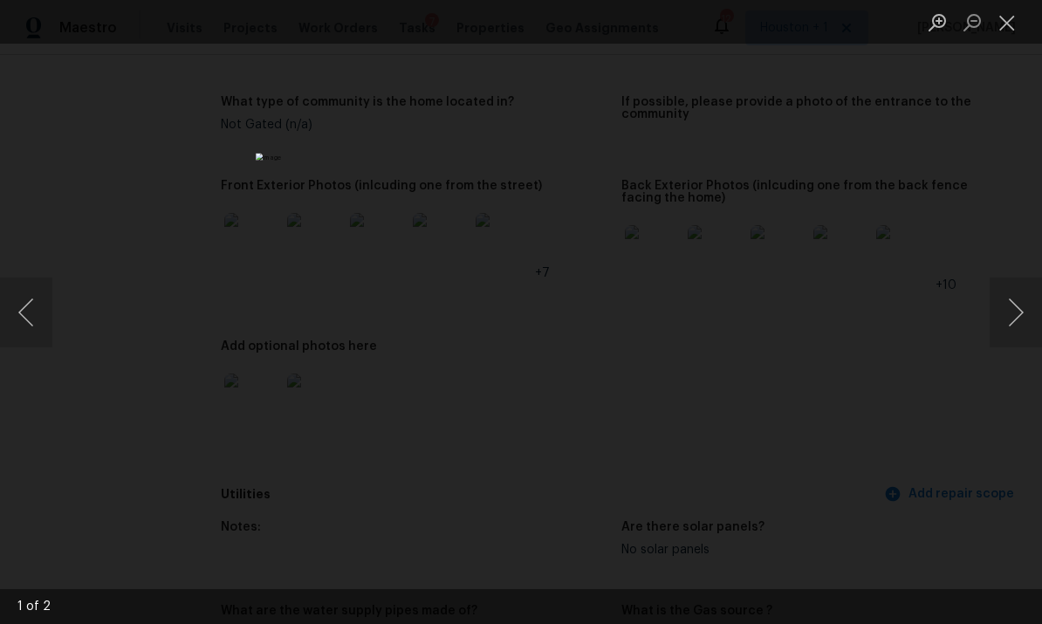
click at [727, 22] on button "Close lightbox" at bounding box center [1007, 22] width 35 height 31
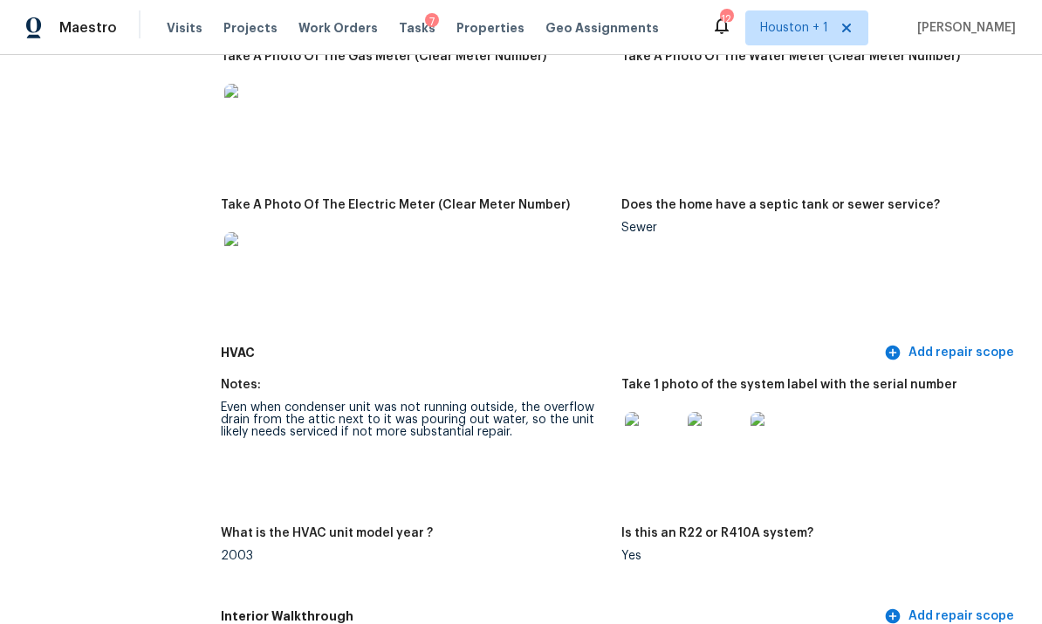
scroll to position [1527, 0]
click at [649, 435] on img at bounding box center [653, 441] width 56 height 56
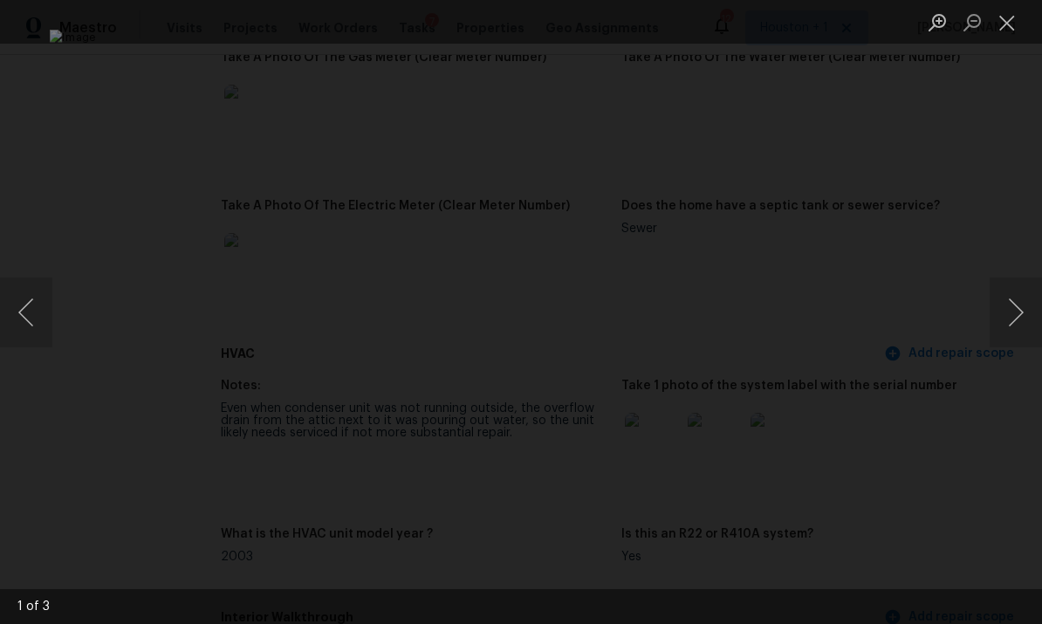
click at [727, 298] on button "Next image" at bounding box center [1016, 312] width 52 height 70
click at [727, 305] on button "Next image" at bounding box center [1016, 312] width 52 height 70
click at [28, 300] on button "Previous image" at bounding box center [26, 312] width 52 height 70
click at [727, 327] on div "Lightbox" at bounding box center [521, 312] width 1042 height 624
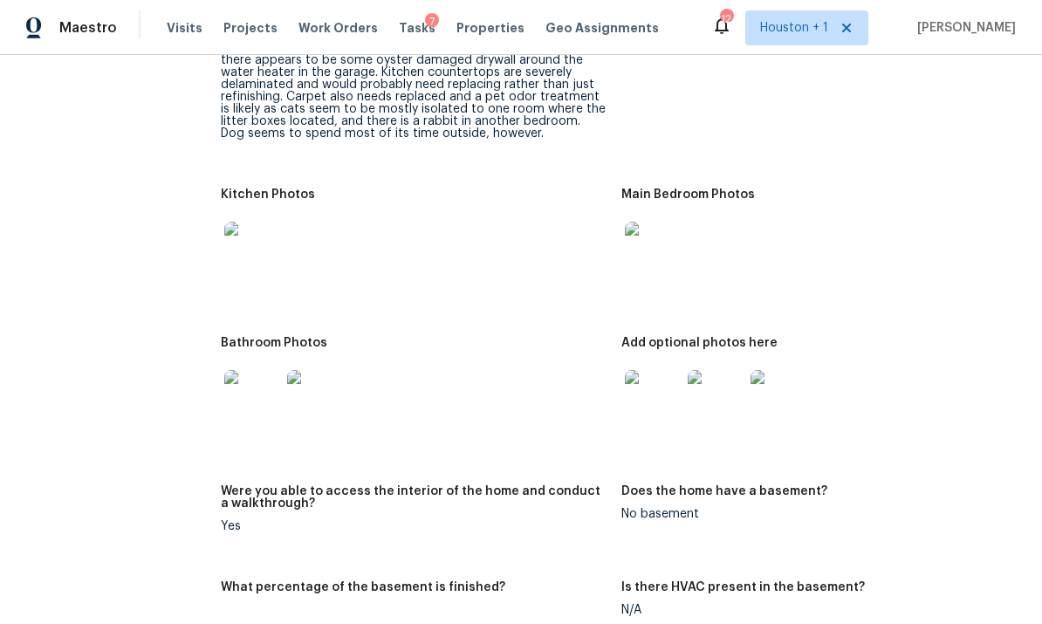
scroll to position [2195, 0]
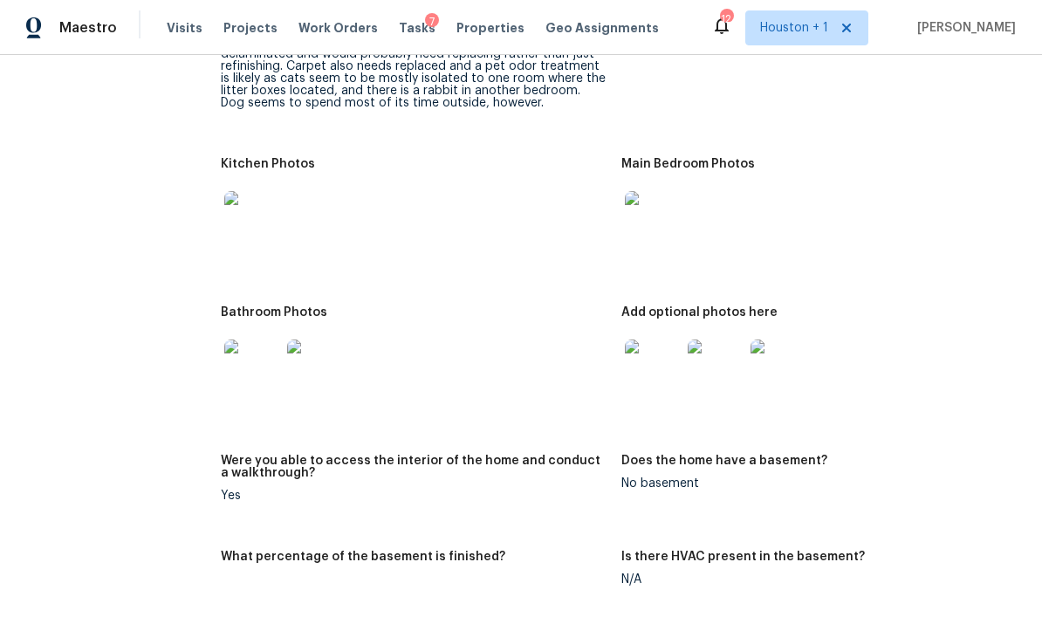
click at [251, 366] on img at bounding box center [252, 367] width 56 height 56
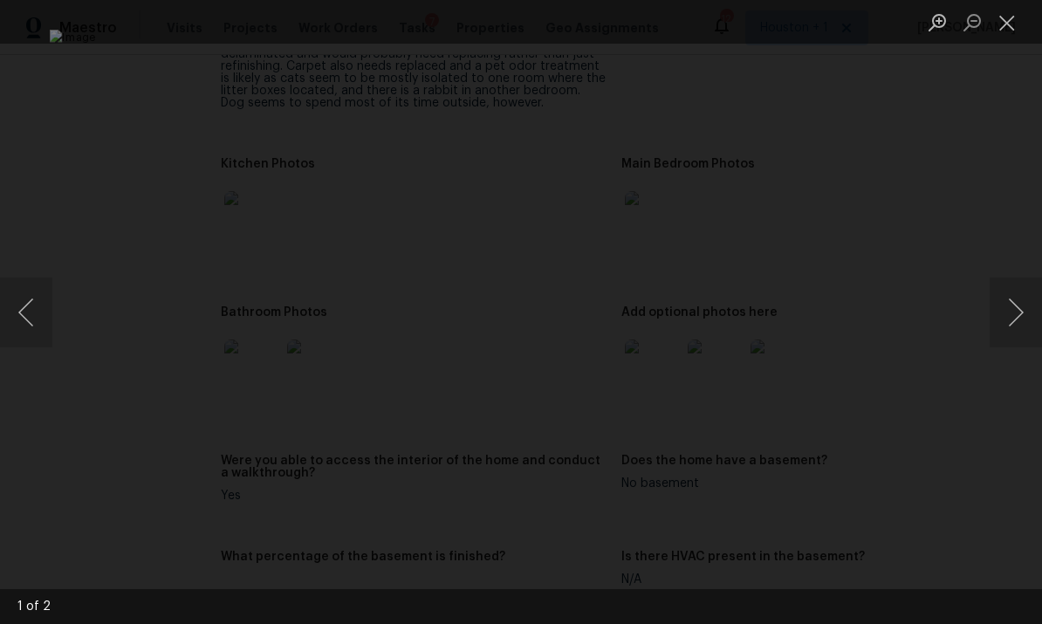
click at [727, 311] on button "Next image" at bounding box center [1016, 312] width 52 height 70
click at [727, 315] on button "Next image" at bounding box center [1016, 312] width 52 height 70
click at [727, 211] on div "Lightbox" at bounding box center [521, 312] width 1042 height 624
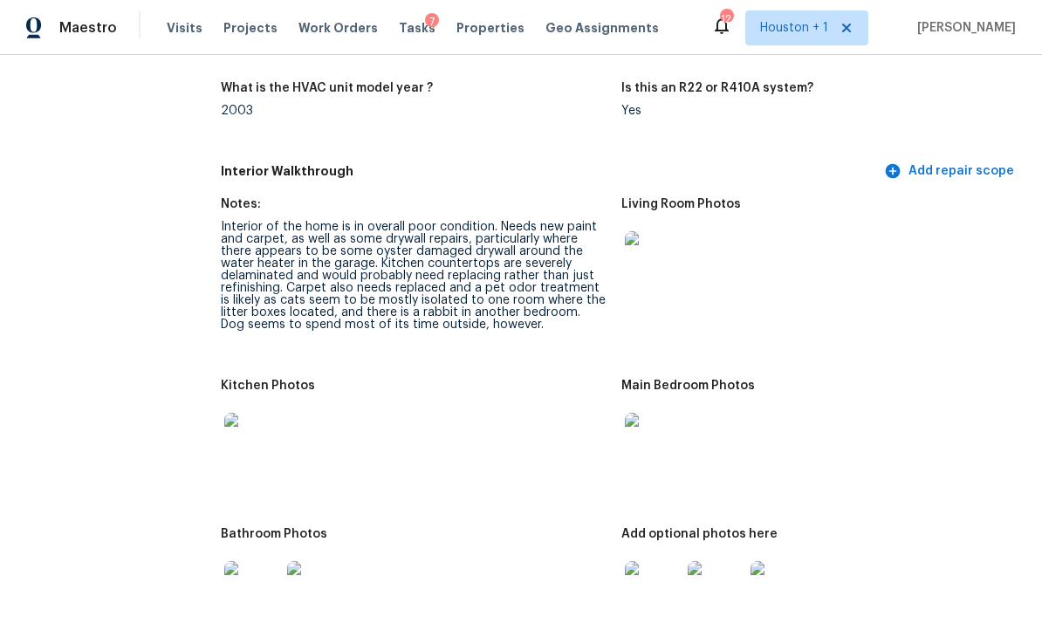
scroll to position [1928, 0]
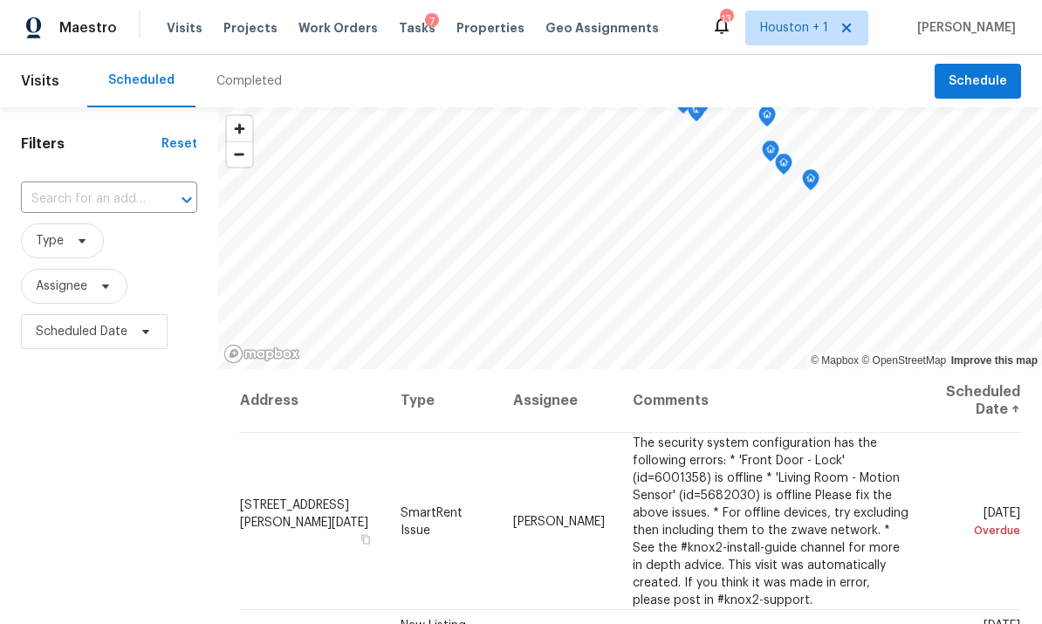
click at [243, 57] on div "Completed" at bounding box center [248, 81] width 107 height 52
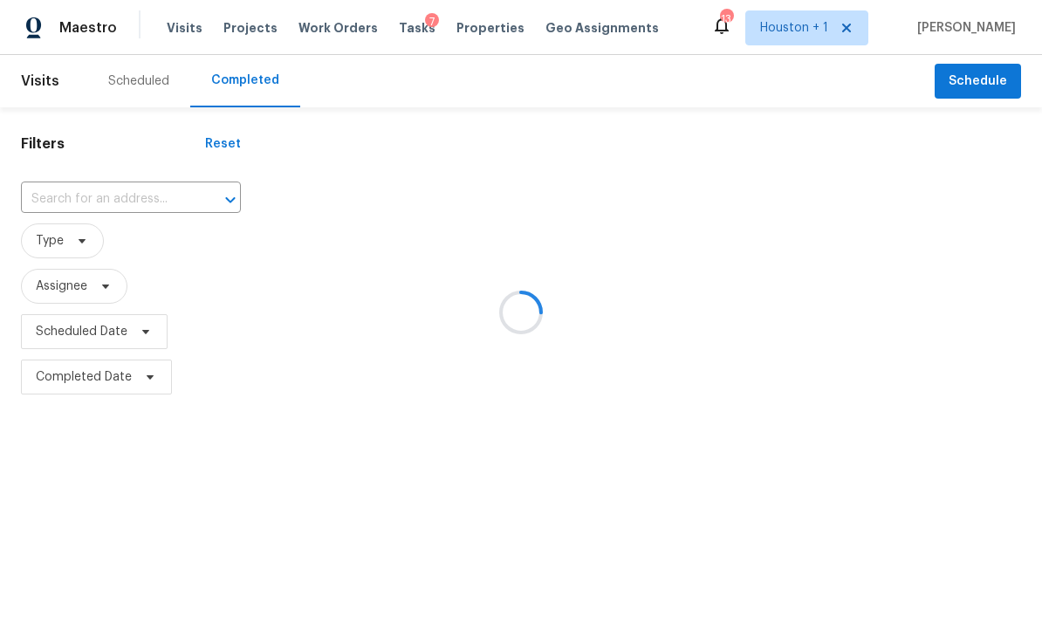
click at [127, 194] on div at bounding box center [521, 312] width 1042 height 624
click at [96, 188] on div at bounding box center [521, 312] width 1042 height 624
click at [93, 199] on input "text" at bounding box center [106, 199] width 171 height 27
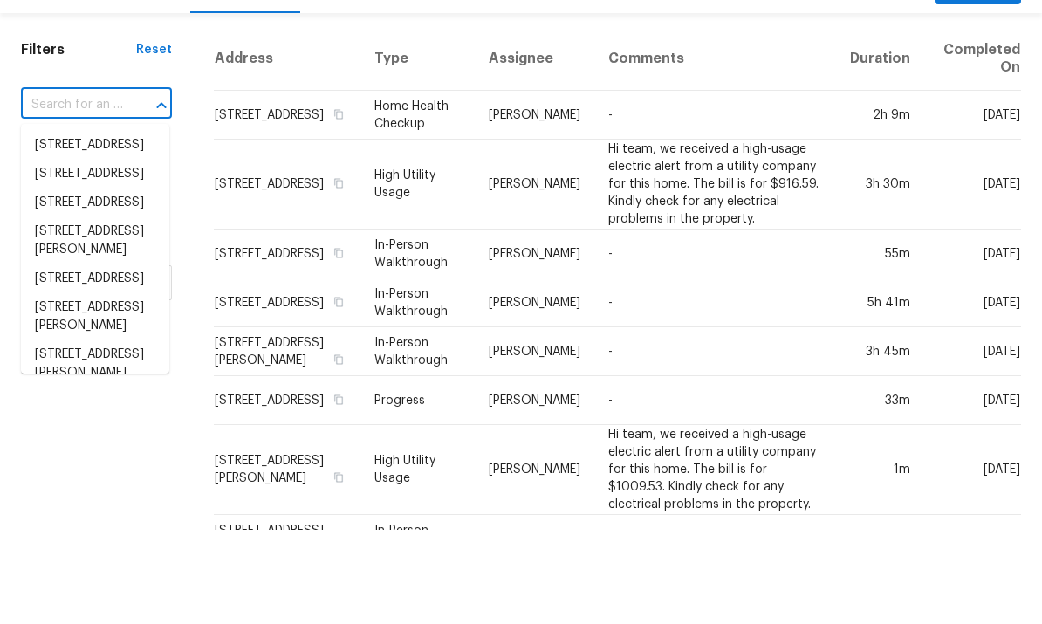
click at [90, 186] on input "text" at bounding box center [72, 199] width 102 height 27
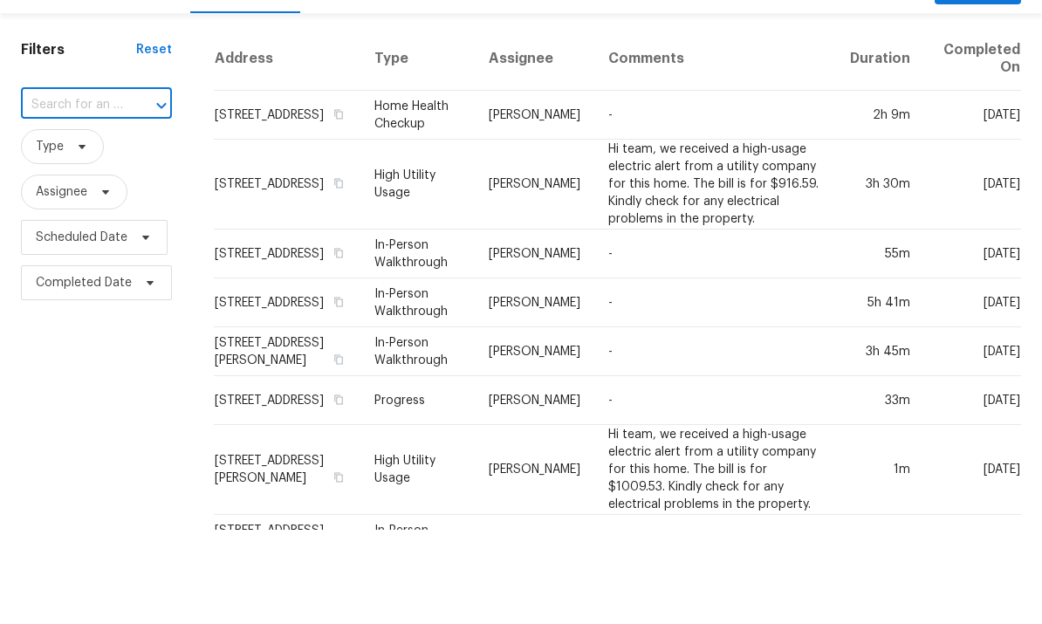
paste input "1335 Hunter Green Ln, Fresno, TX 77545"
type input "1335 Hunter Green Ln, Fresno, TX 77545"
click at [110, 225] on li "1335 Hunter Green Ln, Fresno, TX 77545" at bounding box center [95, 239] width 148 height 29
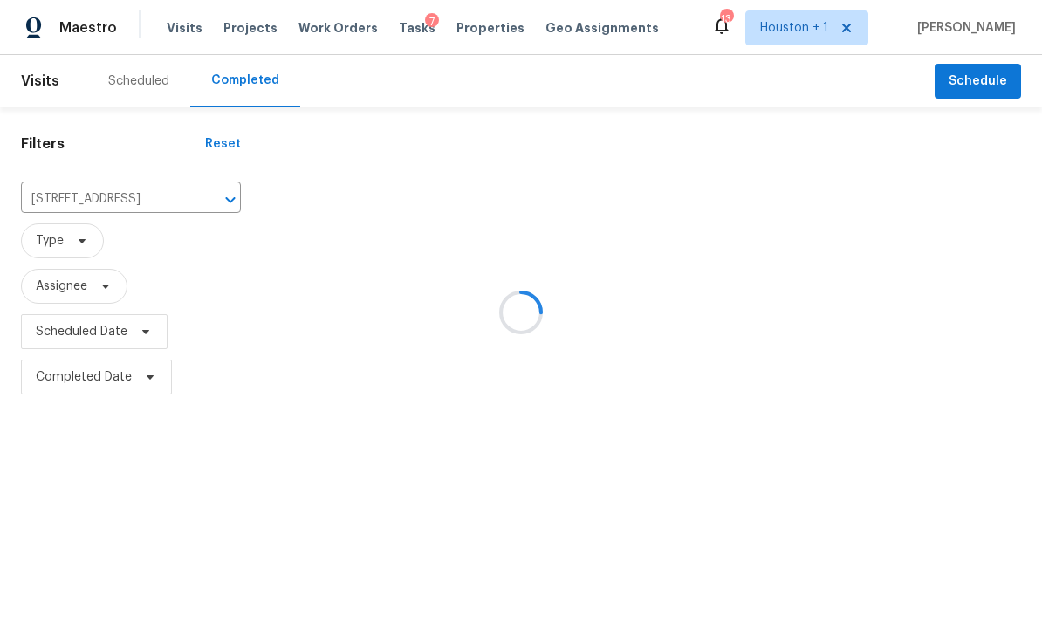
click at [741, 215] on div at bounding box center [521, 312] width 1042 height 624
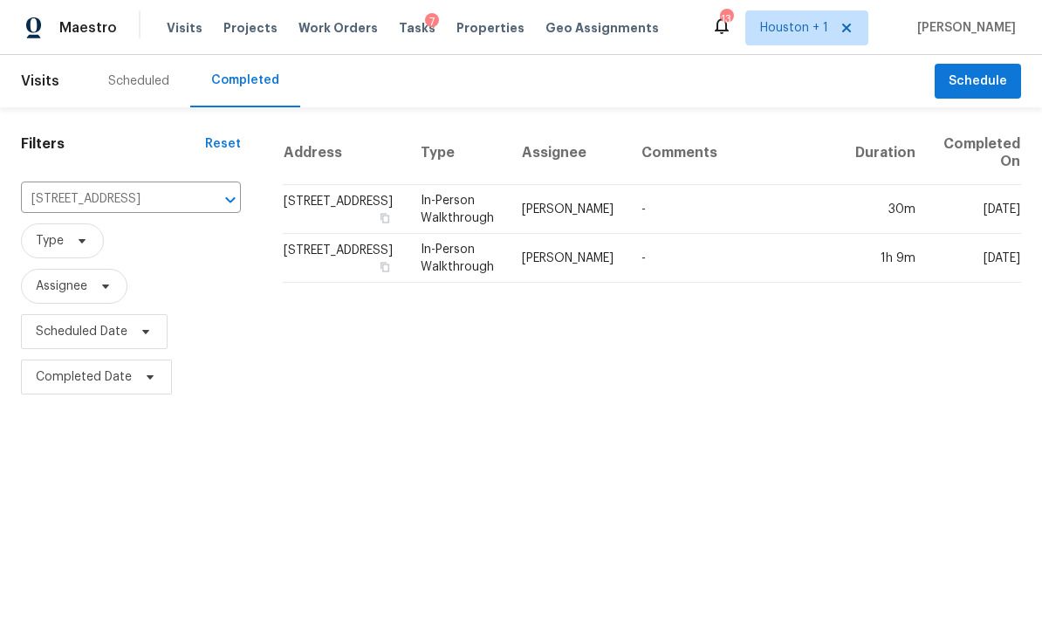
click at [651, 211] on td "-" at bounding box center [734, 209] width 214 height 49
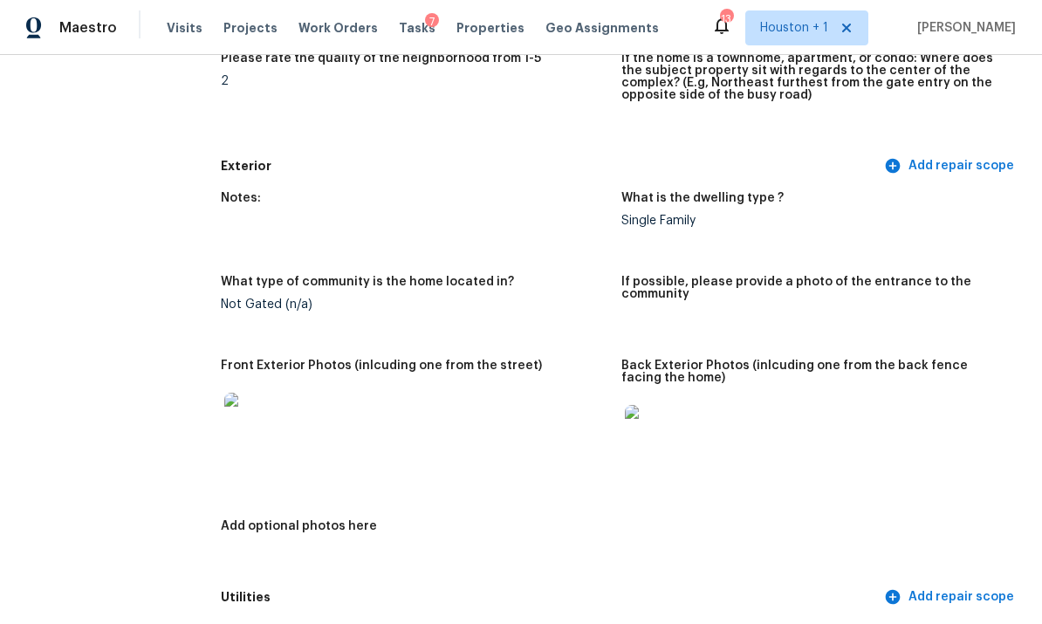
scroll to position [662, 0]
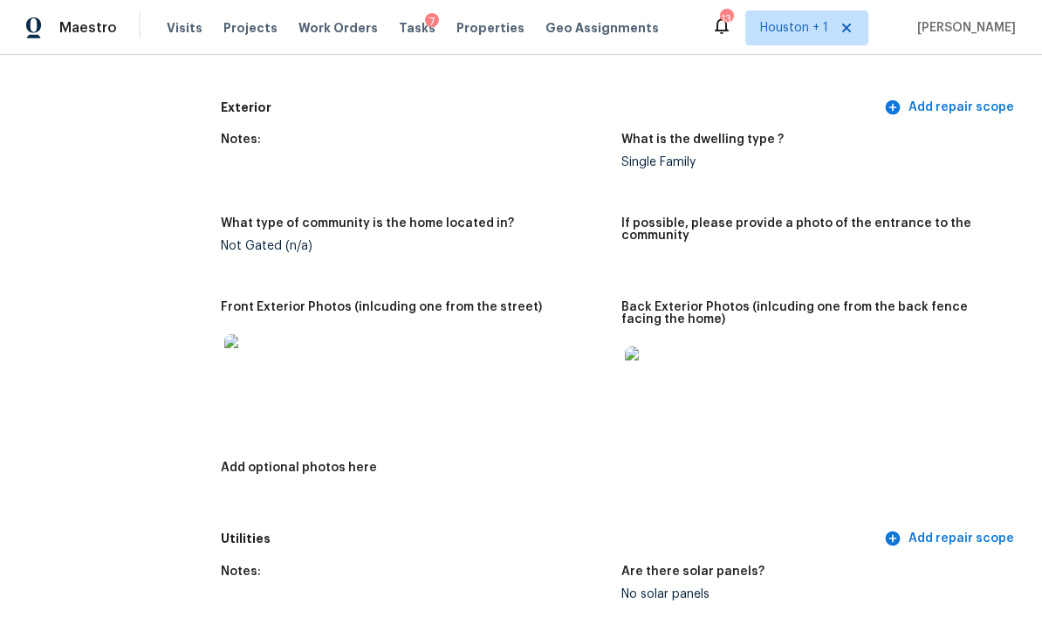
click at [252, 334] on img at bounding box center [252, 362] width 56 height 56
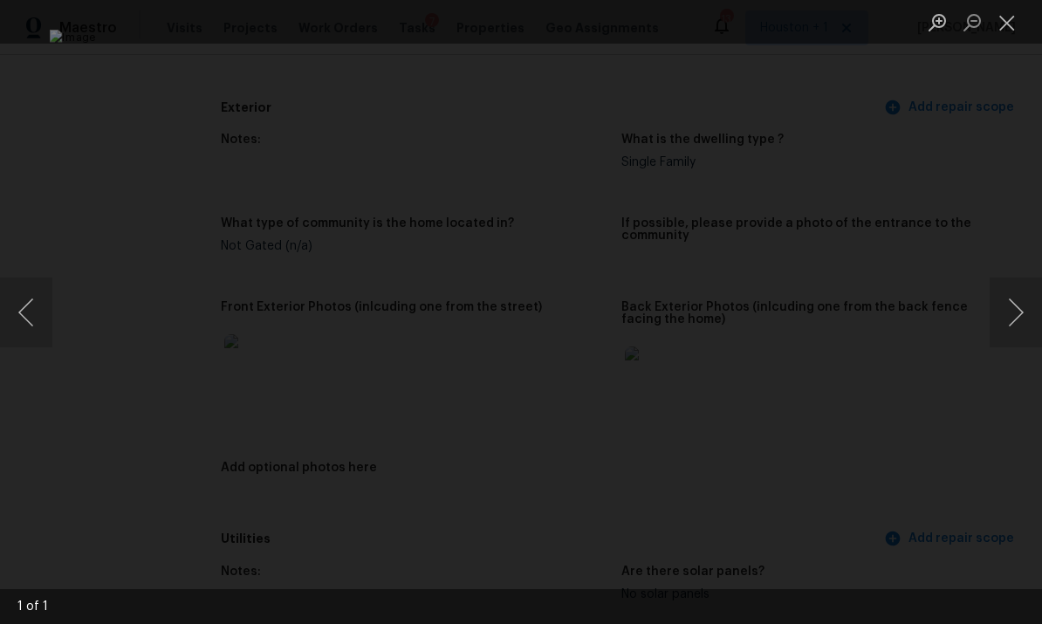
click at [1014, 301] on button "Next image" at bounding box center [1016, 312] width 52 height 70
click at [1026, 129] on div "Lightbox" at bounding box center [521, 312] width 1042 height 624
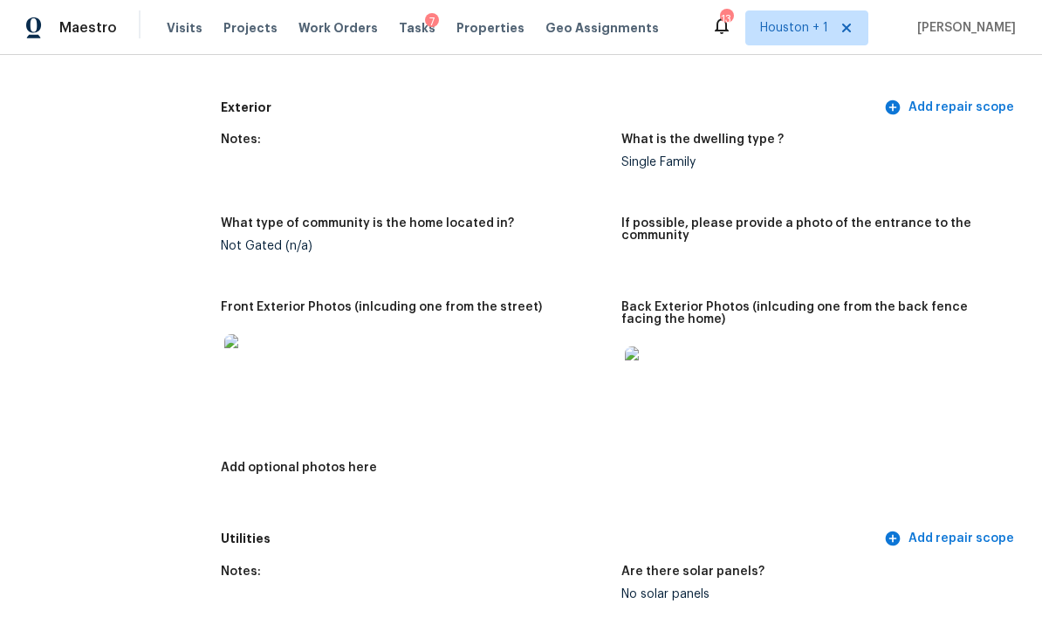
scroll to position [666, 0]
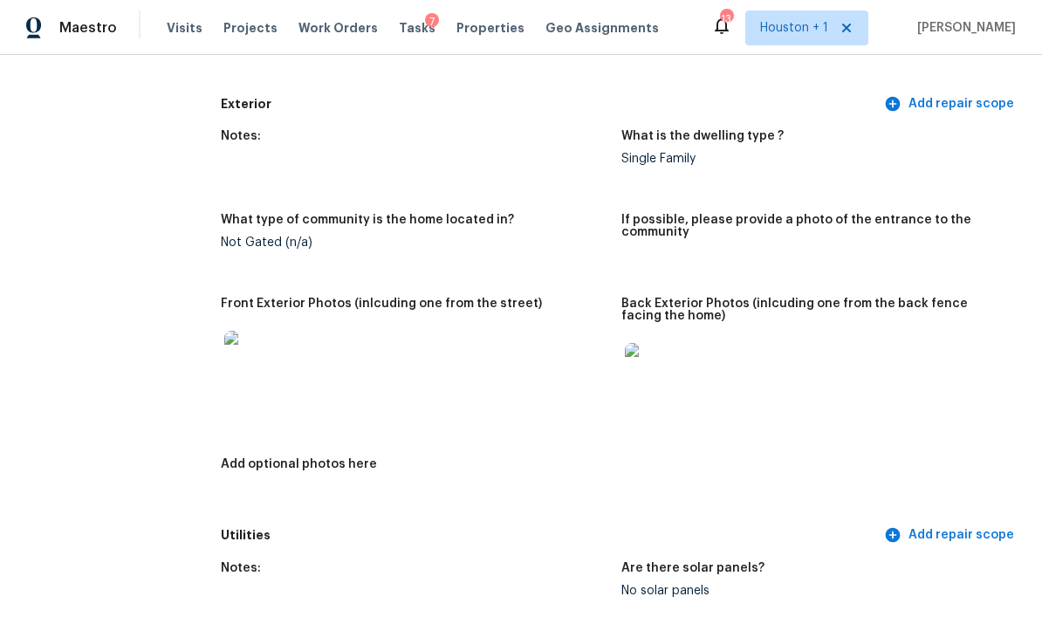
click at [678, 343] on img at bounding box center [653, 371] width 56 height 56
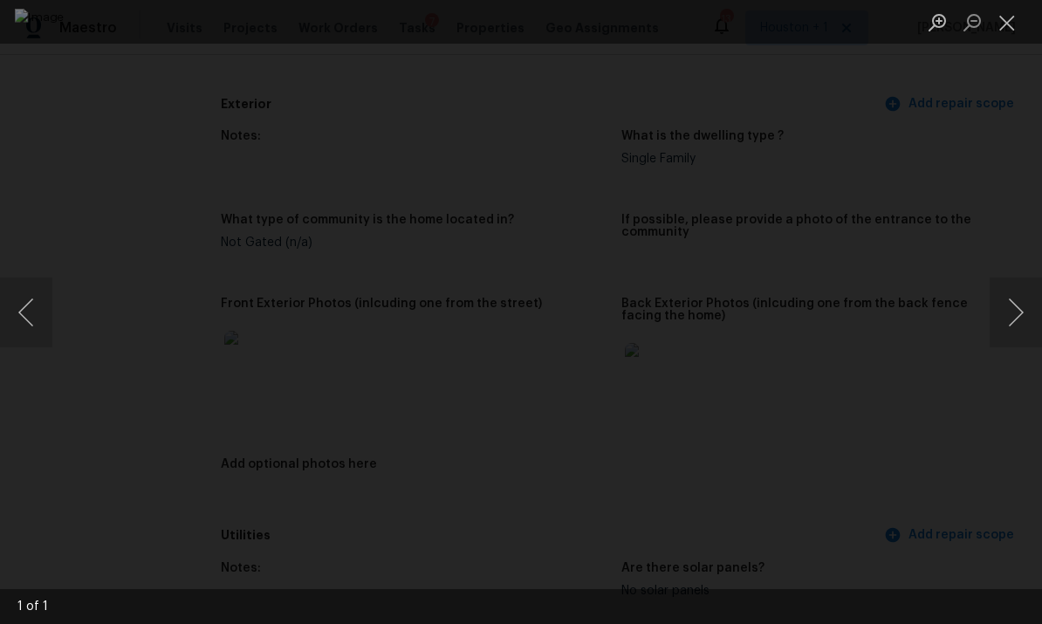
click at [1011, 36] on button "Close lightbox" at bounding box center [1007, 22] width 35 height 31
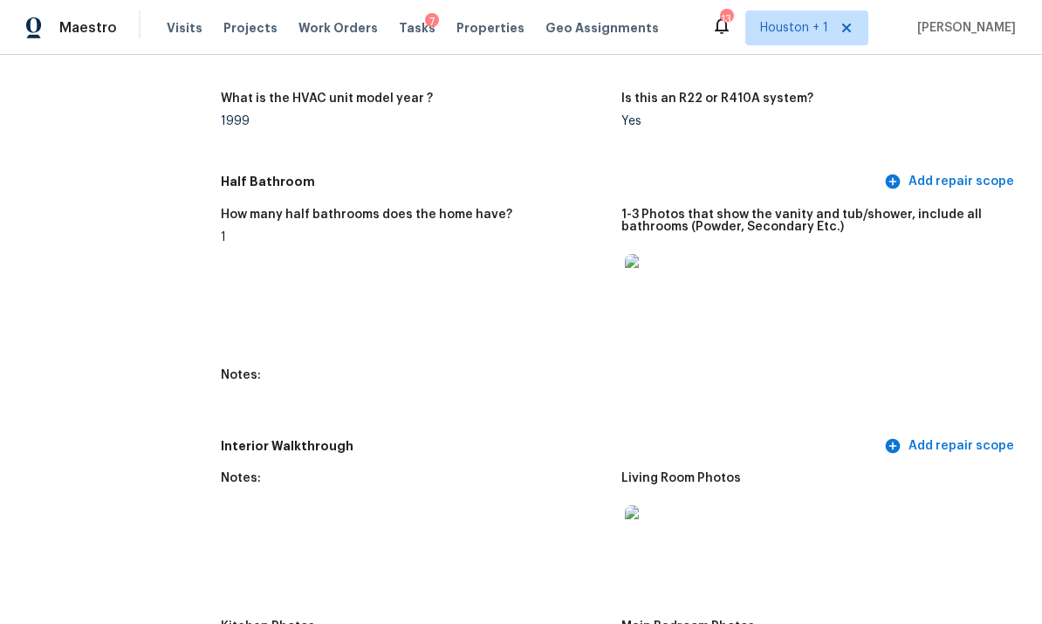
scroll to position [1703, 0]
click at [654, 253] on img at bounding box center [653, 281] width 56 height 56
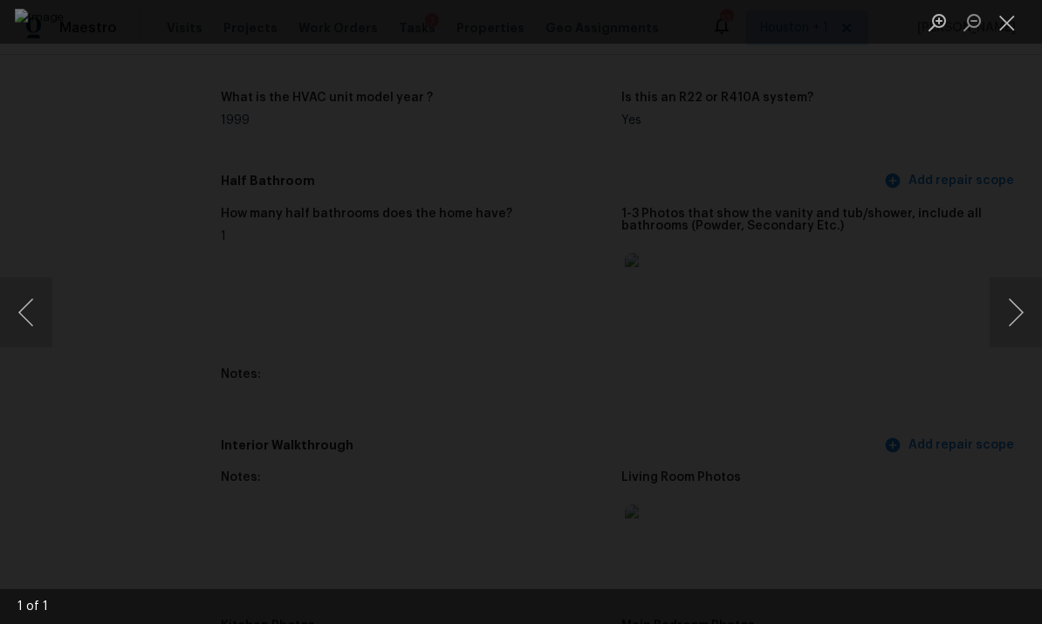
click at [1012, 27] on button "Close lightbox" at bounding box center [1007, 22] width 35 height 31
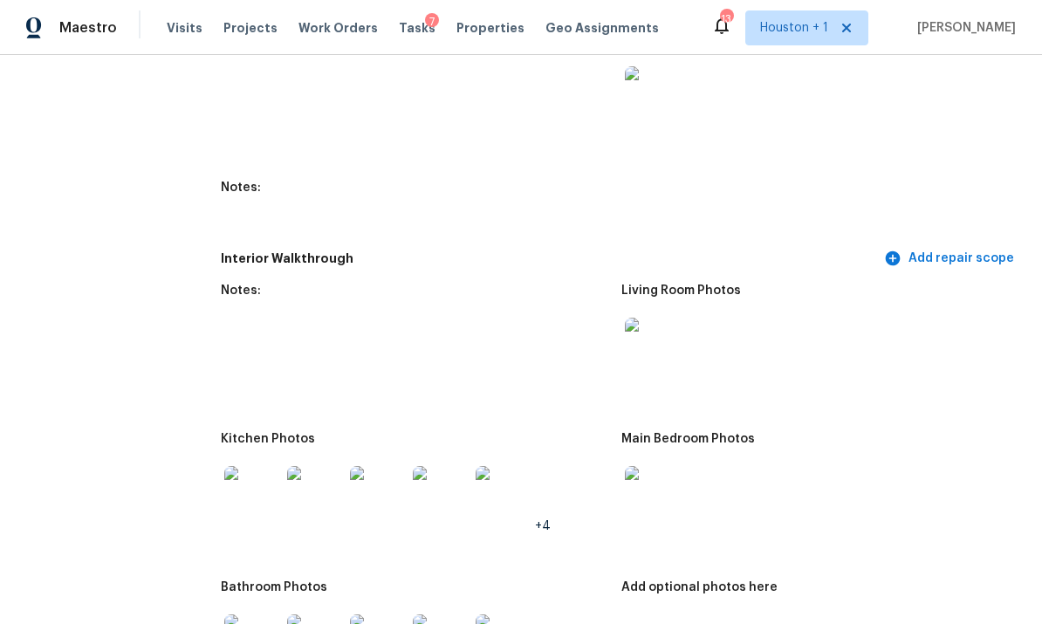
scroll to position [2039, 0]
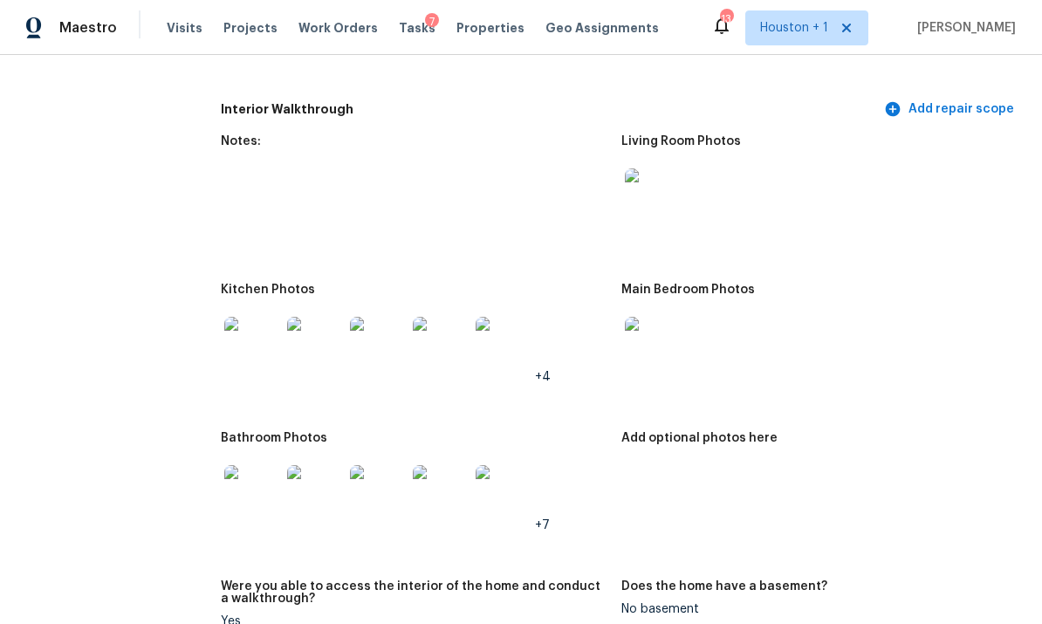
click at [244, 317] on img at bounding box center [252, 345] width 56 height 56
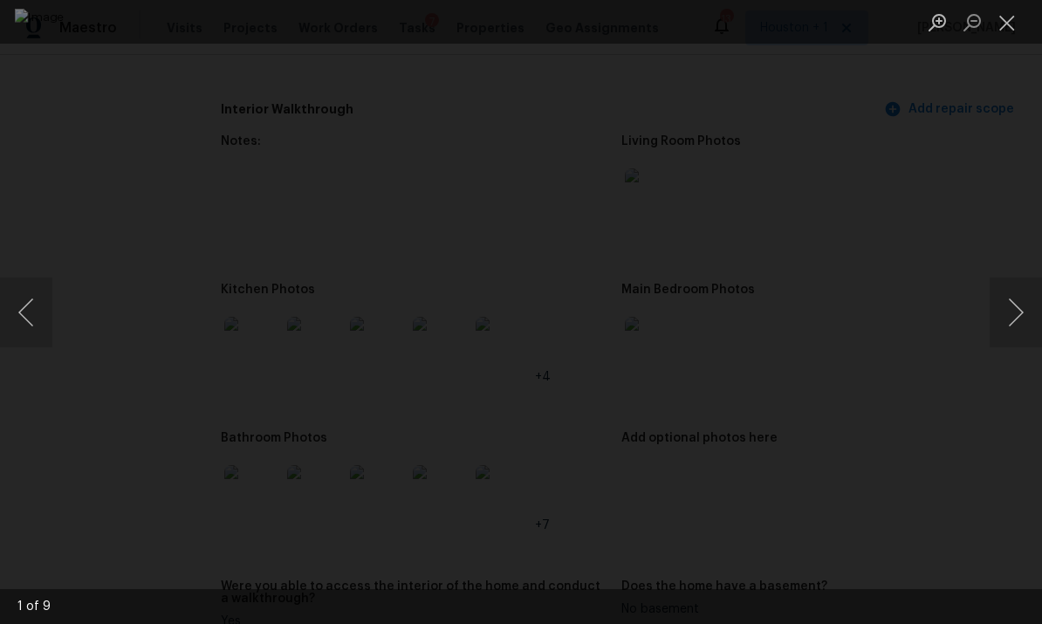
click at [1024, 296] on button "Next image" at bounding box center [1016, 312] width 52 height 70
click at [1016, 298] on button "Next image" at bounding box center [1016, 312] width 52 height 70
click at [1020, 312] on button "Next image" at bounding box center [1016, 312] width 52 height 70
click at [87, 300] on img "Lightbox" at bounding box center [521, 312] width 1013 height 606
click at [106, 313] on img "Lightbox" at bounding box center [521, 312] width 1013 height 606
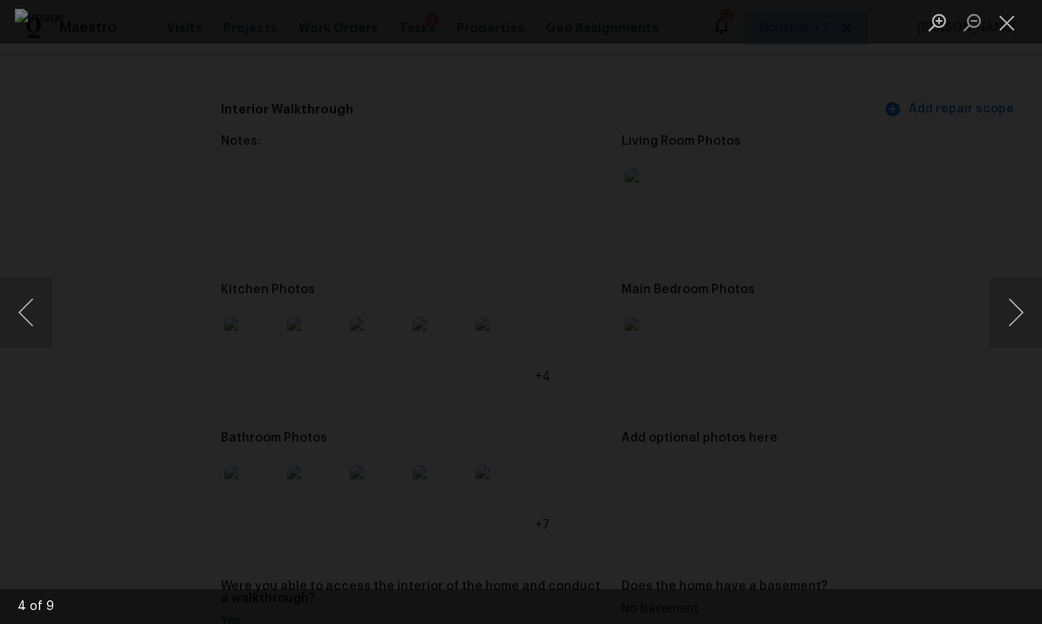
click at [35, 311] on button "Previous image" at bounding box center [26, 312] width 52 height 70
click at [1008, 24] on button "Close lightbox" at bounding box center [1007, 22] width 35 height 31
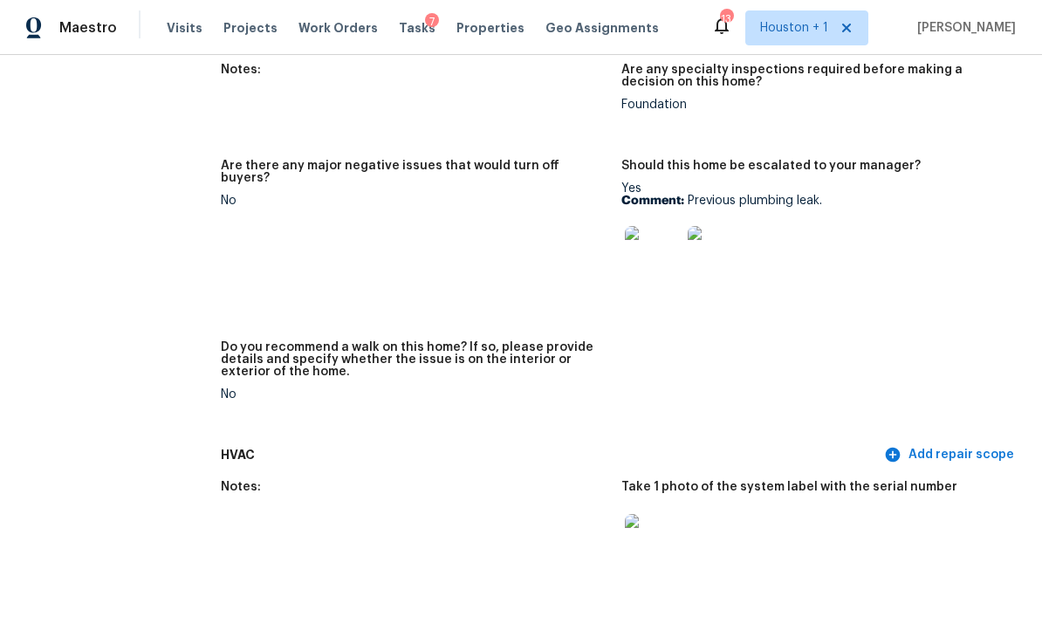
scroll to position [3845, 0]
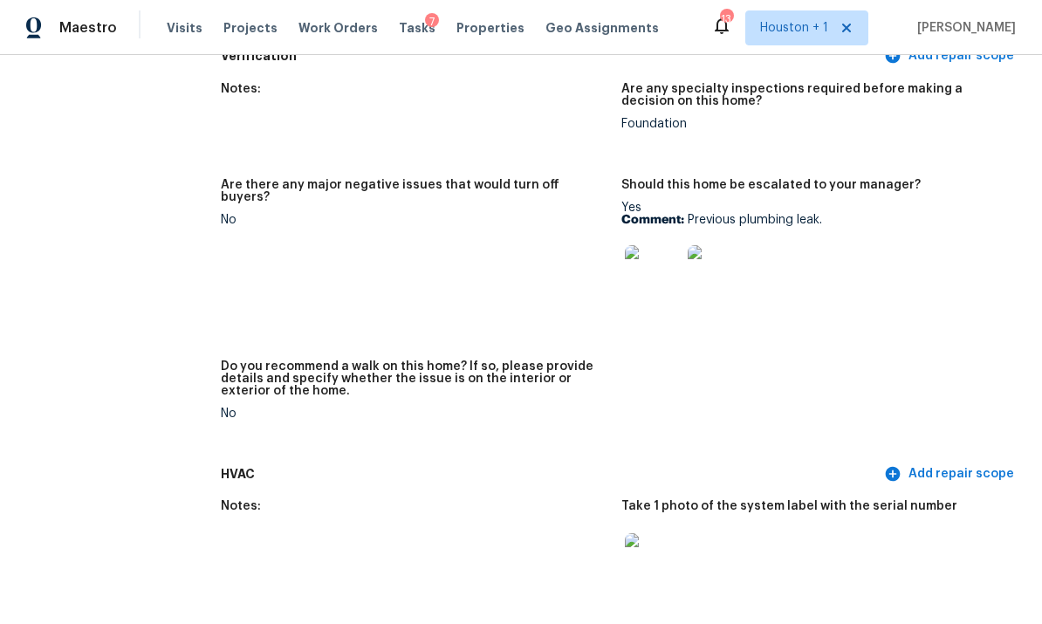
click at [639, 245] on img at bounding box center [653, 273] width 56 height 56
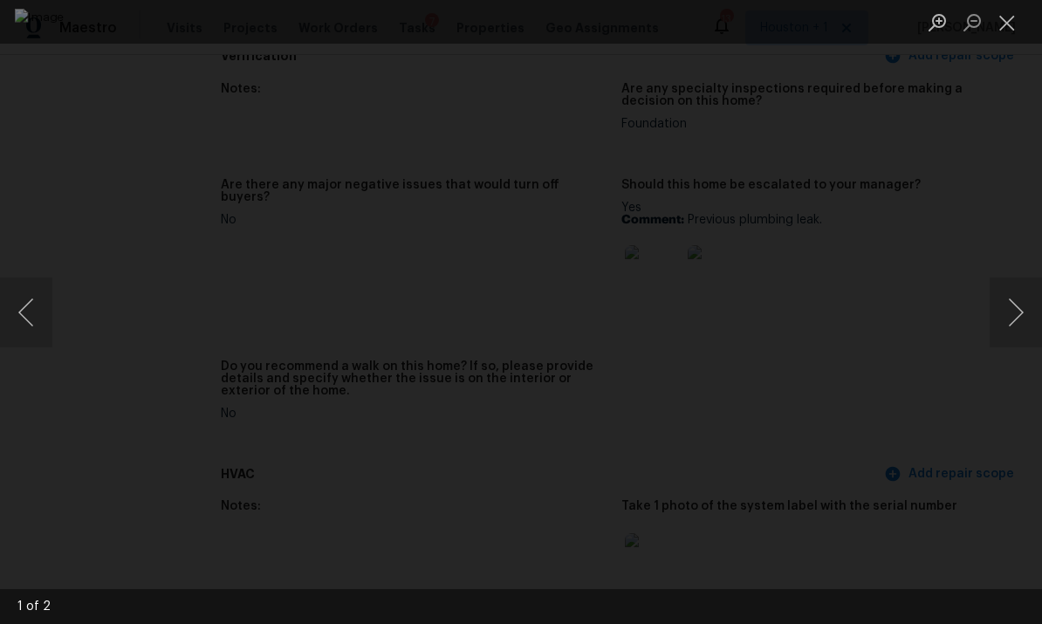
click at [1016, 291] on button "Next image" at bounding box center [1016, 312] width 52 height 70
click at [1012, 291] on button "Next image" at bounding box center [1016, 312] width 52 height 70
click at [1001, 137] on div "Lightbox" at bounding box center [521, 312] width 1042 height 624
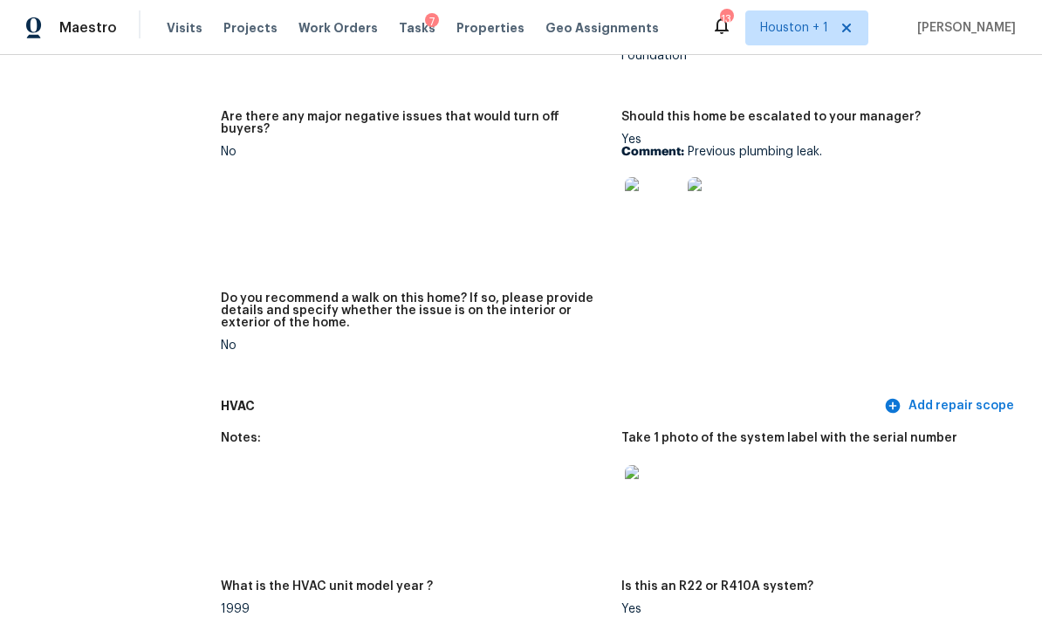
scroll to position [3904, 0]
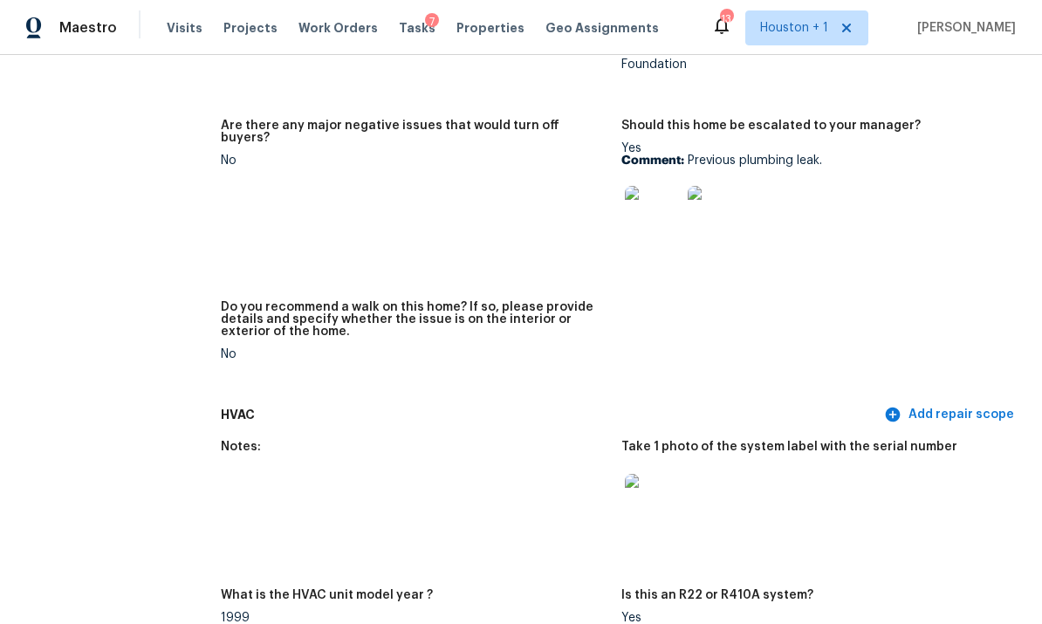
click at [663, 186] on img at bounding box center [653, 214] width 56 height 56
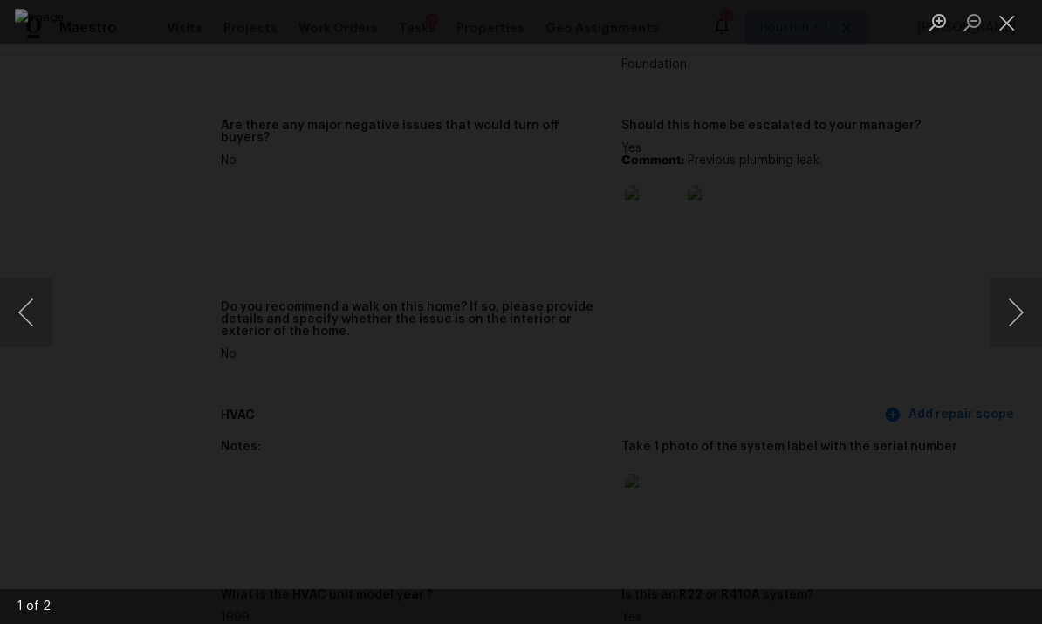
click at [1004, 302] on button "Next image" at bounding box center [1016, 312] width 52 height 70
click at [997, 143] on div "Lightbox" at bounding box center [521, 312] width 1042 height 624
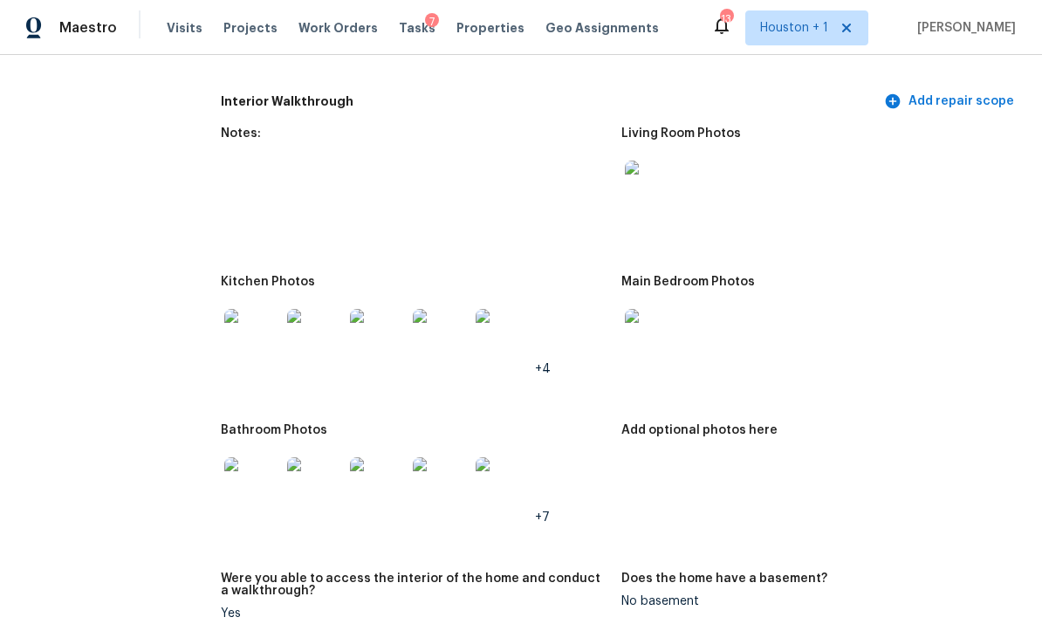
scroll to position [1911, 0]
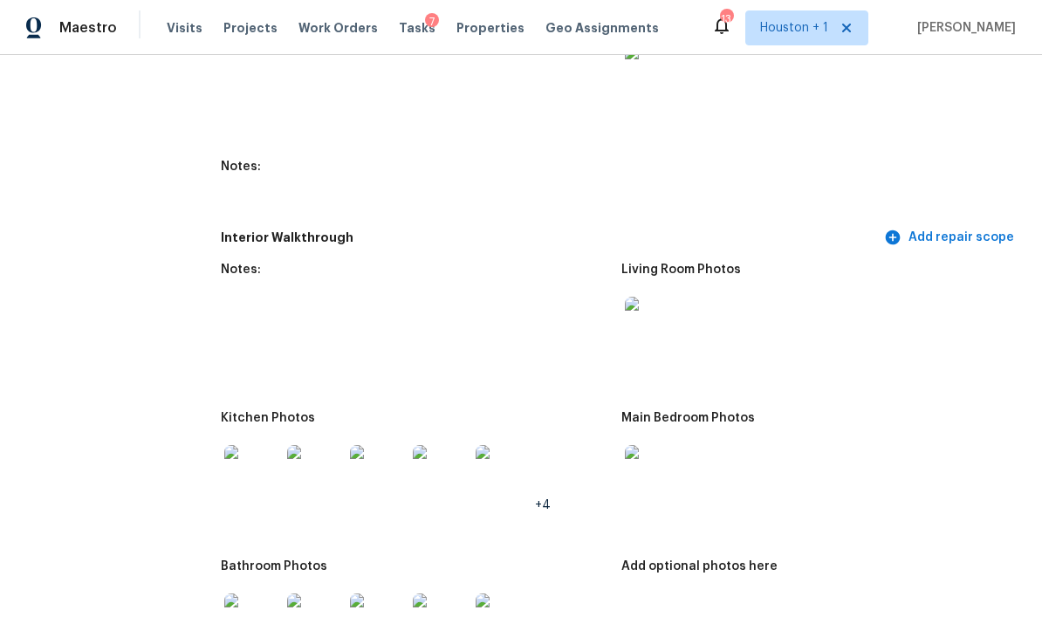
click at [249, 445] on img at bounding box center [252, 473] width 56 height 56
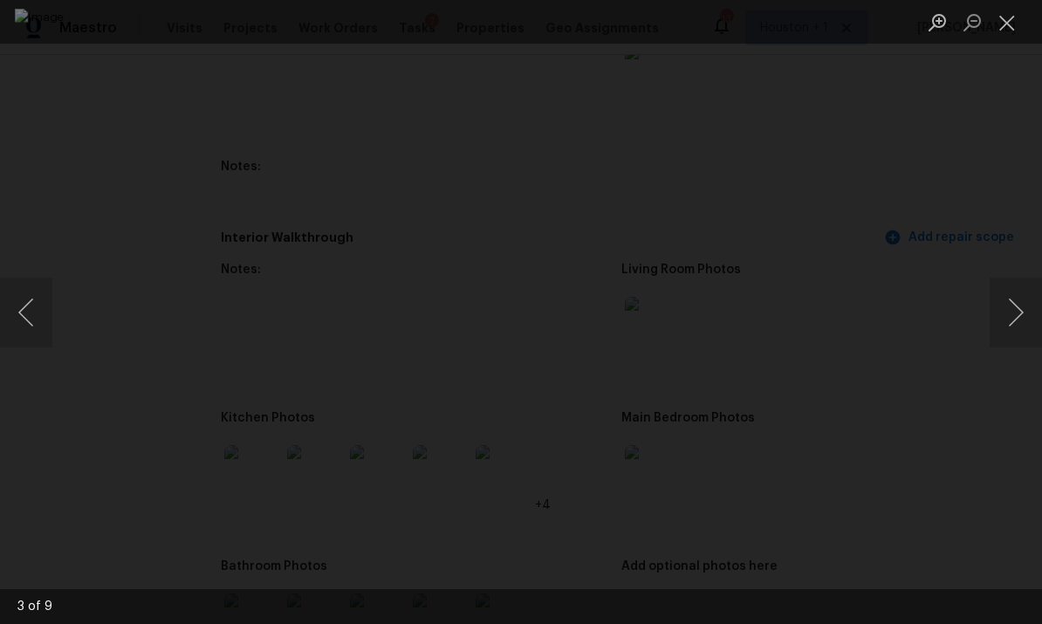
click at [1003, 291] on button "Next image" at bounding box center [1016, 312] width 52 height 70
click at [1024, 293] on button "Next image" at bounding box center [1016, 312] width 52 height 70
click at [1000, 301] on button "Next image" at bounding box center [1016, 312] width 52 height 70
click at [988, 304] on div "Lightbox" at bounding box center [521, 312] width 1042 height 624
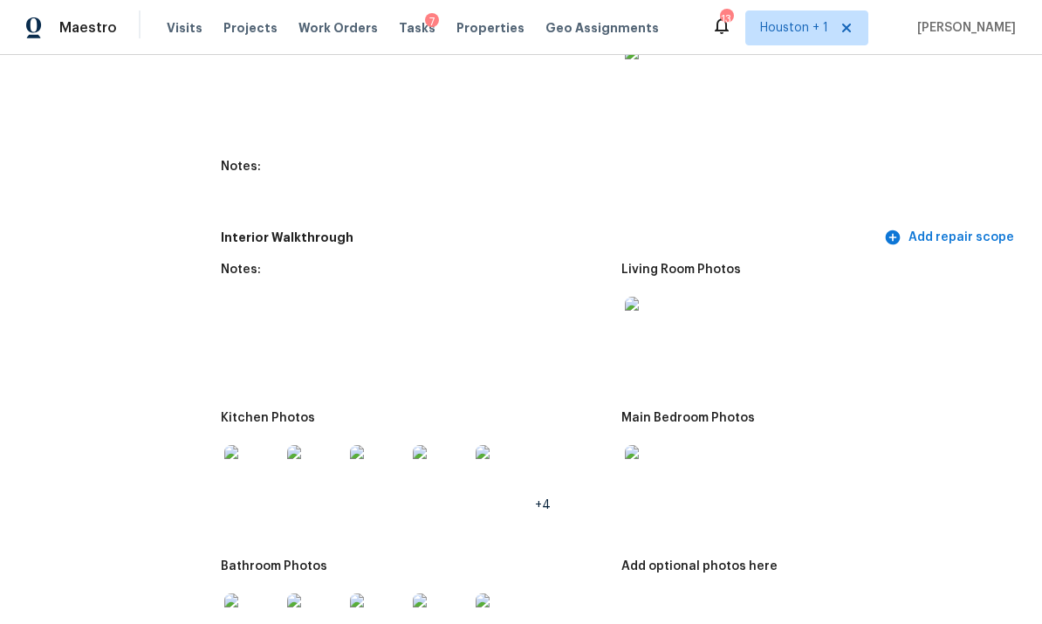
click at [990, 305] on figure "Living Room Photos" at bounding box center [821, 327] width 400 height 127
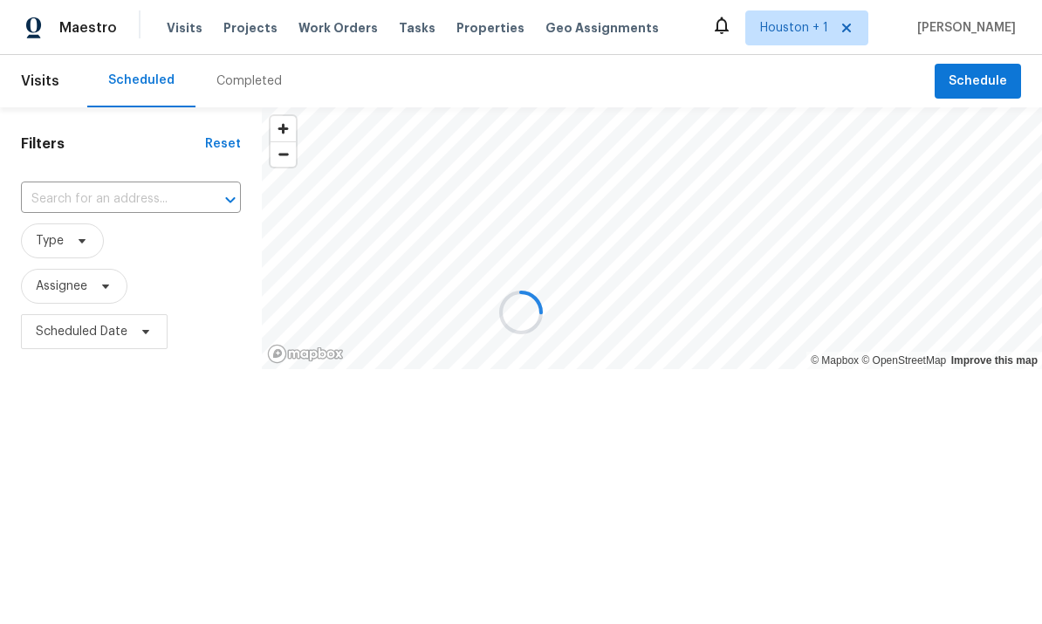
click at [260, 72] on div at bounding box center [521, 312] width 1042 height 624
click at [238, 89] on div at bounding box center [521, 312] width 1042 height 624
click at [236, 72] on div at bounding box center [521, 312] width 1042 height 624
click at [258, 76] on div at bounding box center [521, 312] width 1042 height 624
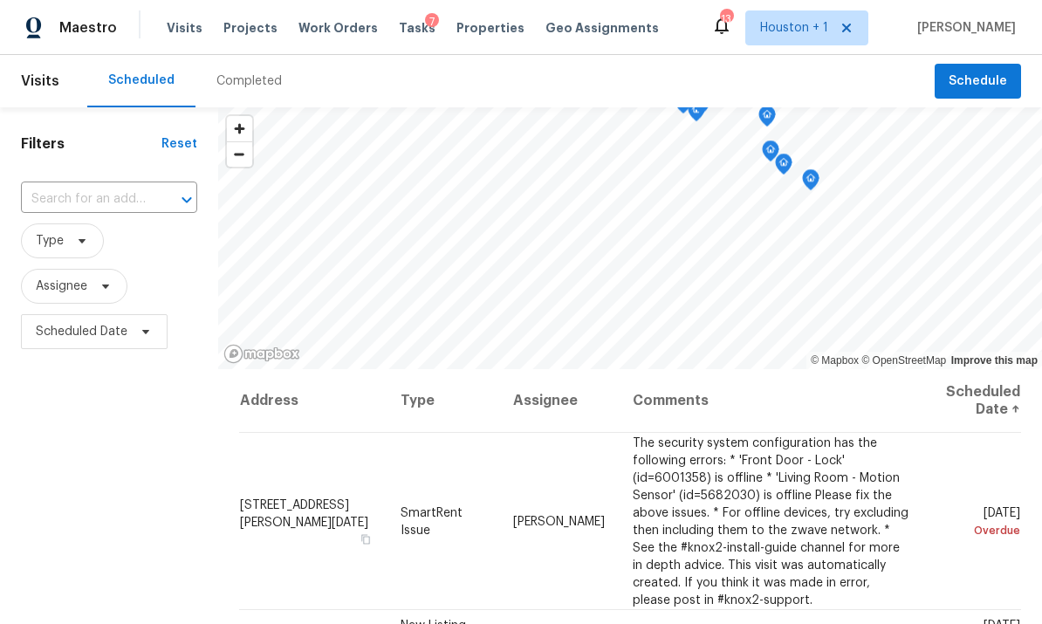
click at [250, 58] on div "Completed" at bounding box center [248, 81] width 107 height 52
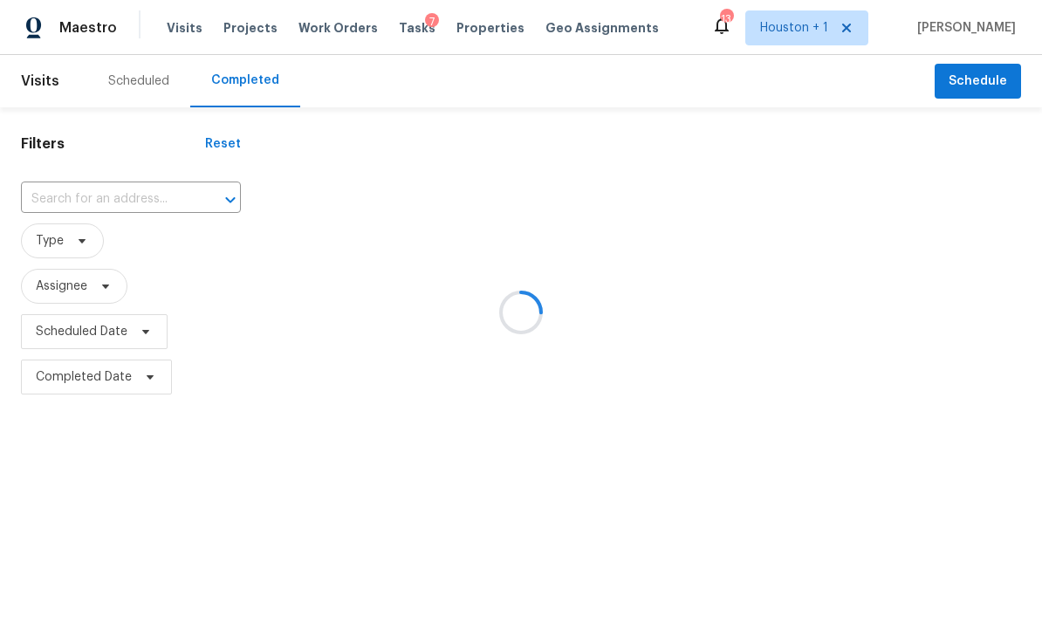
click at [92, 209] on div at bounding box center [521, 312] width 1042 height 624
click at [83, 190] on div at bounding box center [521, 312] width 1042 height 624
click at [87, 180] on div at bounding box center [521, 312] width 1042 height 624
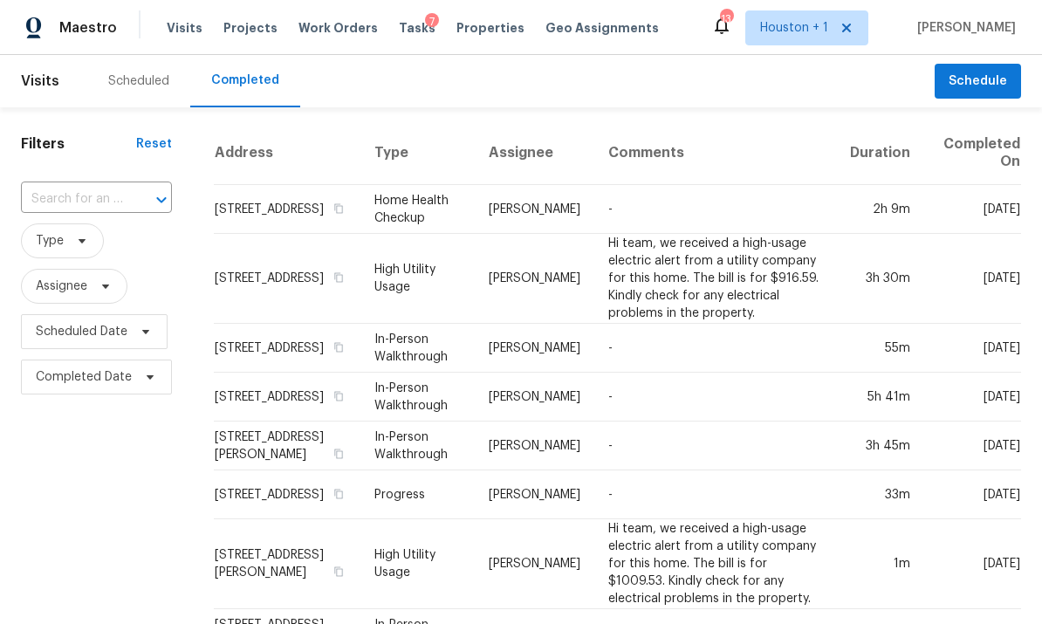
click at [84, 190] on input "text" at bounding box center [72, 199] width 102 height 27
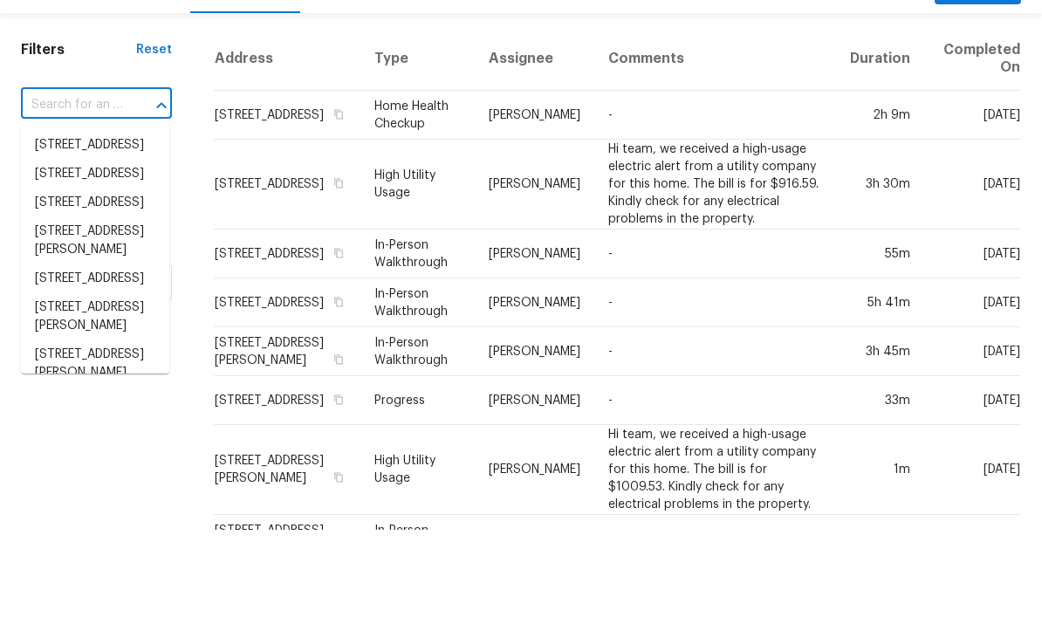
click at [96, 186] on input "text" at bounding box center [72, 199] width 102 height 27
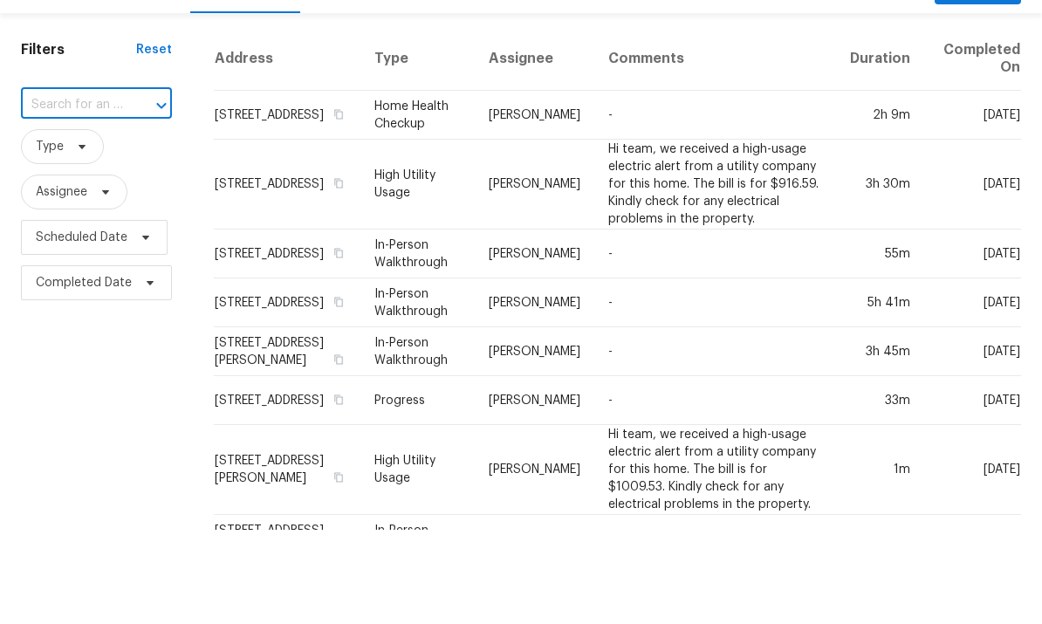
paste input "[STREET_ADDRESS][PERSON_NAME]"
type input "[STREET_ADDRESS][PERSON_NAME]"
click at [99, 225] on li "[STREET_ADDRESS][PERSON_NAME]" at bounding box center [95, 248] width 148 height 47
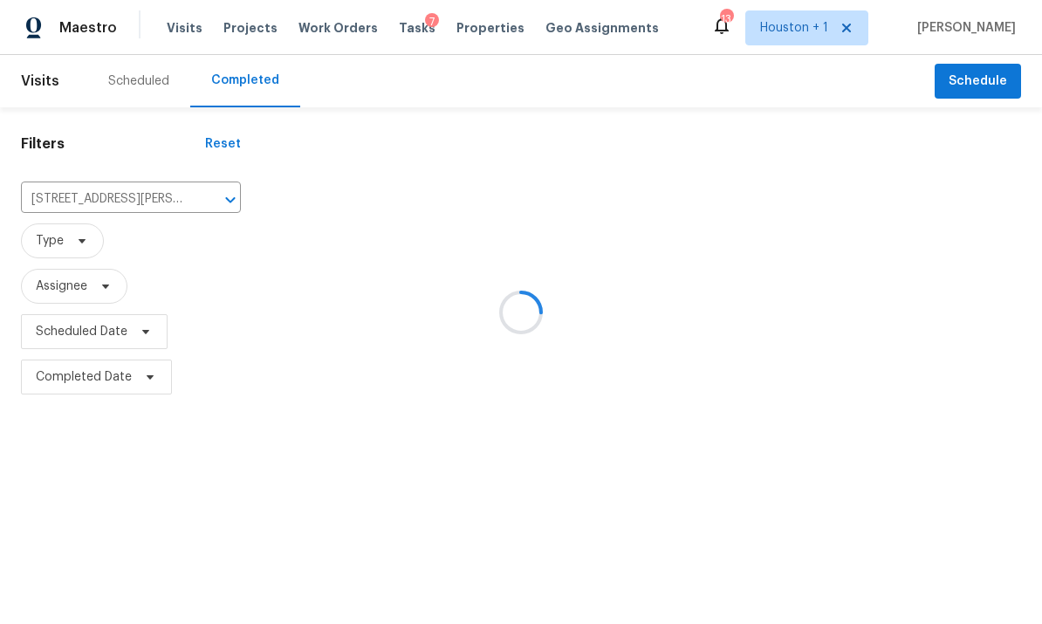
click at [788, 209] on div at bounding box center [521, 312] width 1042 height 624
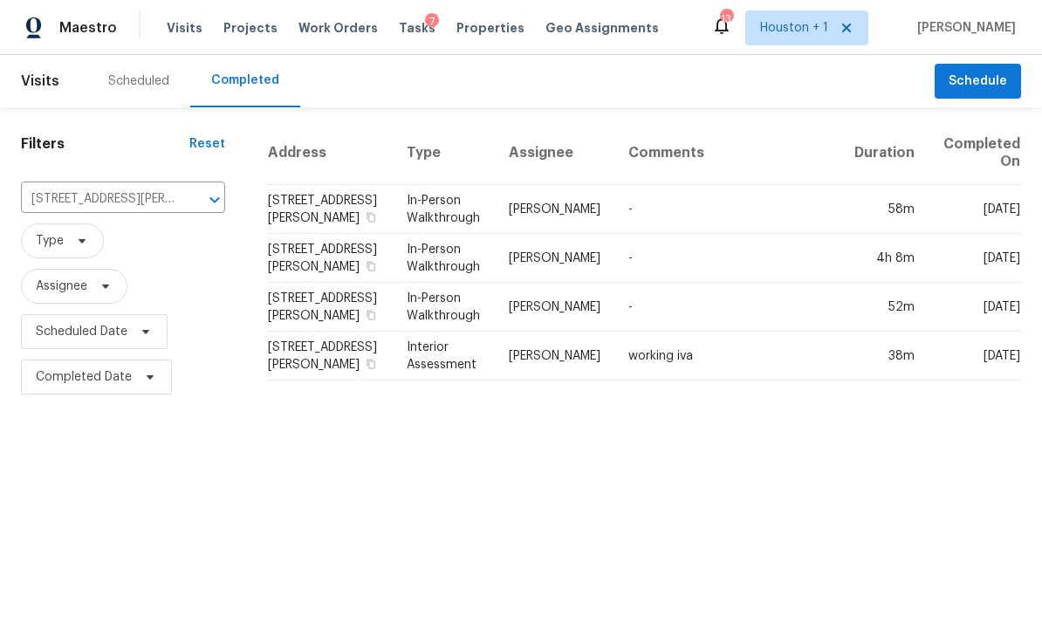
click at [818, 207] on td "-" at bounding box center [727, 209] width 226 height 49
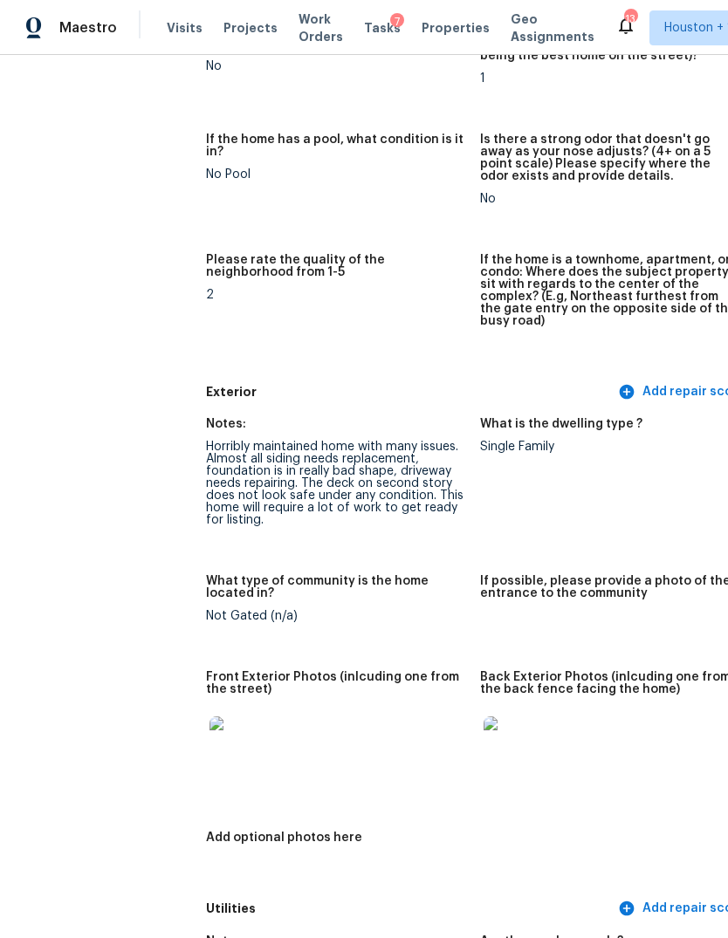
scroll to position [489, 3]
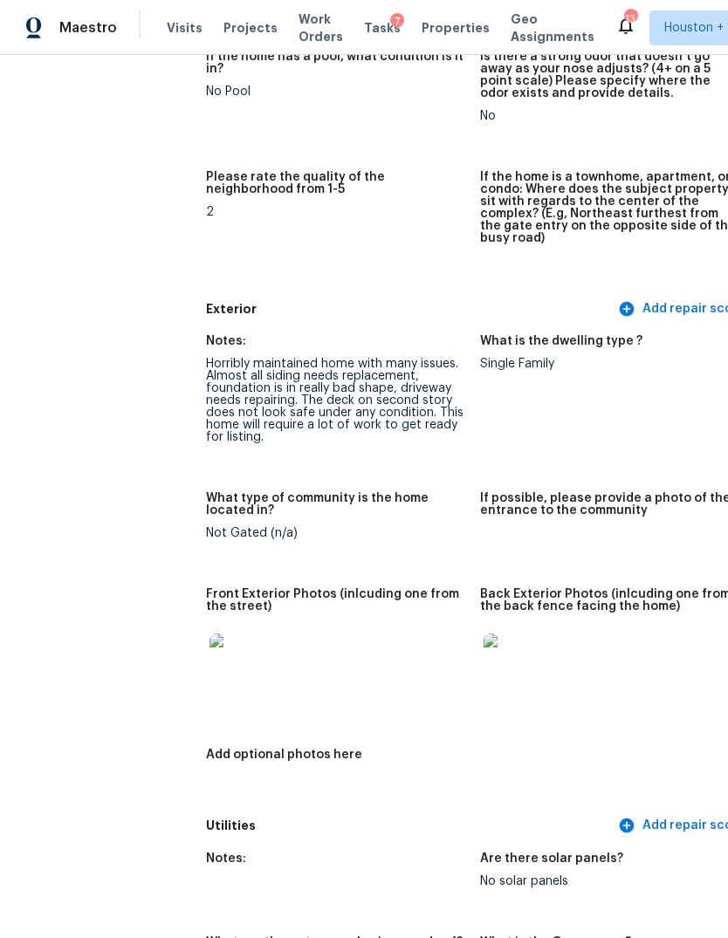
click at [209, 623] on img at bounding box center [237, 662] width 56 height 56
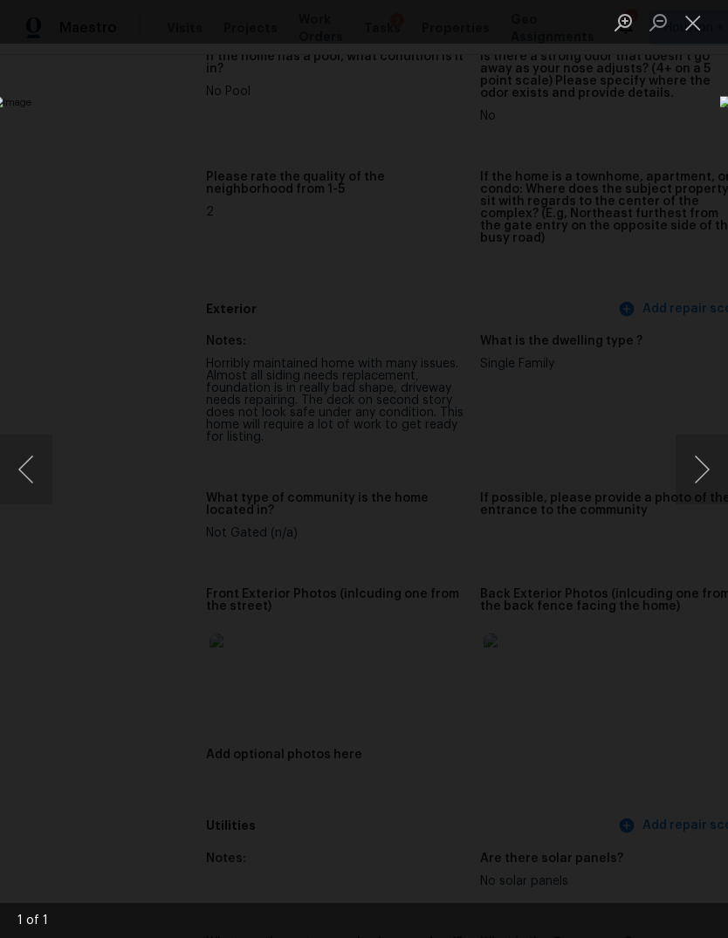
click at [696, 476] on button "Next image" at bounding box center [701, 470] width 52 height 70
click at [590, 623] on div "Lightbox" at bounding box center [364, 469] width 728 height 938
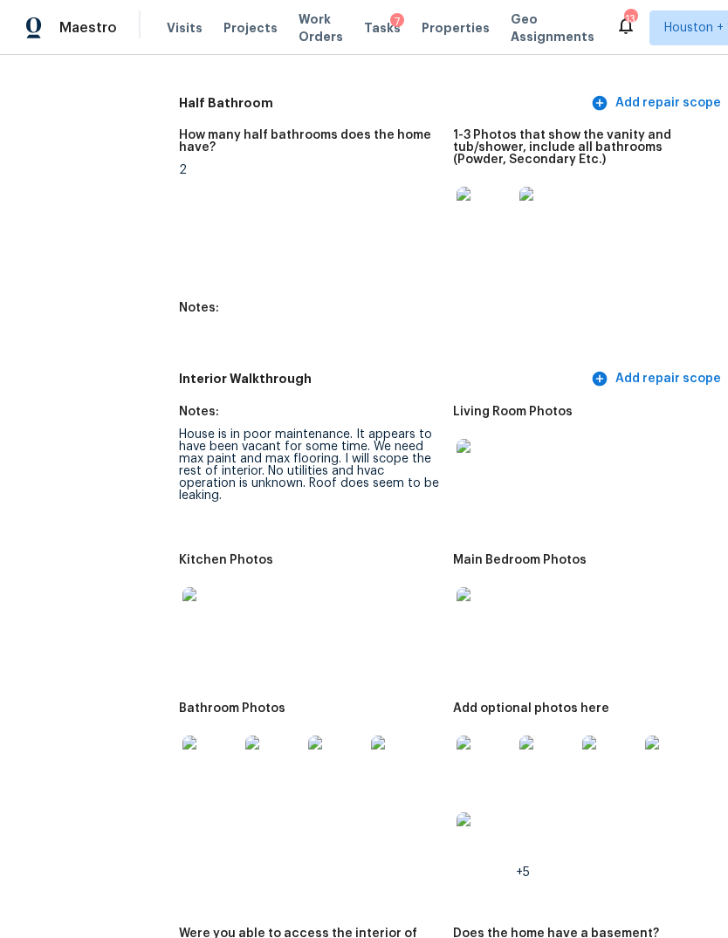
scroll to position [2234, 42]
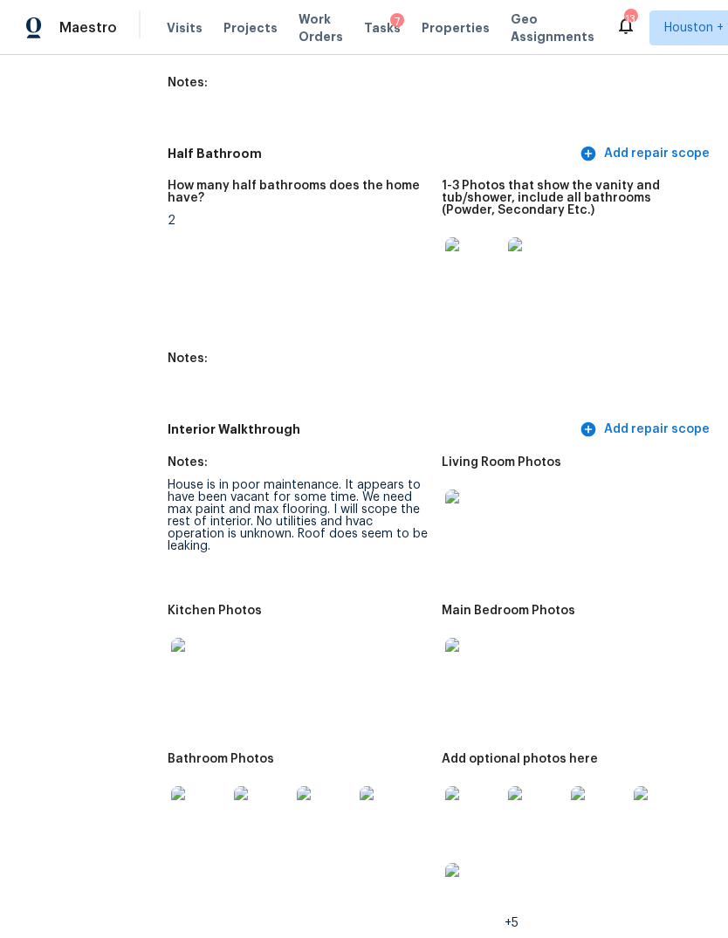
click at [182, 623] on img at bounding box center [199, 666] width 56 height 56
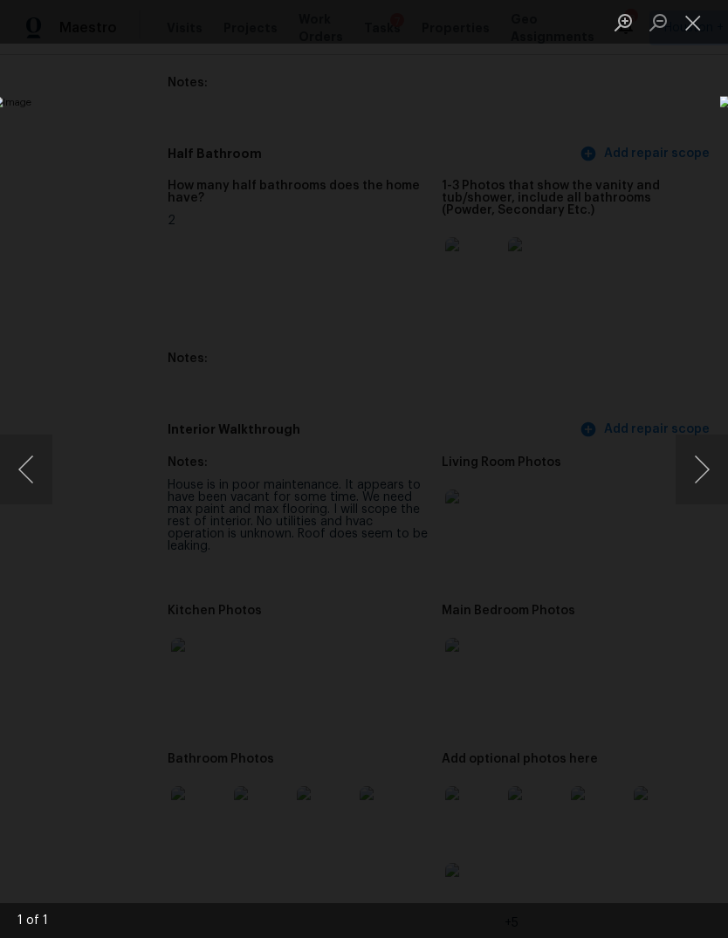
click at [614, 623] on div "Lightbox" at bounding box center [364, 469] width 728 height 938
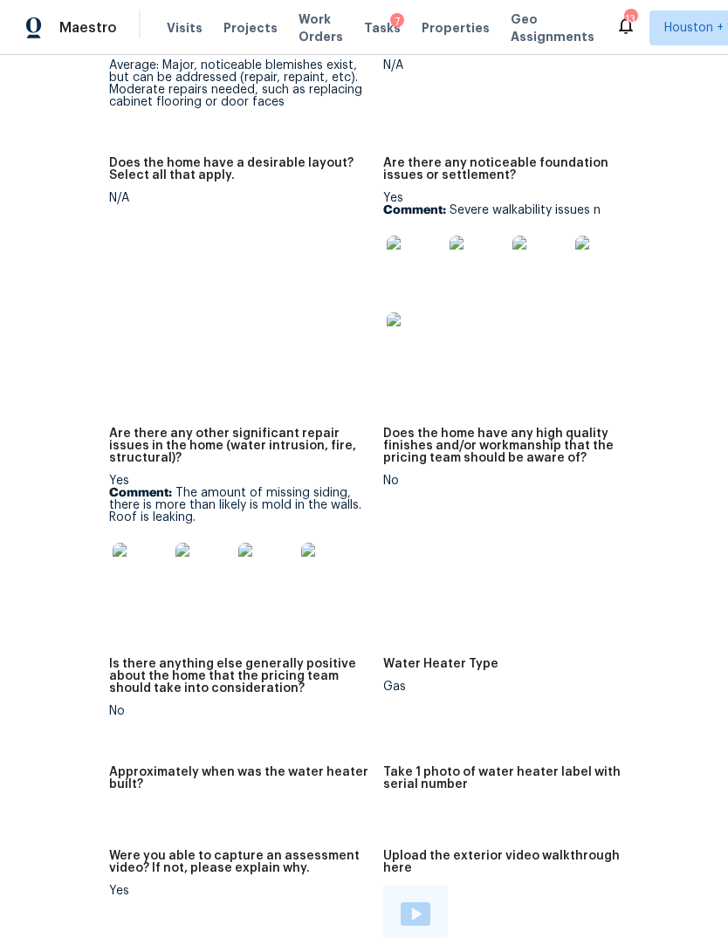
scroll to position [3667, 102]
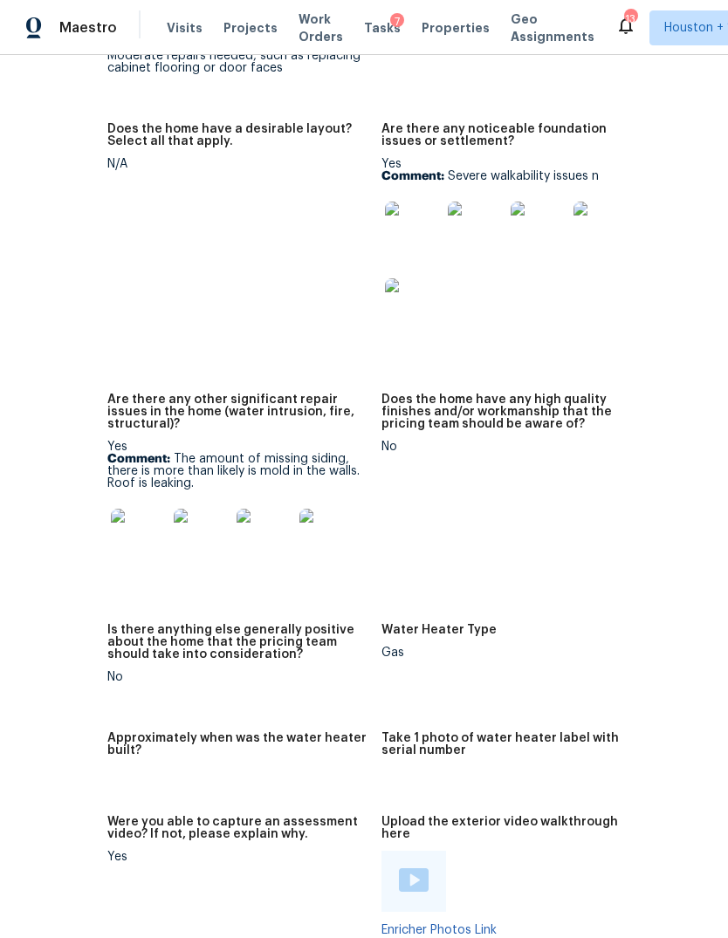
click at [111, 509] on img at bounding box center [139, 537] width 56 height 56
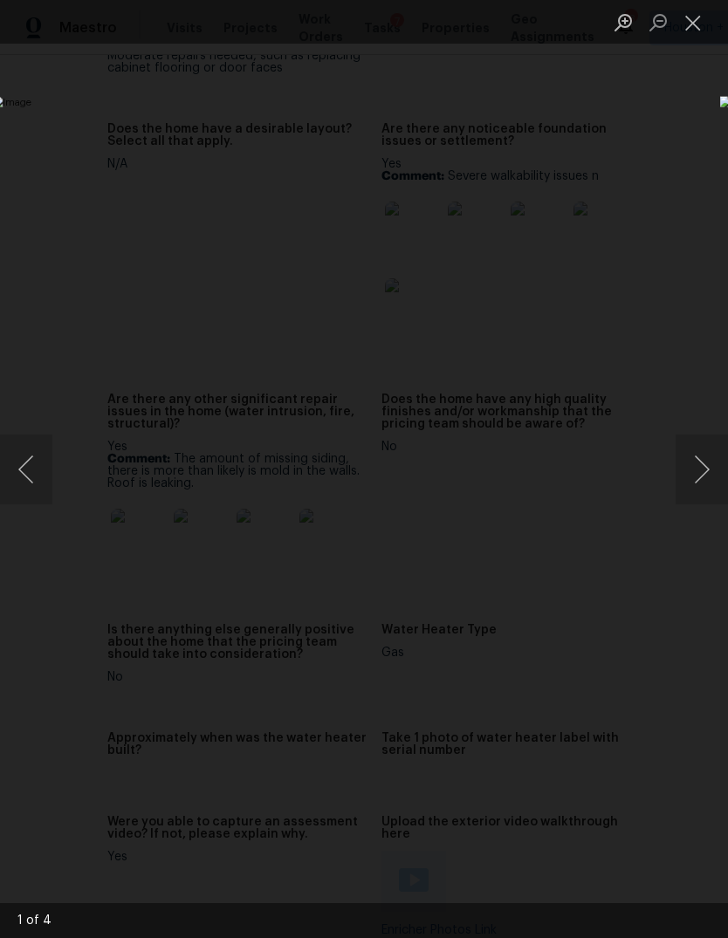
click at [700, 480] on button "Next image" at bounding box center [701, 470] width 52 height 70
click at [699, 481] on button "Next image" at bounding box center [701, 470] width 52 height 70
click at [700, 483] on button "Next image" at bounding box center [701, 470] width 52 height 70
click at [701, 484] on button "Next image" at bounding box center [701, 470] width 52 height 70
click at [695, 487] on button "Next image" at bounding box center [701, 470] width 52 height 70
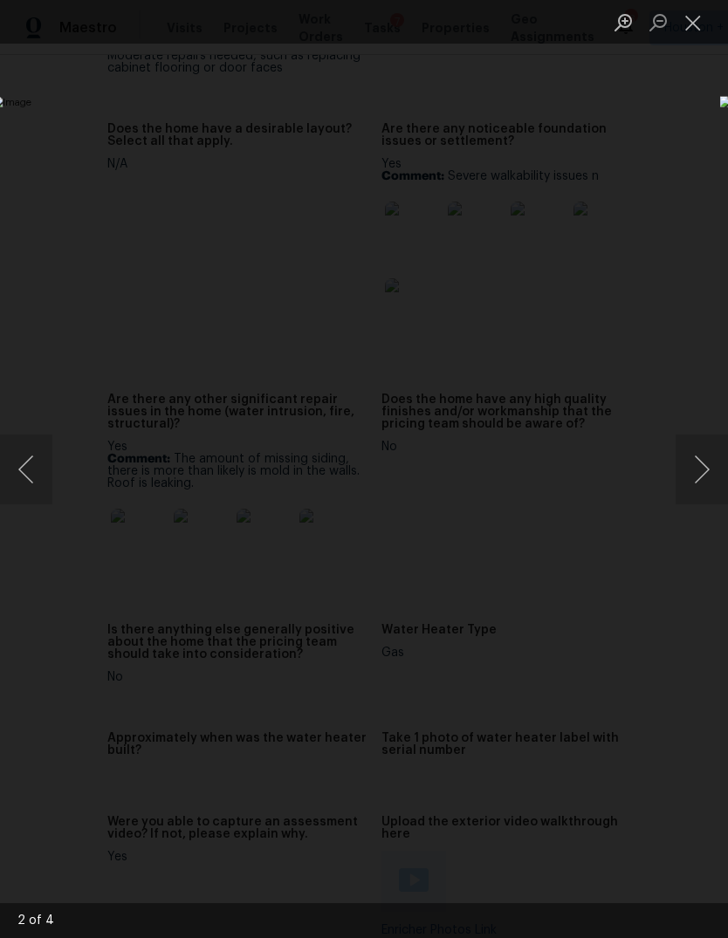
click at [604, 623] on div "Lightbox" at bounding box center [364, 469] width 728 height 938
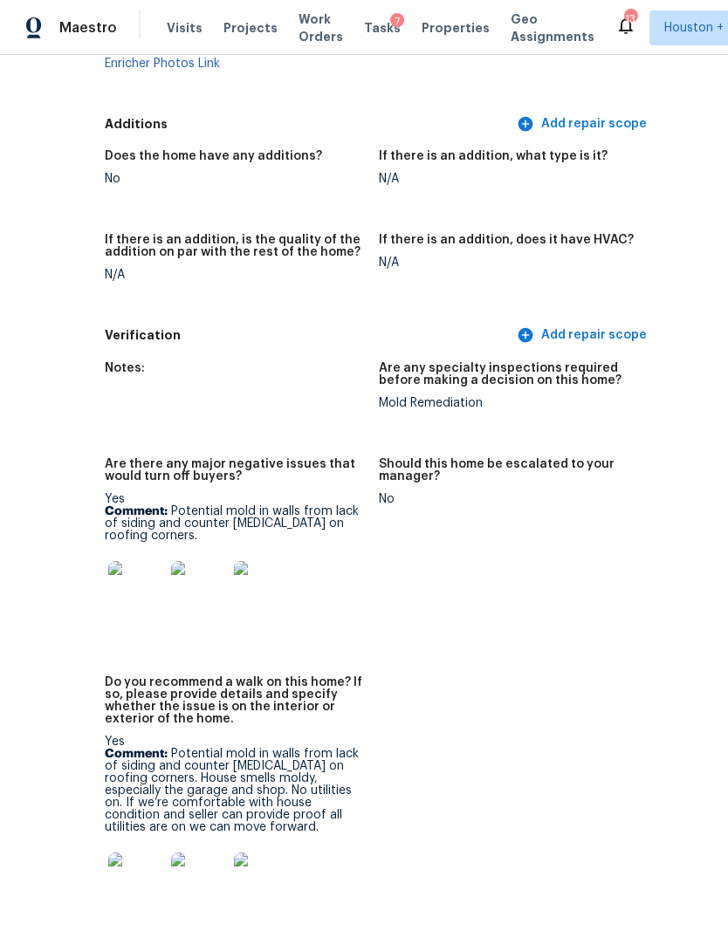
scroll to position [4703, 104]
click at [109, 561] on img at bounding box center [137, 589] width 56 height 56
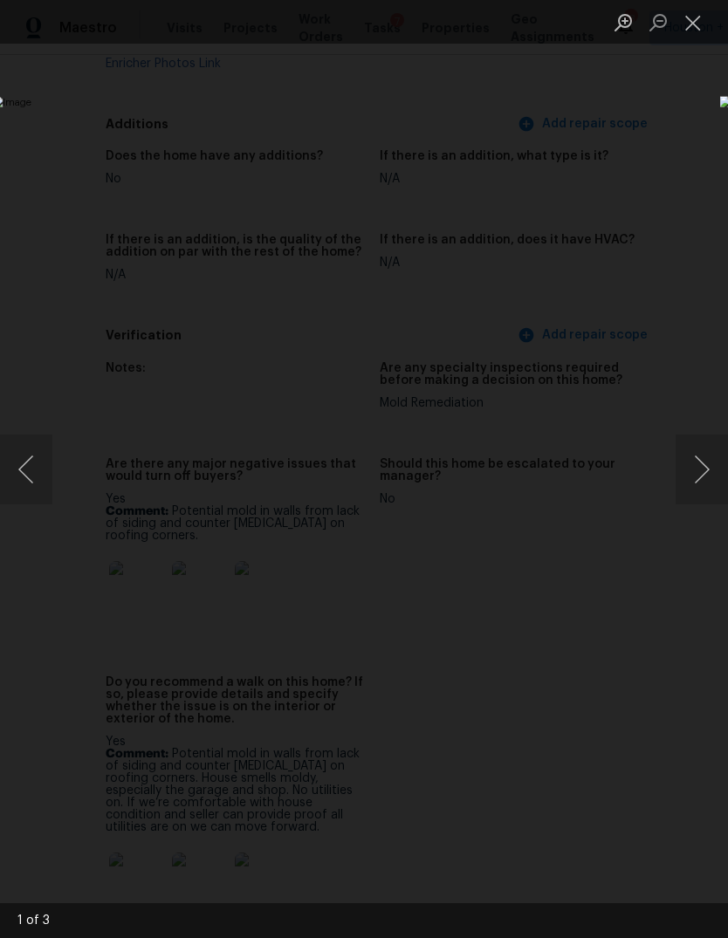
click at [702, 479] on button "Next image" at bounding box center [701, 470] width 52 height 70
click at [695, 469] on button "Next image" at bounding box center [701, 470] width 52 height 70
click at [695, 471] on button "Next image" at bounding box center [701, 470] width 52 height 70
click at [696, 471] on button "Next image" at bounding box center [701, 470] width 52 height 70
click at [595, 623] on div "Lightbox" at bounding box center [364, 469] width 728 height 938
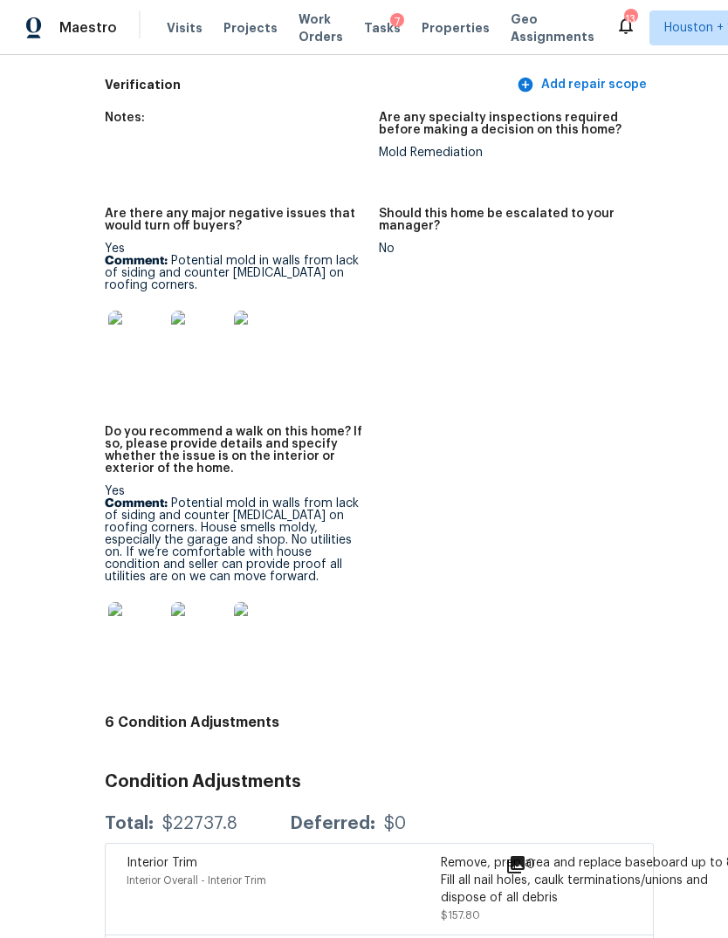
scroll to position [4953, 104]
click at [109, 602] on img at bounding box center [137, 630] width 56 height 56
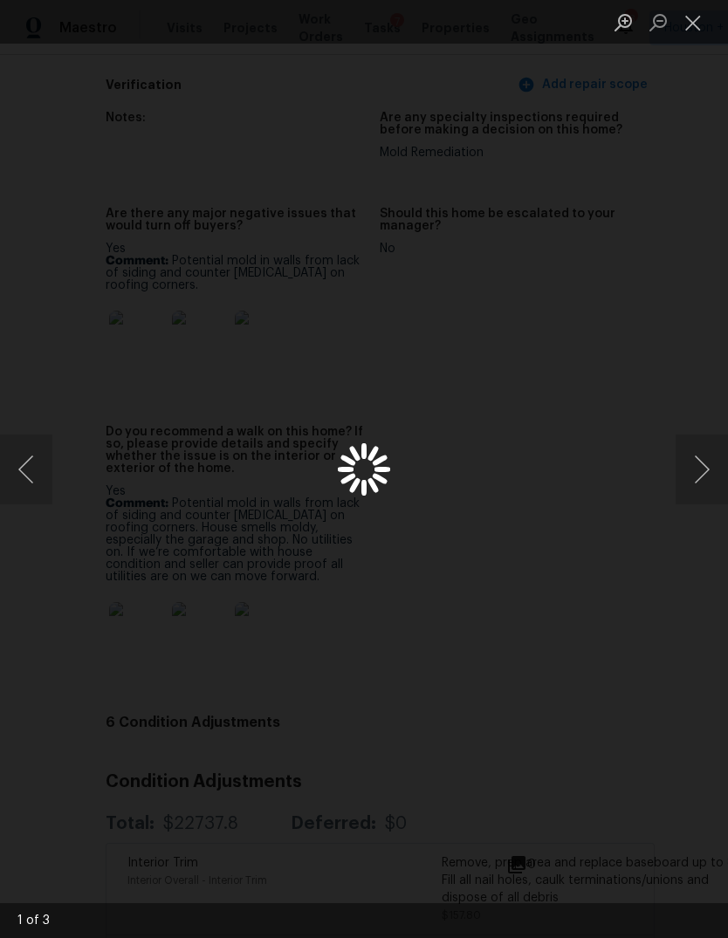
click at [698, 470] on button "Next image" at bounding box center [701, 470] width 52 height 70
click at [700, 471] on button "Next image" at bounding box center [701, 470] width 52 height 70
click at [606, 623] on div "Lightbox" at bounding box center [364, 469] width 728 height 938
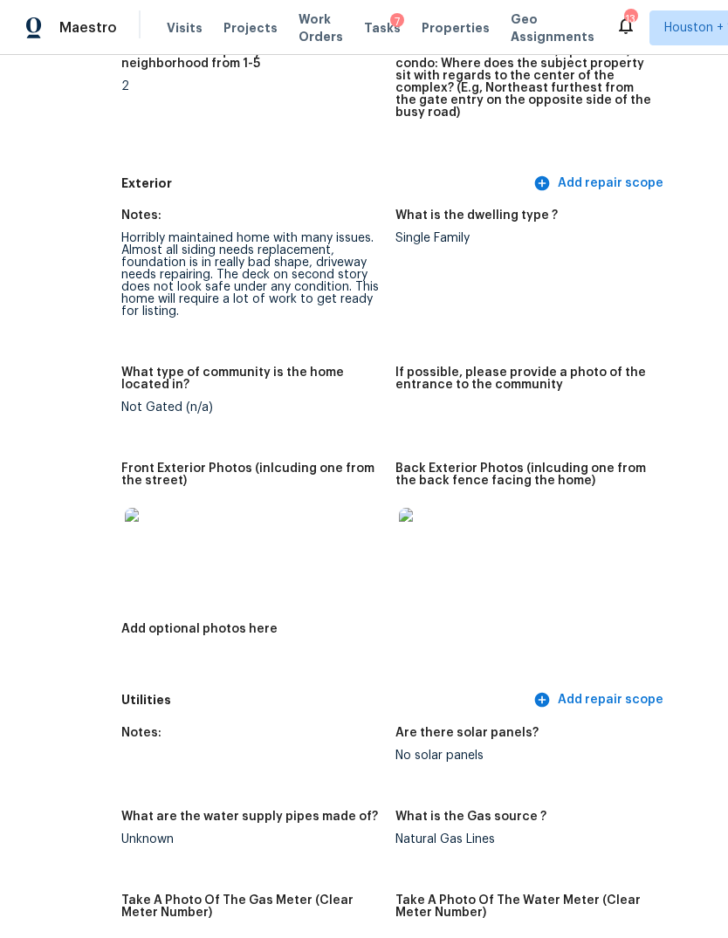
scroll to position [483, 93]
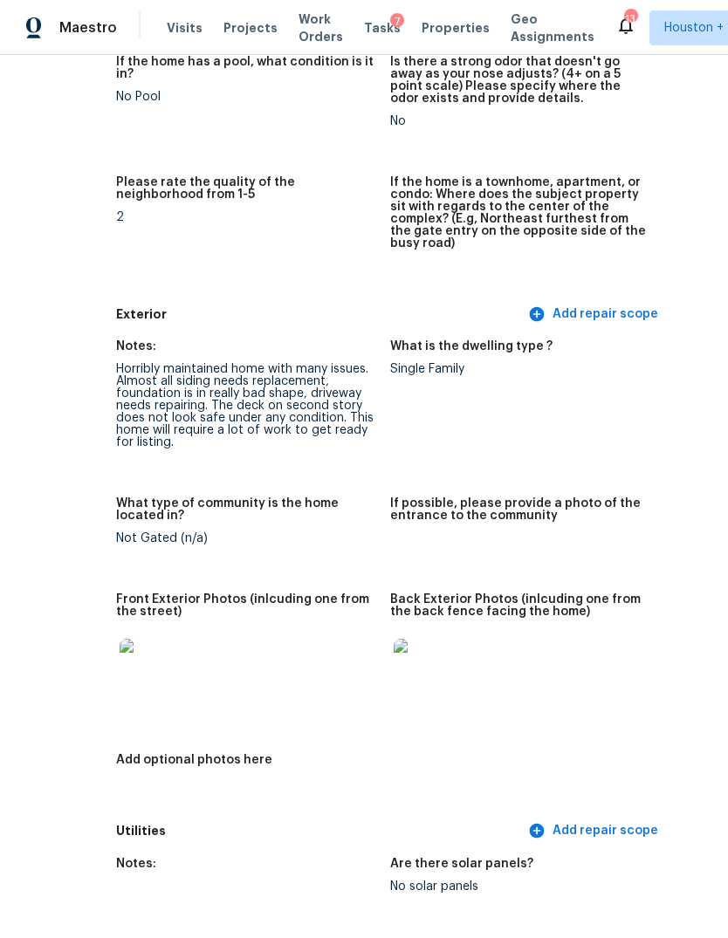
click at [394, 623] on img at bounding box center [422, 667] width 56 height 56
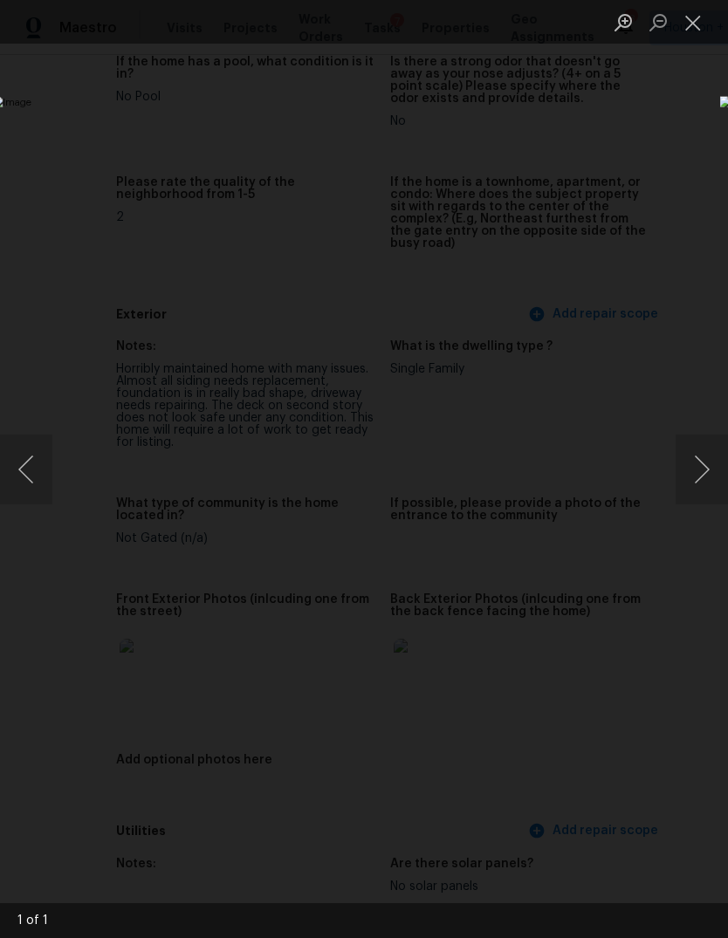
click at [695, 470] on button "Next image" at bounding box center [701, 470] width 52 height 70
click at [688, 473] on button "Next image" at bounding box center [701, 470] width 52 height 70
click at [649, 623] on div "Lightbox" at bounding box center [364, 469] width 728 height 938
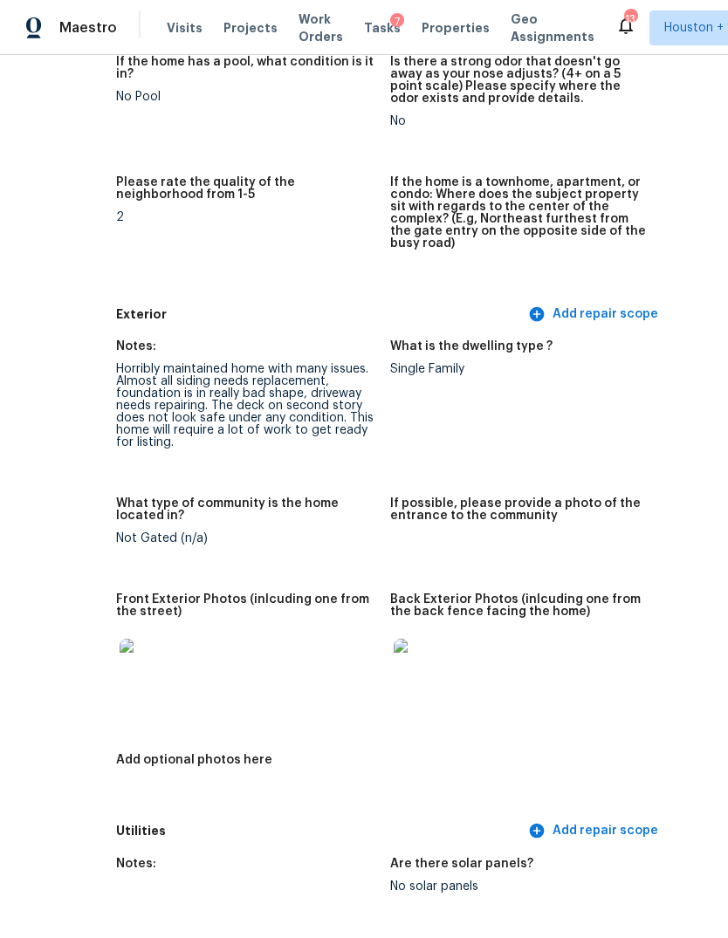
click at [120, 623] on img at bounding box center [148, 667] width 56 height 56
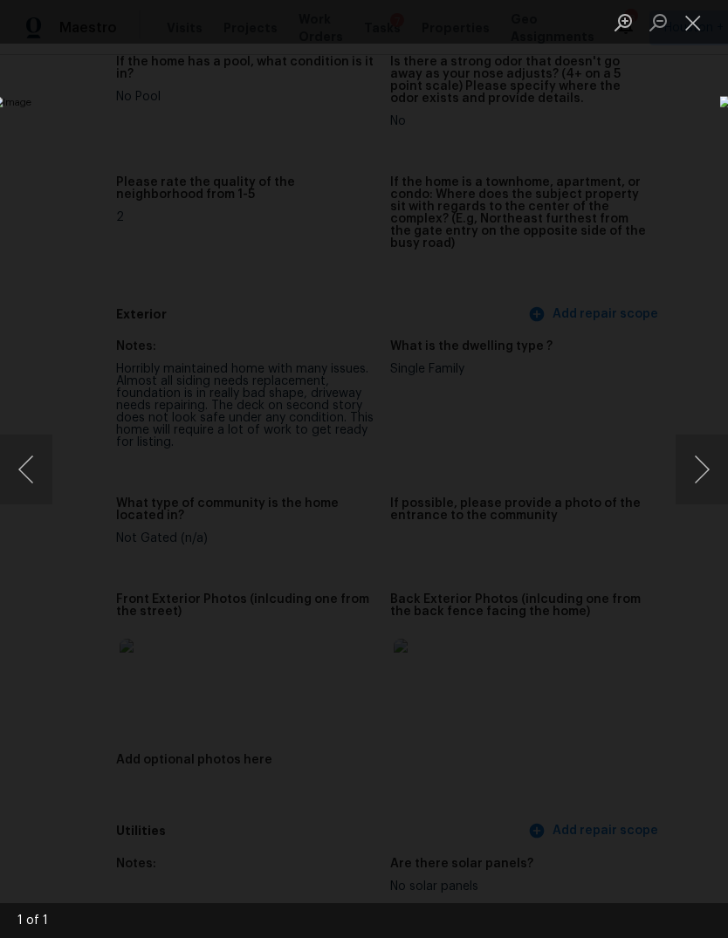
click at [698, 466] on button "Next image" at bounding box center [701, 470] width 52 height 70
click at [675, 623] on div "Lightbox" at bounding box center [364, 469] width 728 height 938
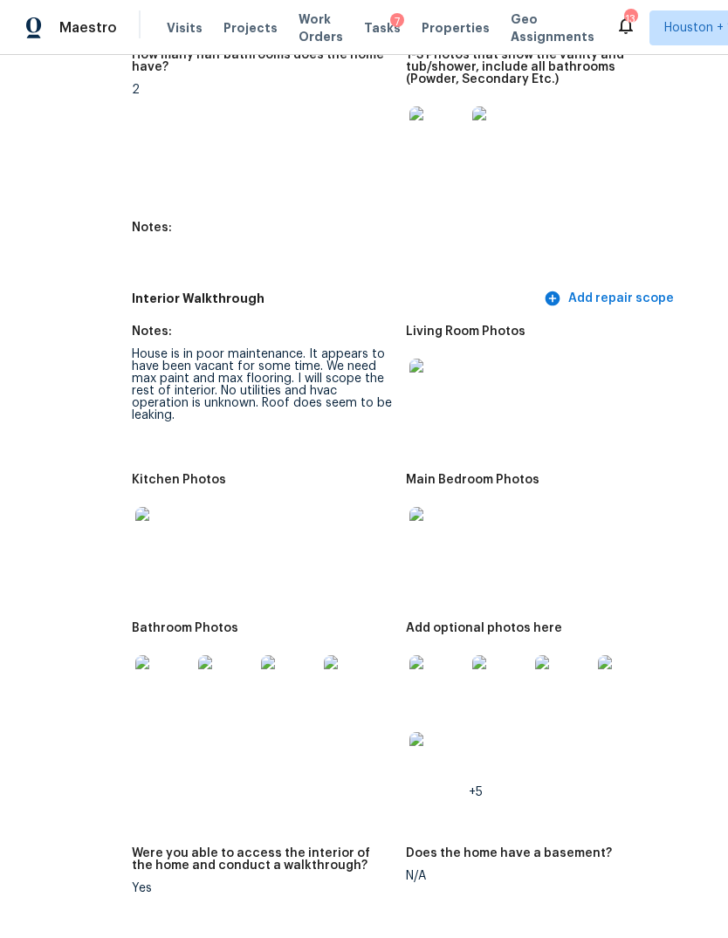
scroll to position [2316, 83]
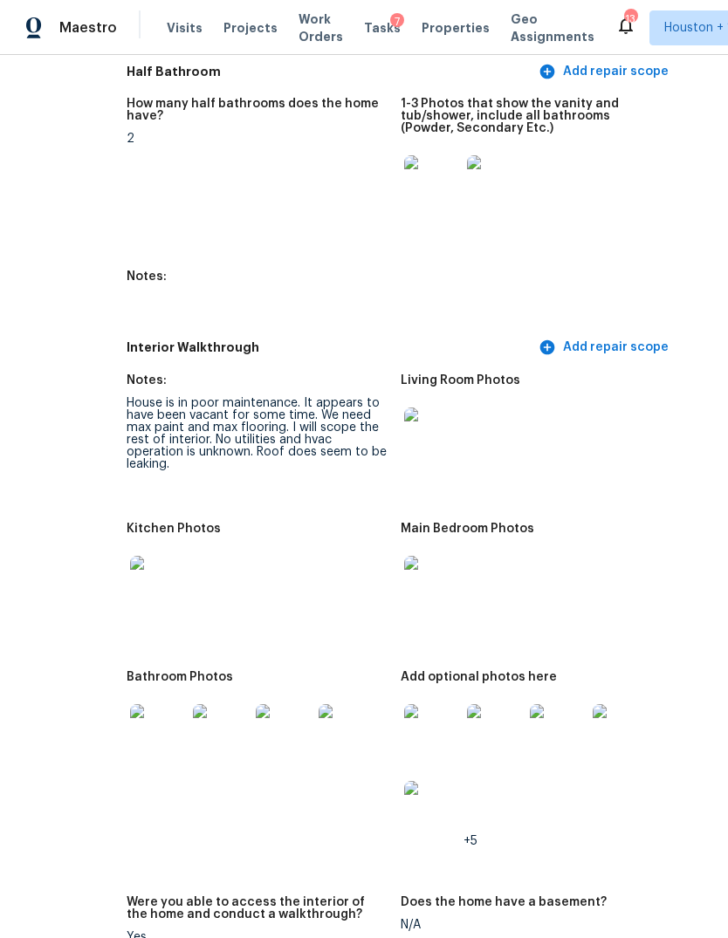
click at [418, 408] on img at bounding box center [432, 436] width 56 height 56
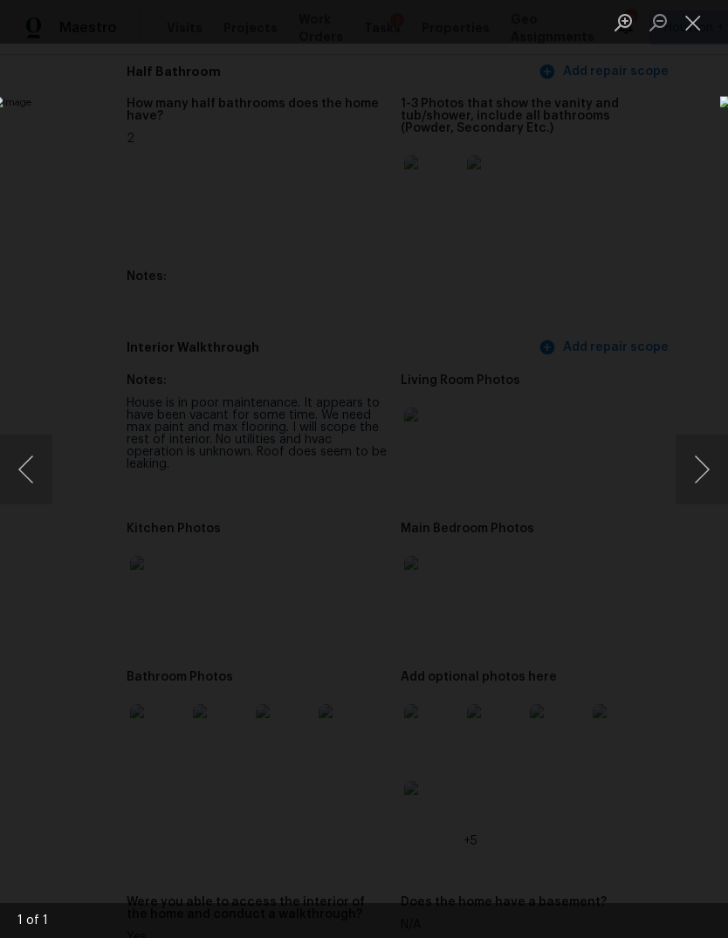
click at [60, 623] on div "Lightbox" at bounding box center [364, 469] width 728 height 938
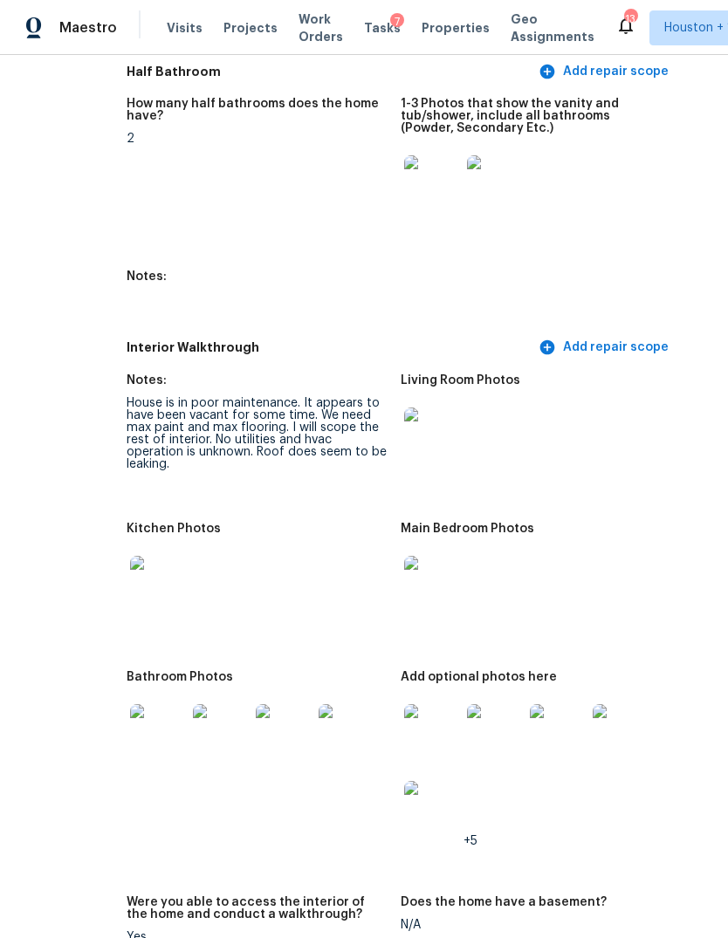
click at [408, 408] on img at bounding box center [432, 436] width 56 height 56
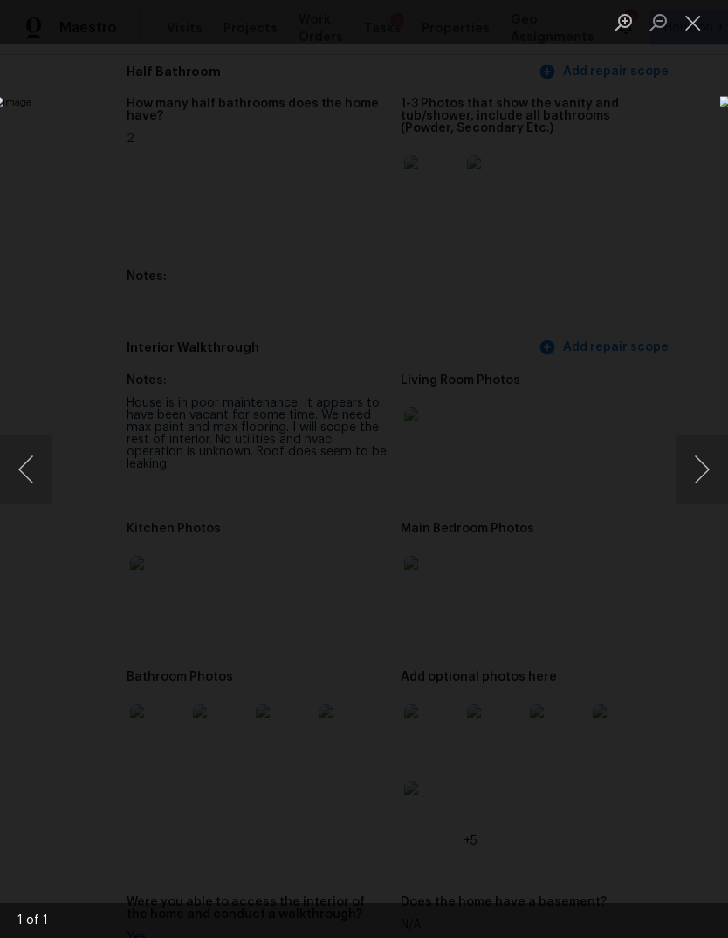
click at [697, 475] on button "Next image" at bounding box center [701, 470] width 52 height 70
click at [177, 623] on div "Lightbox" at bounding box center [364, 469] width 728 height 938
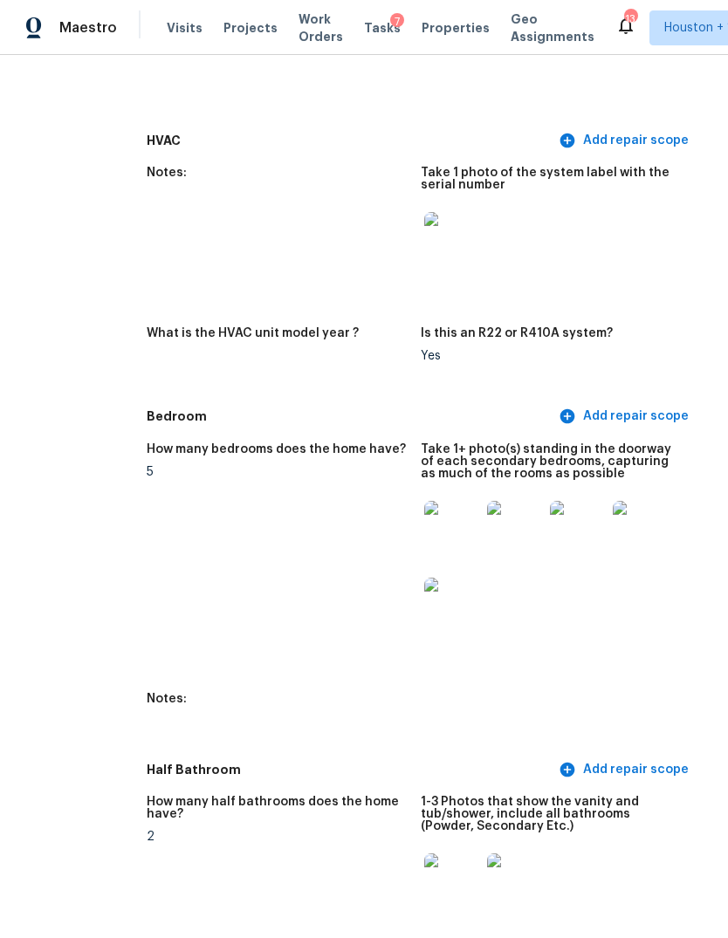
scroll to position [1458, 38]
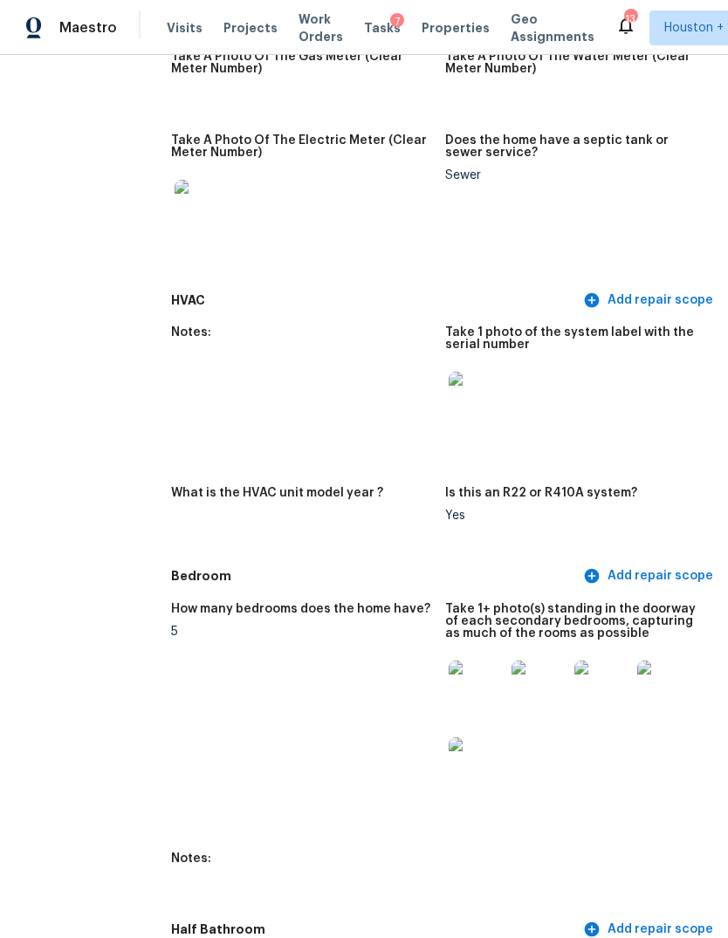
click at [449, 623] on img at bounding box center [477, 689] width 56 height 56
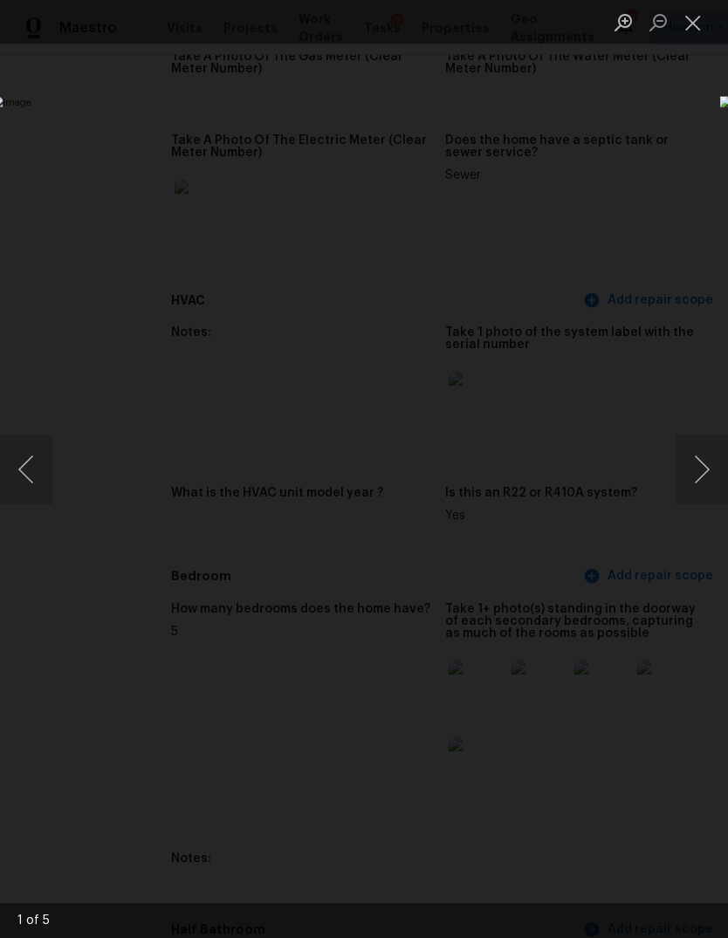
click at [704, 457] on button "Next image" at bounding box center [701, 470] width 52 height 70
click at [698, 463] on button "Next image" at bounding box center [701, 470] width 52 height 70
click at [698, 467] on button "Next image" at bounding box center [701, 470] width 52 height 70
click at [698, 476] on button "Next image" at bounding box center [701, 470] width 52 height 70
click at [110, 623] on div "Lightbox" at bounding box center [364, 469] width 728 height 938
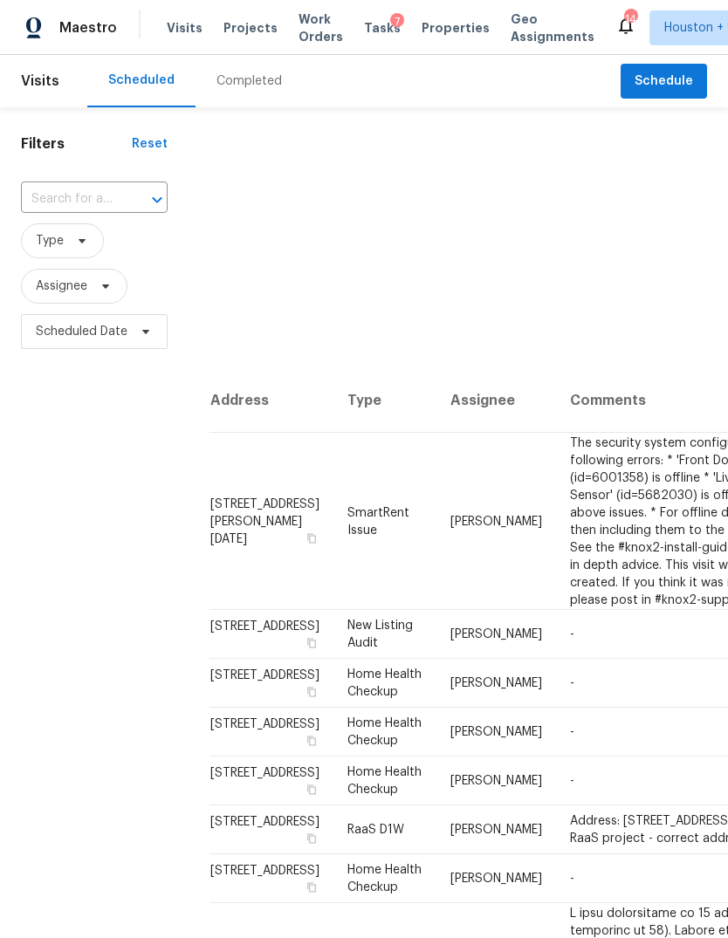
click at [242, 84] on div "Completed" at bounding box center [248, 80] width 65 height 17
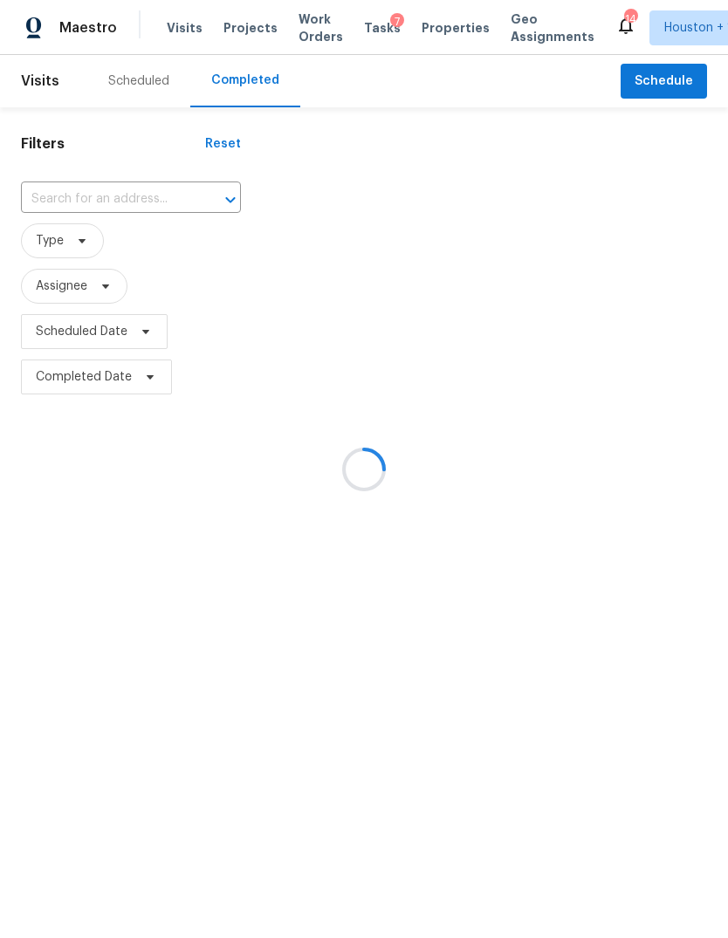
click at [99, 202] on div at bounding box center [364, 469] width 728 height 938
click at [70, 208] on div at bounding box center [364, 469] width 728 height 938
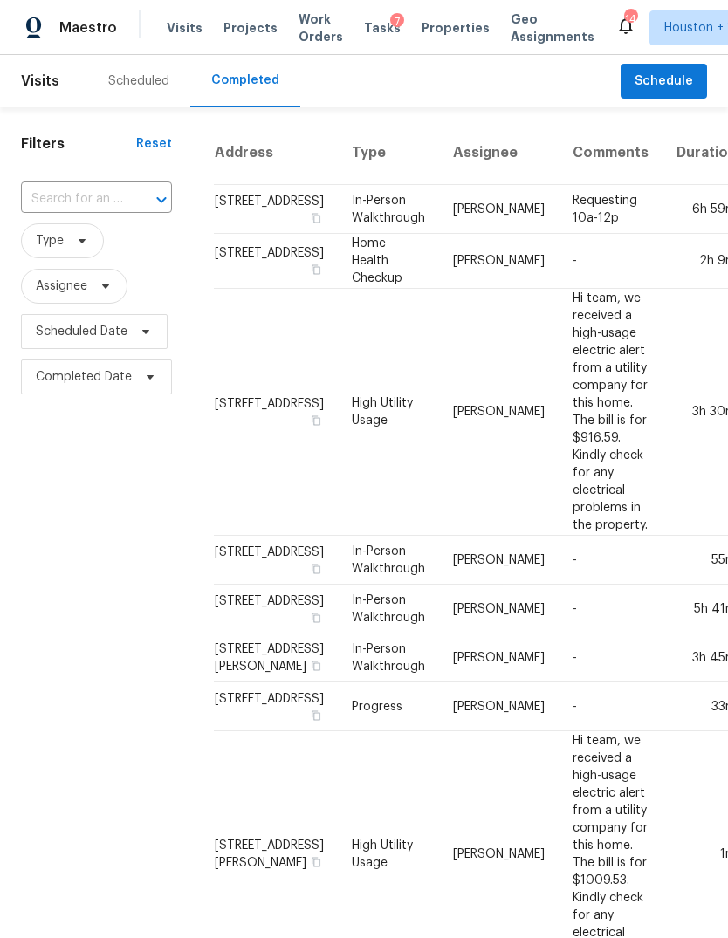
click at [60, 195] on input "text" at bounding box center [72, 199] width 102 height 27
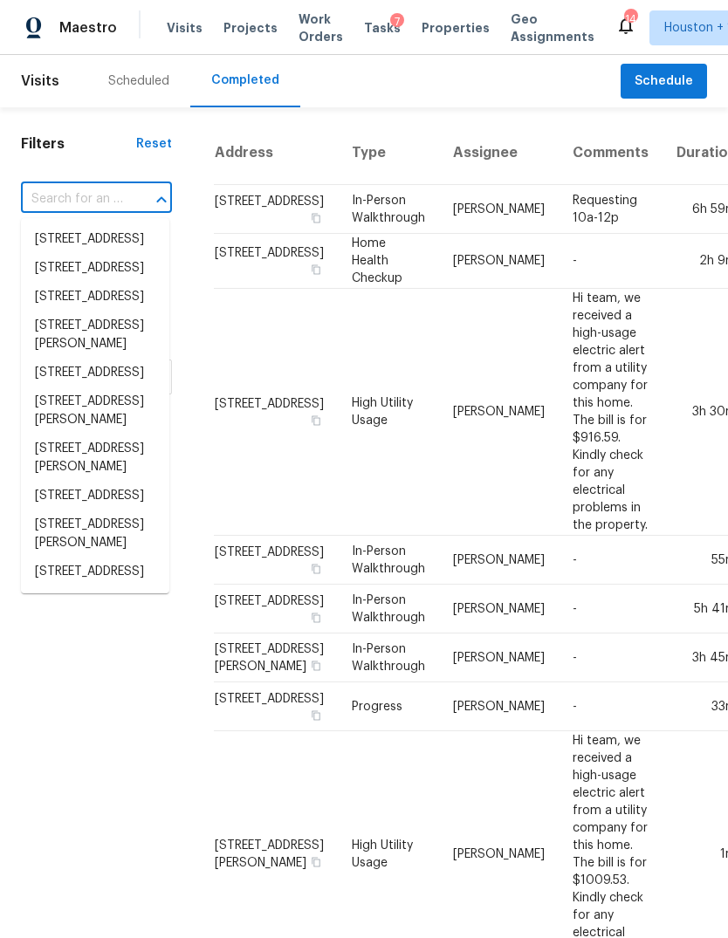
click at [58, 195] on input "text" at bounding box center [72, 199] width 102 height 27
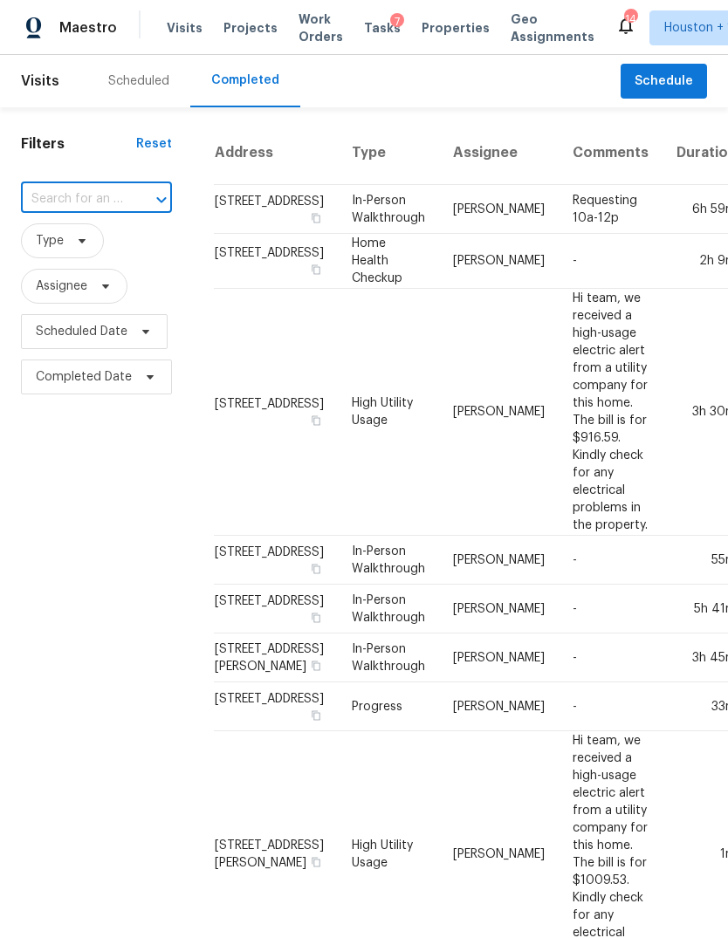
paste input "1402 Noble Glen Dr, Fresno, TX 77545"
type input "1402 Noble Glen Dr, Fresno, TX 77545"
click at [56, 240] on li "1402 Noble Glen Dr, Fresno, TX 77545" at bounding box center [95, 248] width 148 height 47
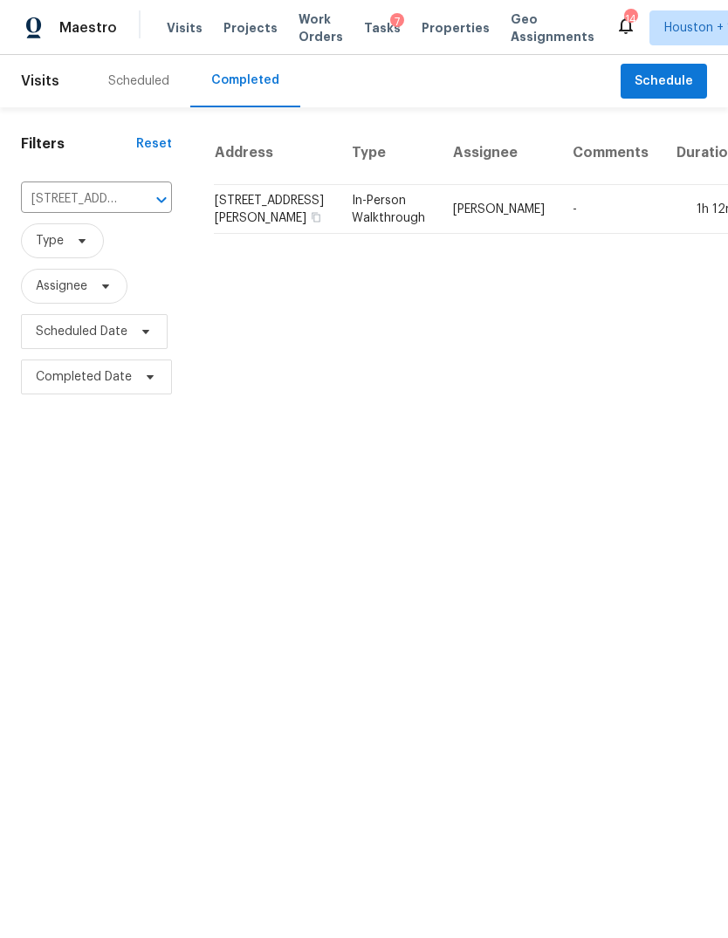
click at [662, 225] on td "1h 12m" at bounding box center [706, 209] width 88 height 49
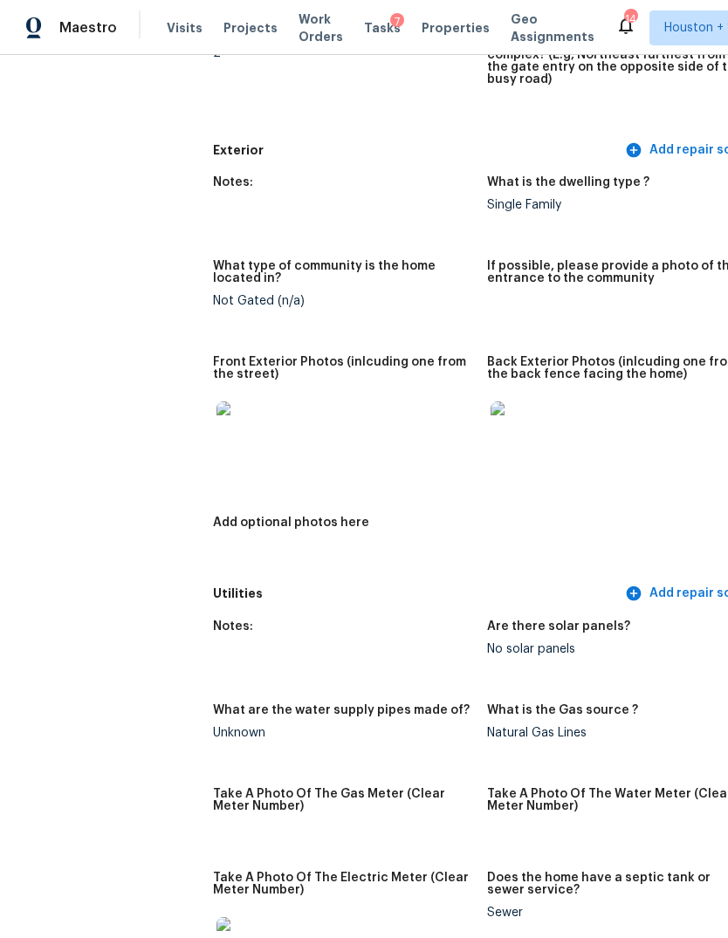
scroll to position [647, 0]
click at [216, 401] on img at bounding box center [244, 429] width 56 height 56
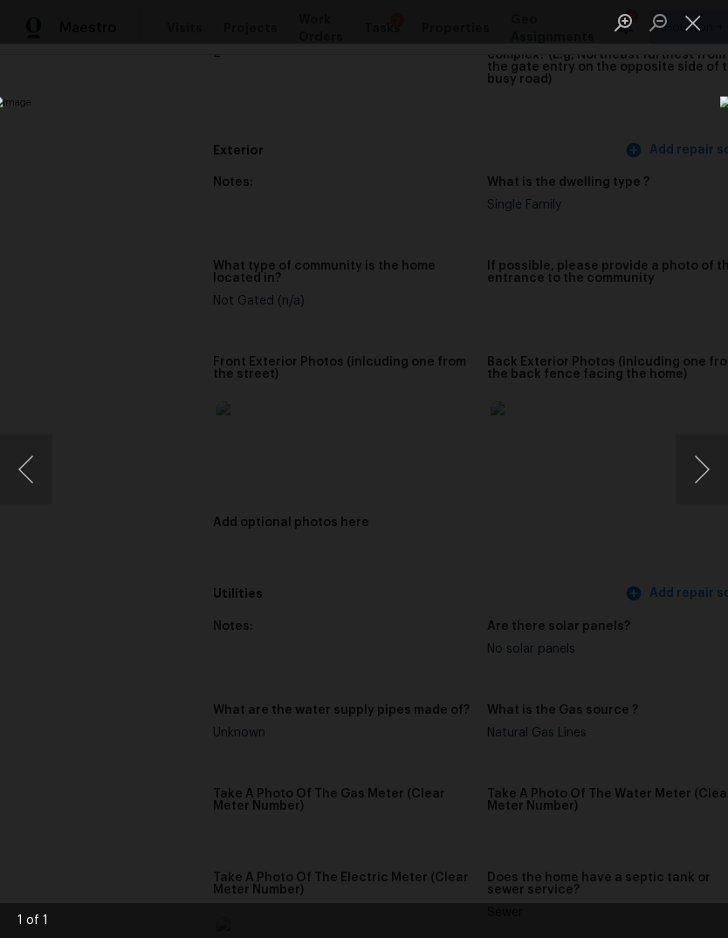
click at [698, 36] on button "Close lightbox" at bounding box center [692, 22] width 35 height 31
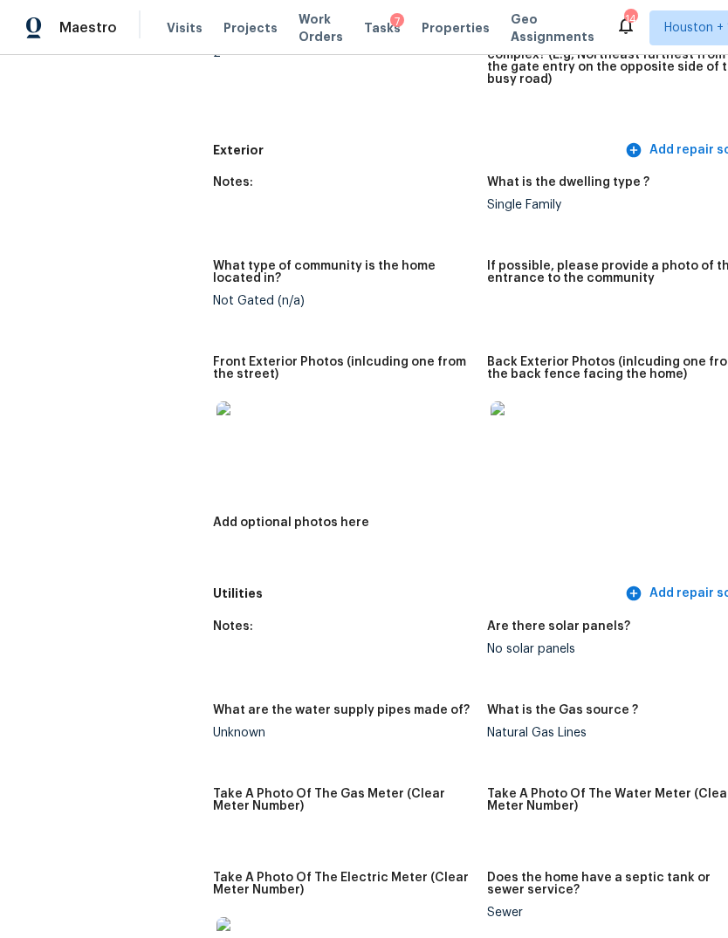
click at [490, 401] on img at bounding box center [518, 429] width 56 height 56
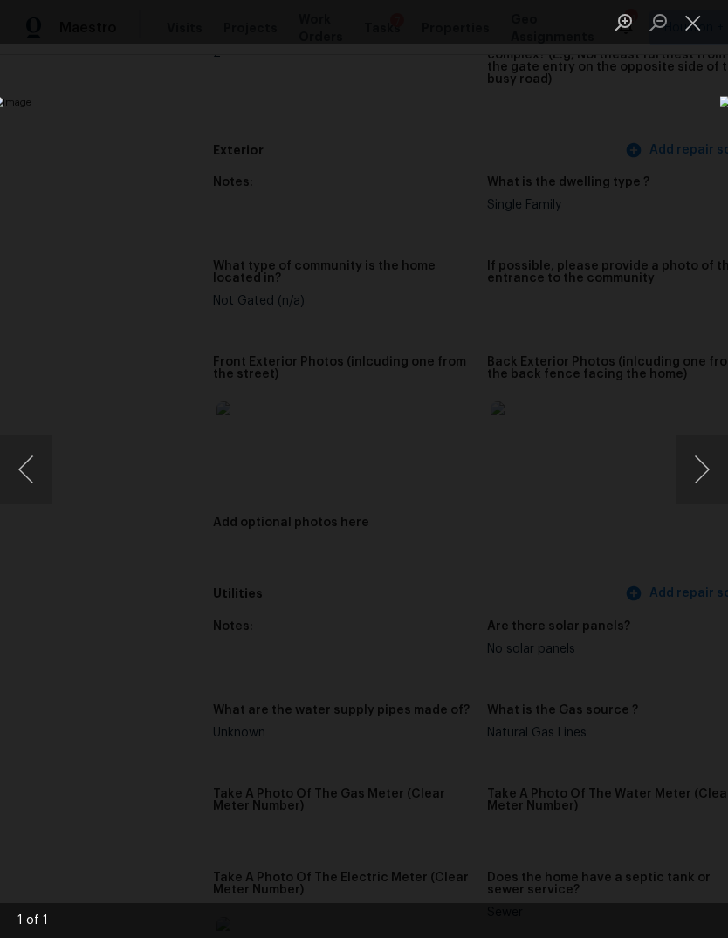
click at [701, 24] on button "Close lightbox" at bounding box center [692, 22] width 35 height 31
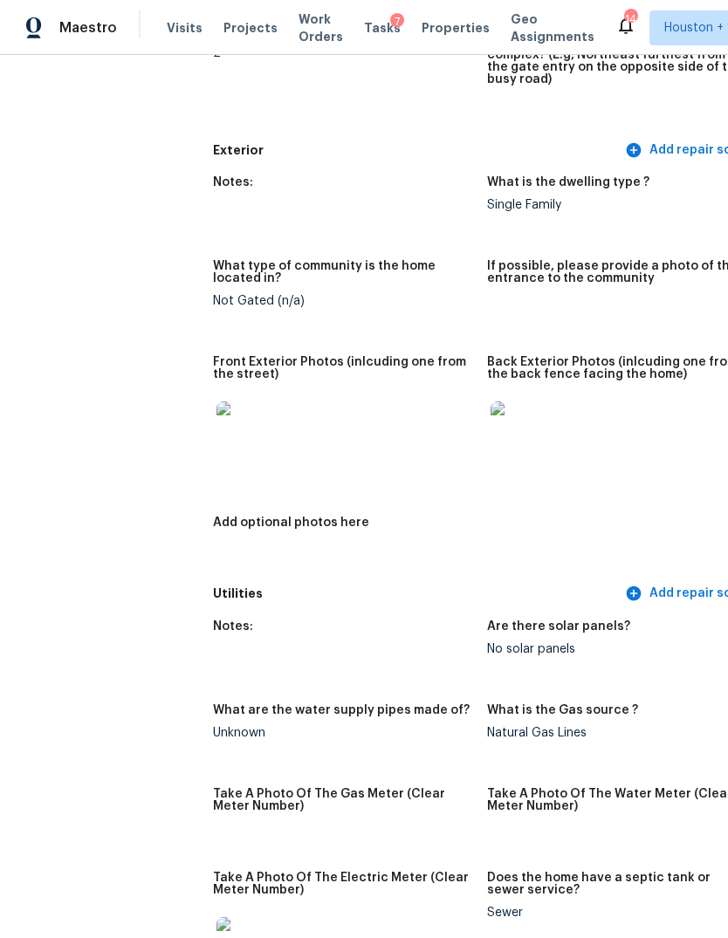
click at [490, 401] on img at bounding box center [518, 429] width 56 height 56
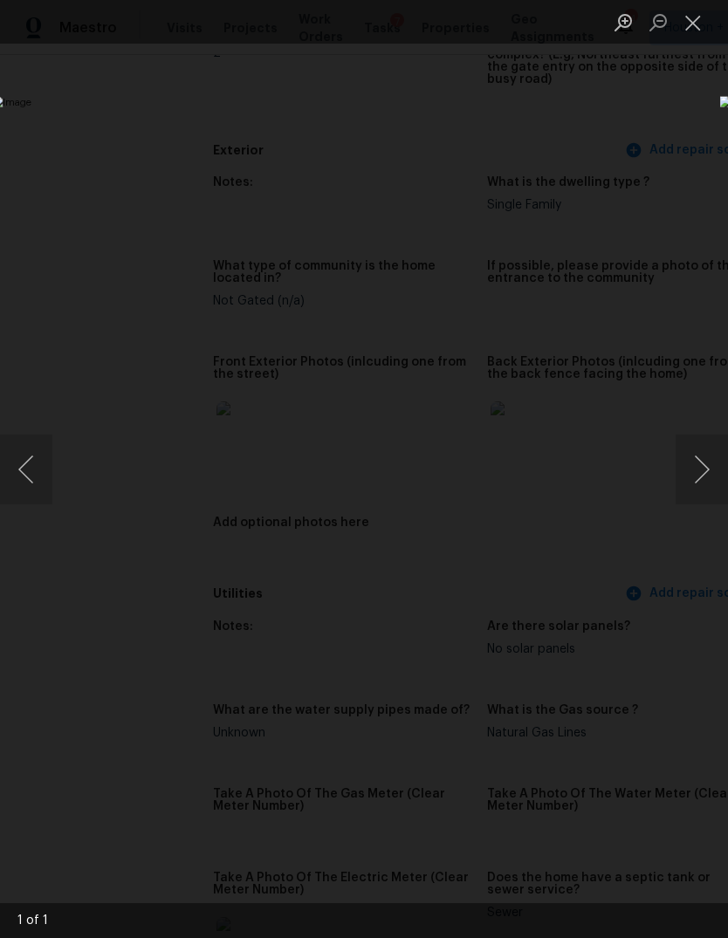
click at [690, 14] on button "Close lightbox" at bounding box center [692, 22] width 35 height 31
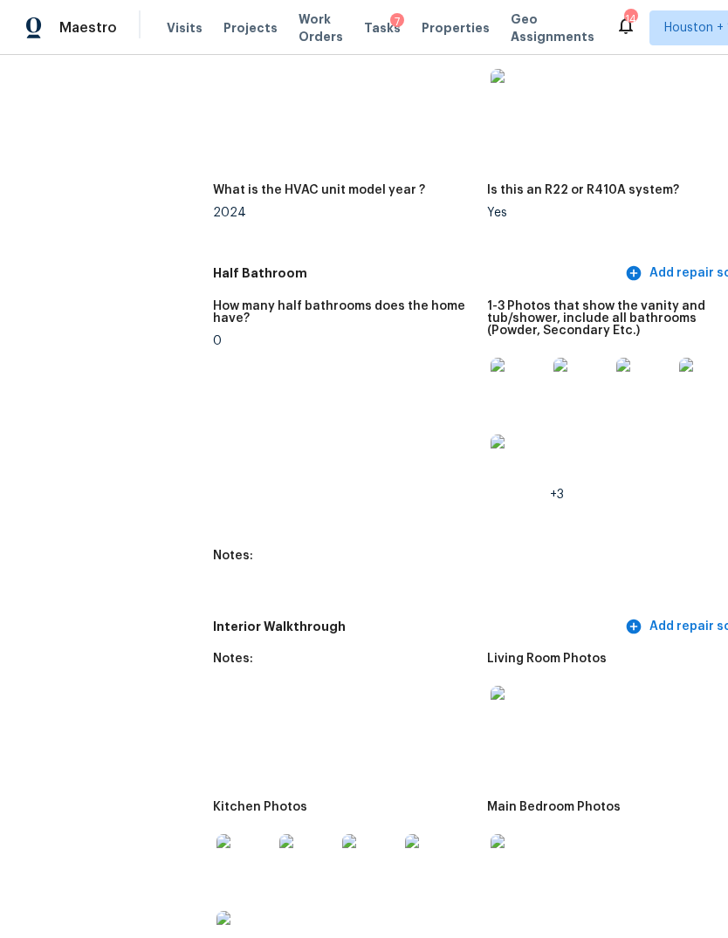
scroll to position [1688, 0]
click at [490, 358] on img at bounding box center [518, 386] width 56 height 56
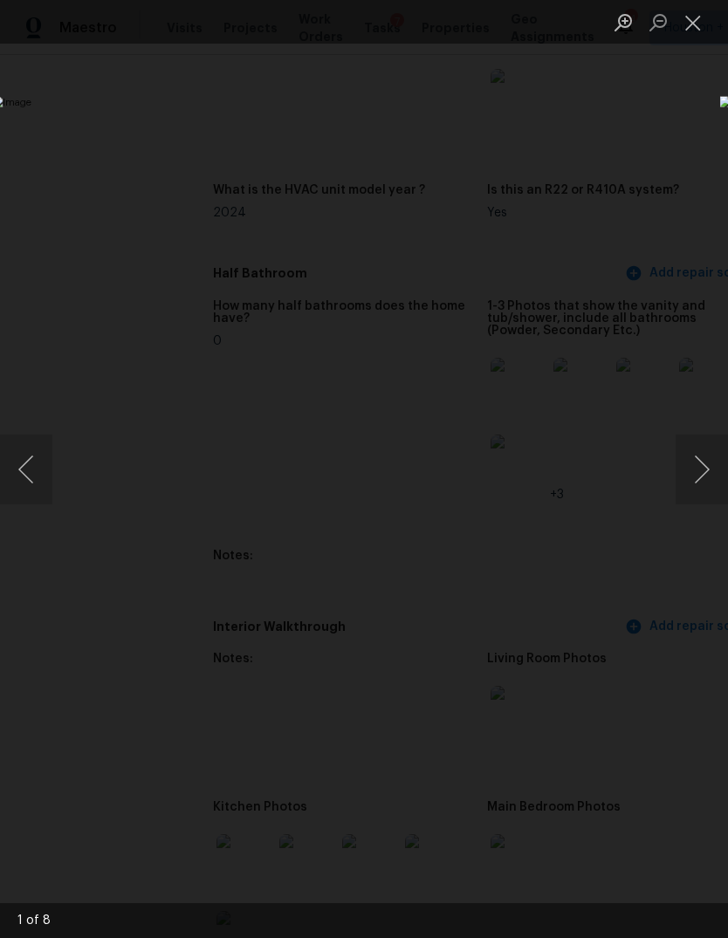
click at [704, 483] on button "Next image" at bounding box center [701, 470] width 52 height 70
click at [700, 475] on button "Next image" at bounding box center [701, 470] width 52 height 70
click at [41, 491] on button "Previous image" at bounding box center [26, 470] width 52 height 70
click at [706, 463] on button "Next image" at bounding box center [701, 470] width 52 height 70
click at [705, 462] on button "Next image" at bounding box center [701, 470] width 52 height 70
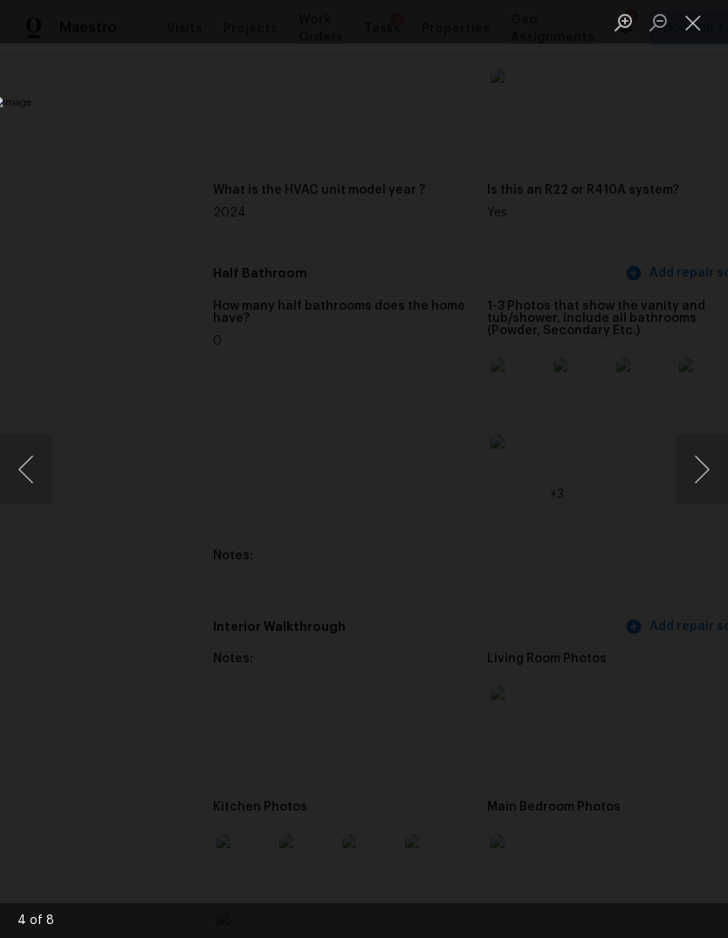
click at [697, 476] on button "Next image" at bounding box center [701, 470] width 52 height 70
click at [50, 472] on button "Previous image" at bounding box center [26, 470] width 52 height 70
click at [700, 483] on button "Next image" at bounding box center [701, 470] width 52 height 70
click at [700, 478] on button "Next image" at bounding box center [701, 470] width 52 height 70
click at [700, 480] on button "Next image" at bounding box center [701, 470] width 52 height 70
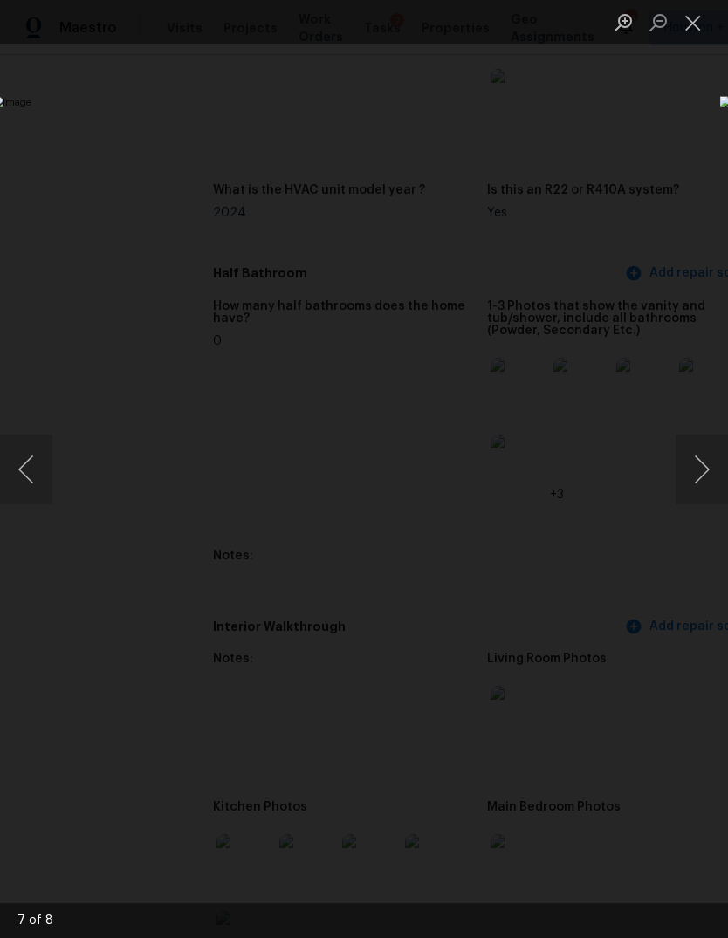
click at [108, 829] on div "Lightbox" at bounding box center [364, 469] width 728 height 938
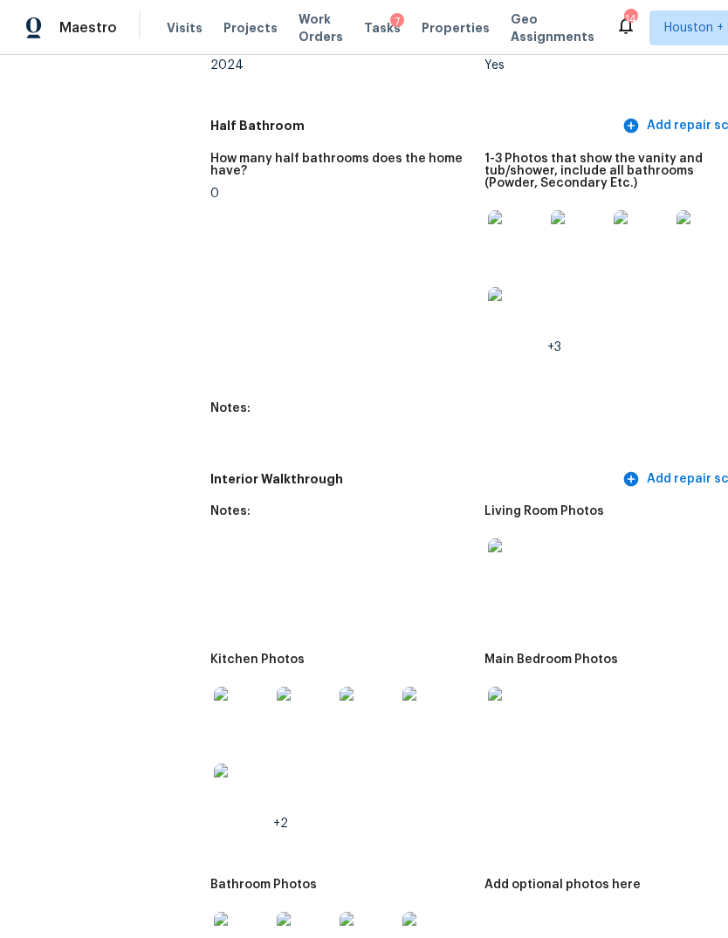
scroll to position [1973, 2]
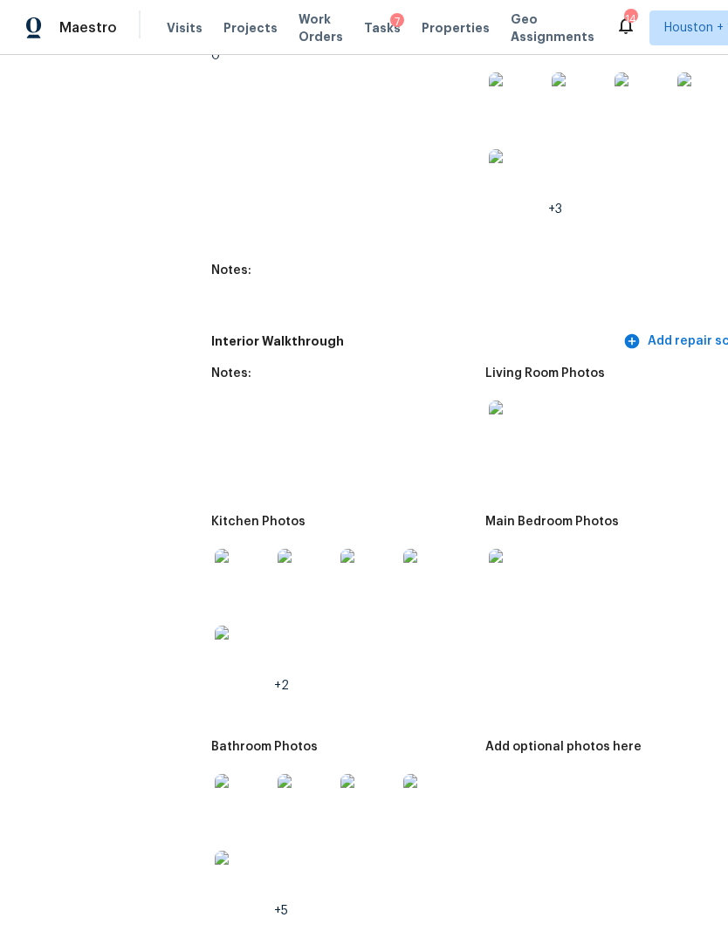
click at [215, 549] on img at bounding box center [243, 577] width 56 height 56
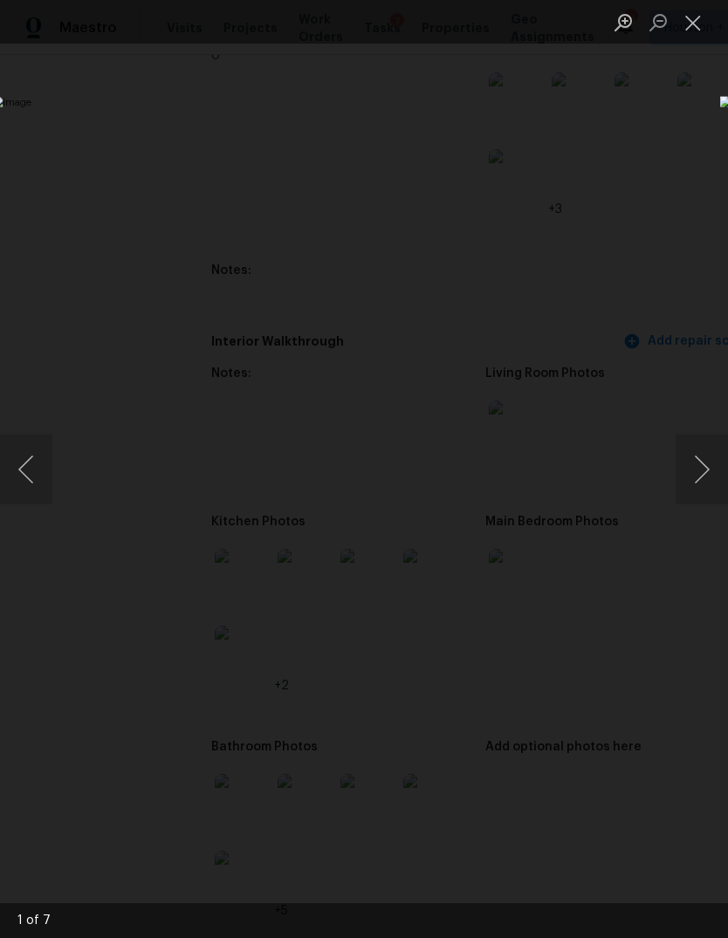
click at [703, 471] on button "Next image" at bounding box center [701, 470] width 52 height 70
click at [696, 477] on button "Next image" at bounding box center [701, 470] width 52 height 70
click at [696, 476] on button "Next image" at bounding box center [701, 470] width 52 height 70
click at [696, 477] on button "Next image" at bounding box center [701, 470] width 52 height 70
click at [700, 478] on button "Next image" at bounding box center [701, 470] width 52 height 70
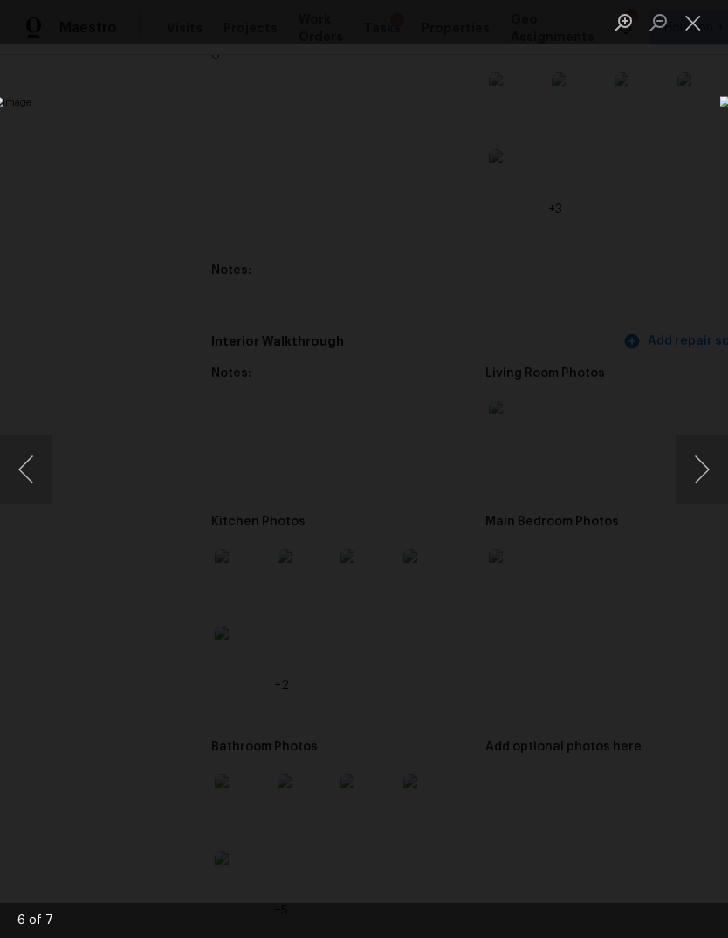
click at [602, 796] on div "Lightbox" at bounding box center [364, 469] width 728 height 938
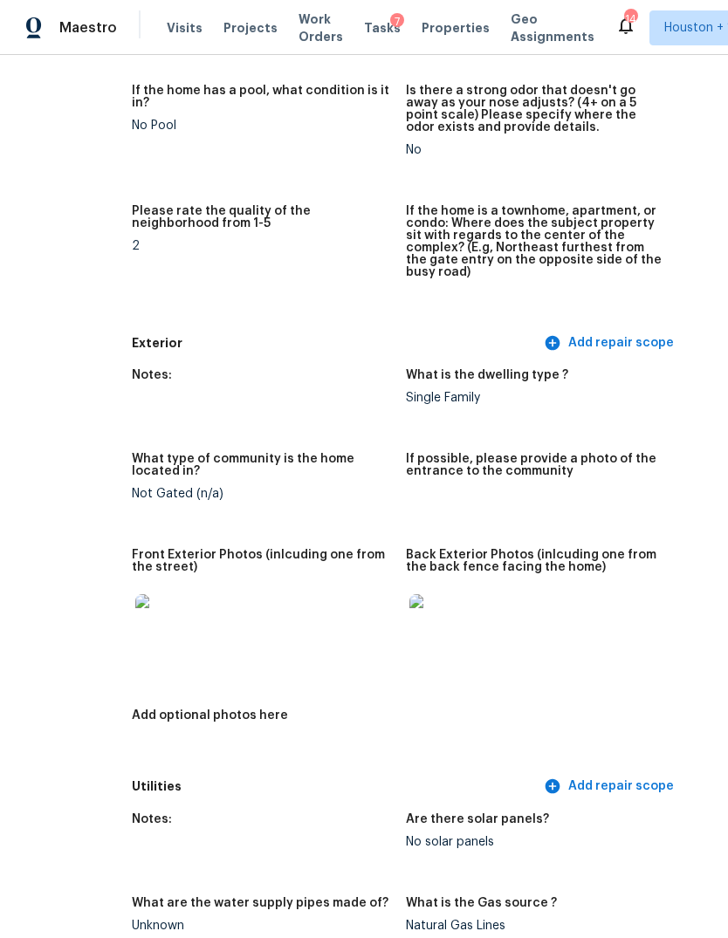
scroll to position [455, 80]
click at [410, 594] on img at bounding box center [438, 622] width 56 height 56
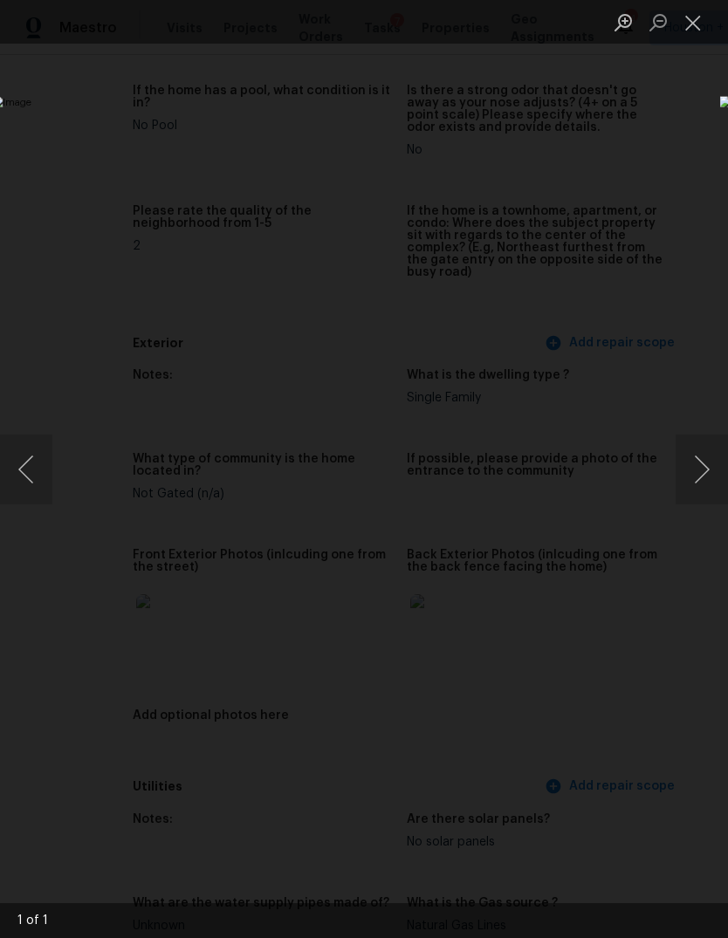
click at [703, 47] on div "Lightbox" at bounding box center [364, 469] width 728 height 938
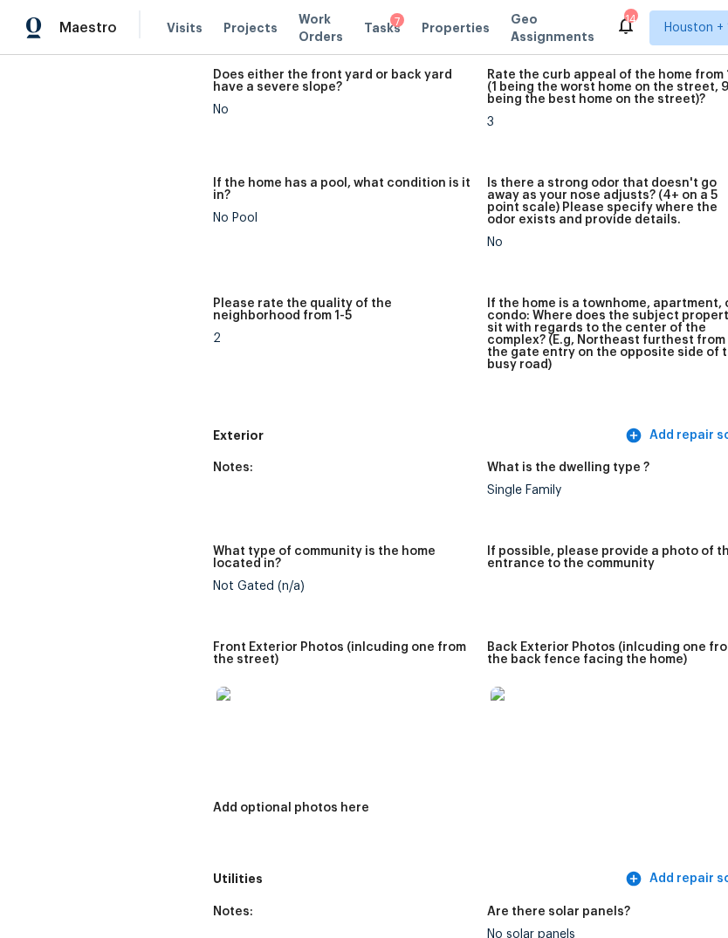
scroll to position [362, 0]
click at [216, 687] on img at bounding box center [244, 715] width 56 height 56
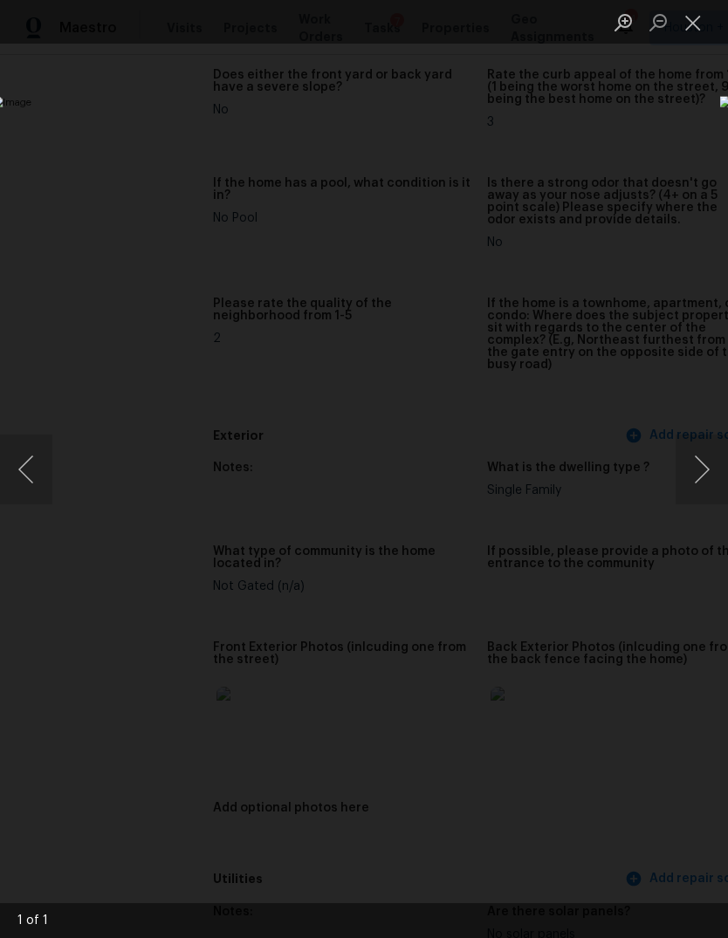
click at [567, 853] on div "Lightbox" at bounding box center [364, 469] width 728 height 938
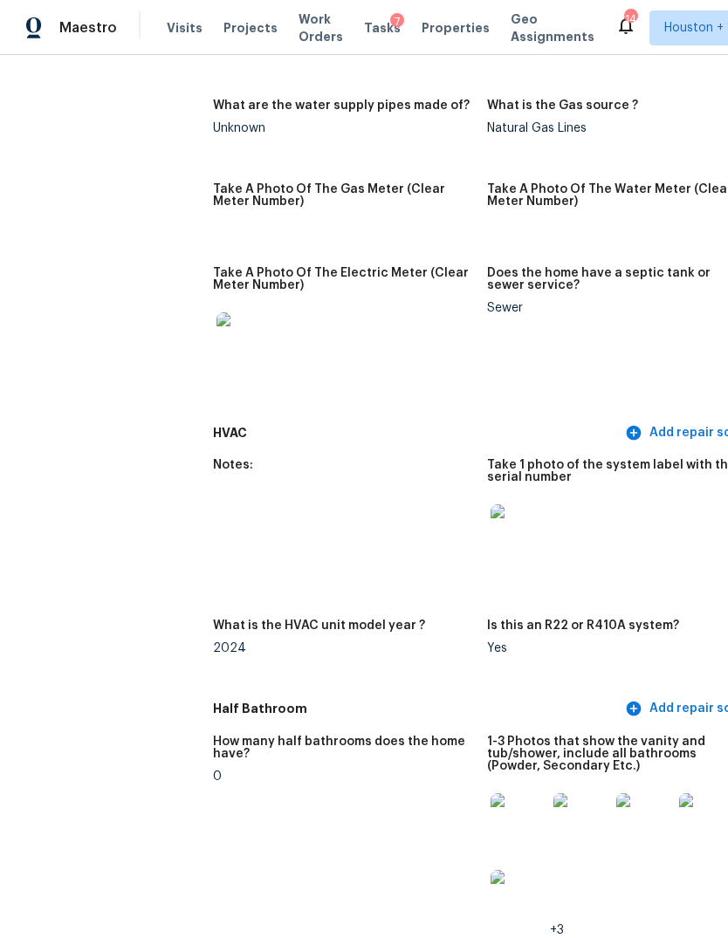
scroll to position [1449, 0]
